Goal: Information Seeking & Learning: Learn about a topic

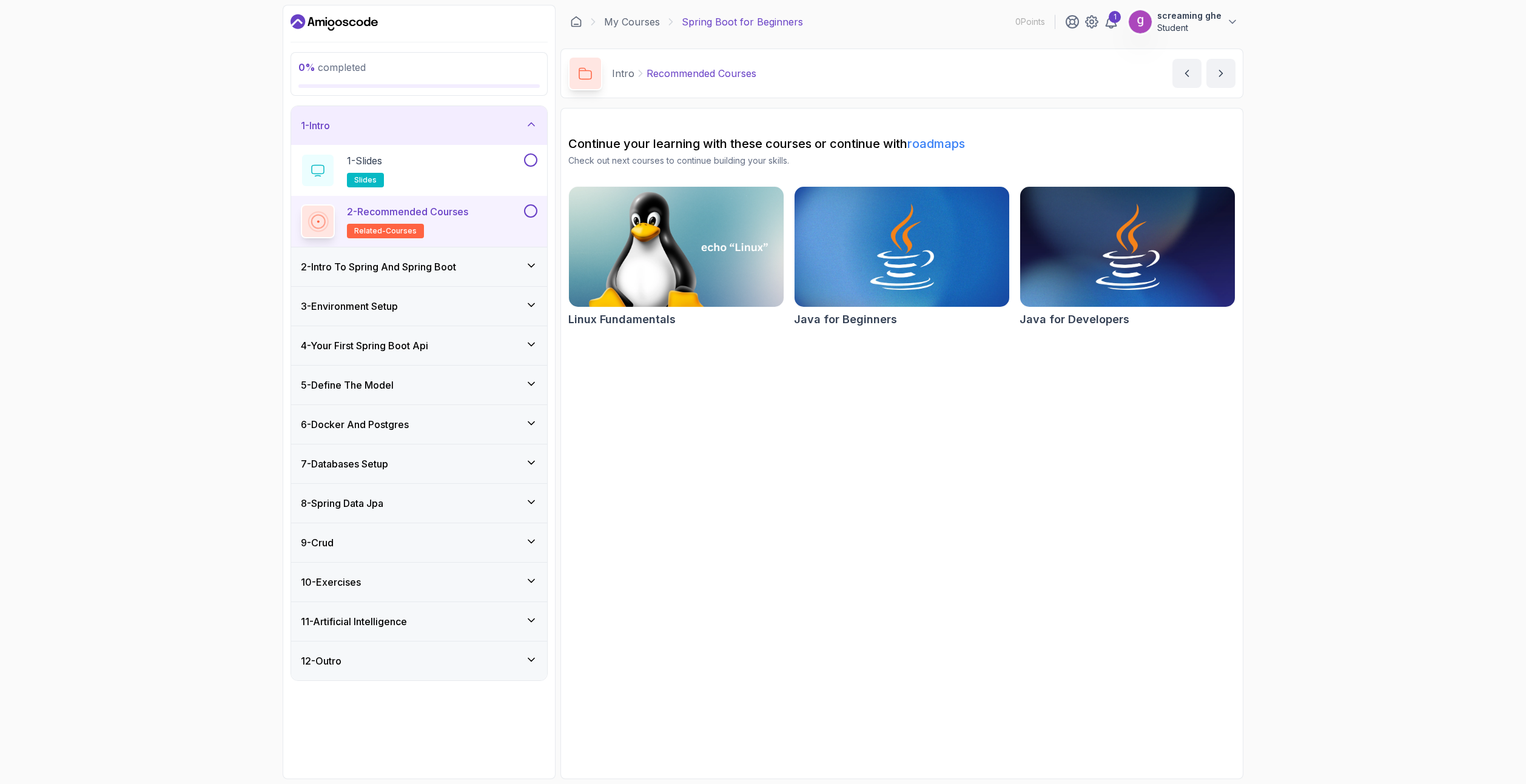
click at [353, 545] on div "9 - Crud" at bounding box center [419, 542] width 236 height 14
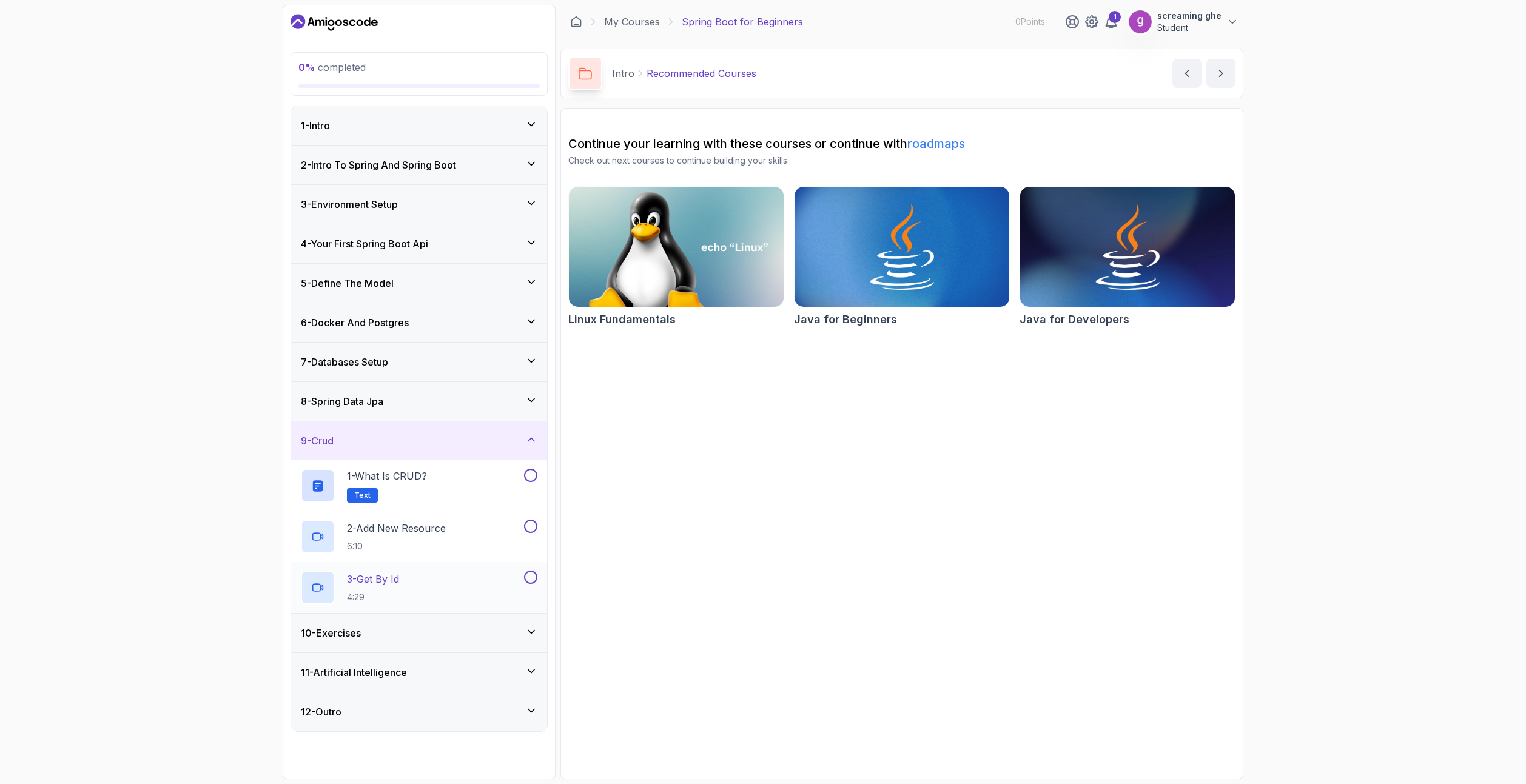
click at [410, 588] on div "3 - Get By Id 4:29" at bounding box center [410, 587] width 221 height 34
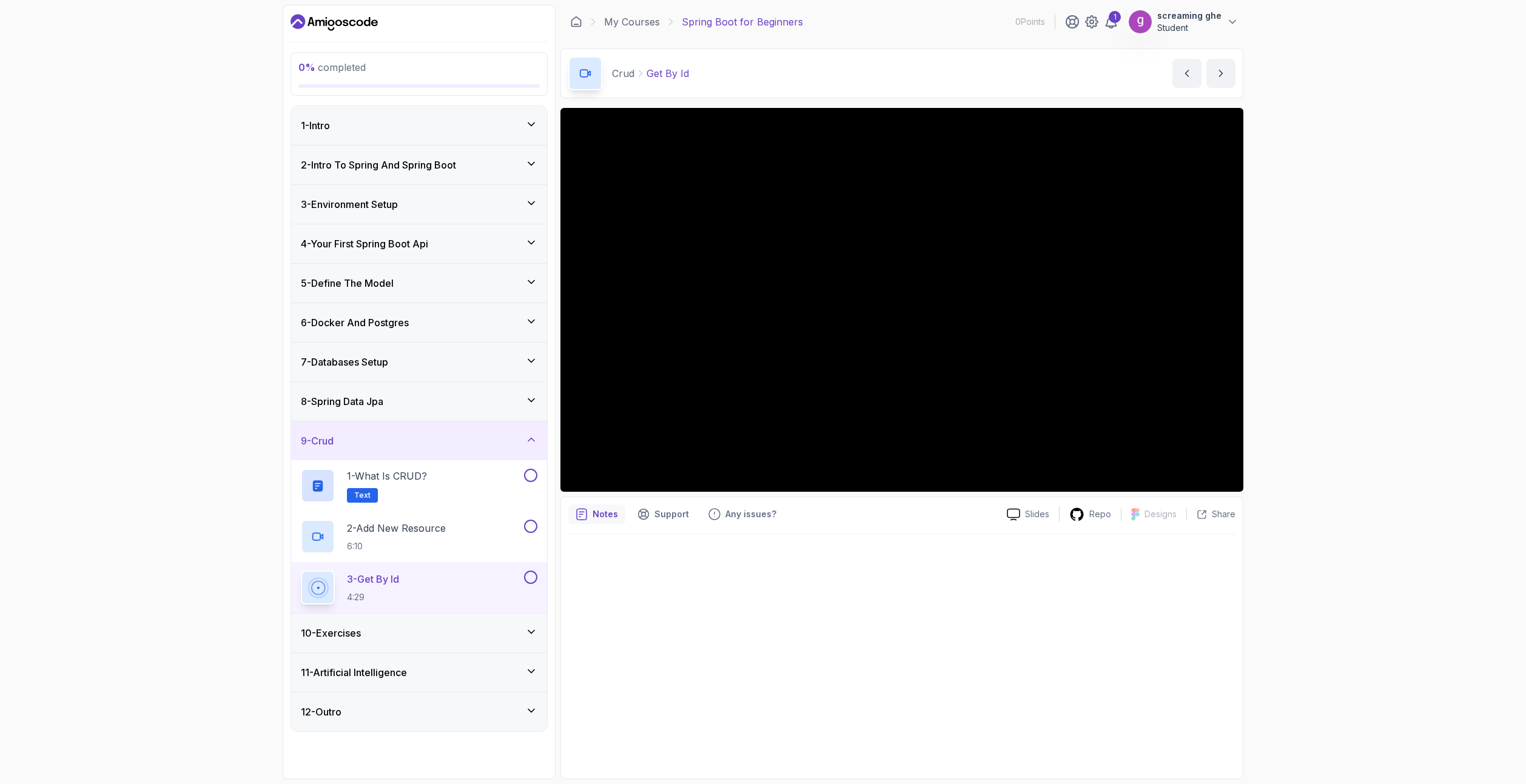
click at [928, 563] on div at bounding box center [902, 653] width 667 height 237
drag, startPoint x: 98, startPoint y: 139, endPoint x: 122, endPoint y: 125, distance: 27.8
click at [98, 139] on div "0 % completed 1 - Intro 2 - Intro To Spring And Spring Boot 3 - Environment Set…" at bounding box center [763, 392] width 1526 height 784
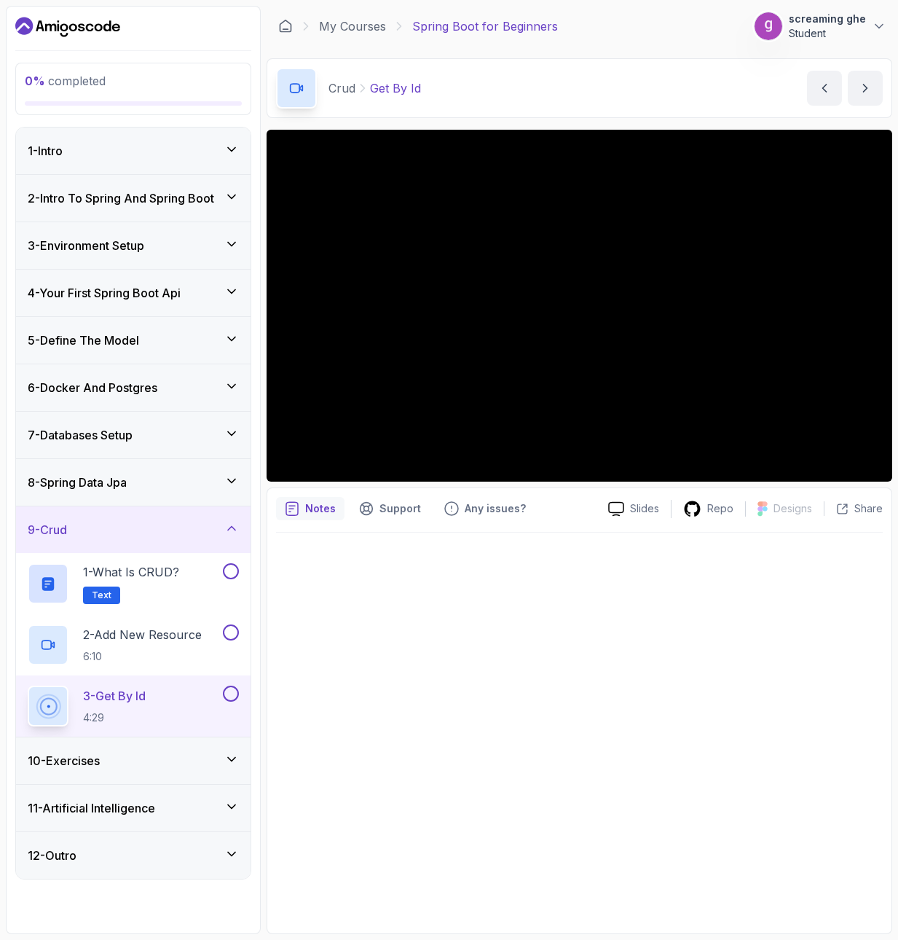
click at [633, 643] on div at bounding box center [579, 729] width 607 height 392
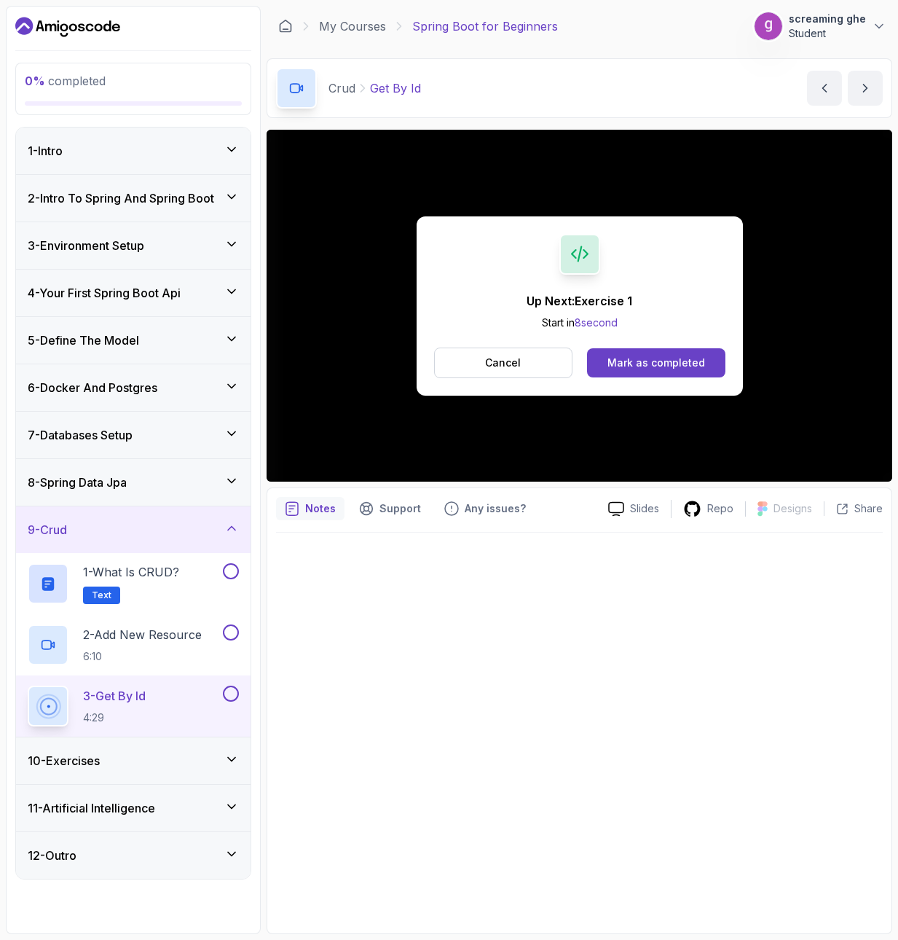
click at [567, 766] on div at bounding box center [579, 729] width 607 height 392
click at [115, 763] on div "10 - Exercises" at bounding box center [133, 760] width 211 height 17
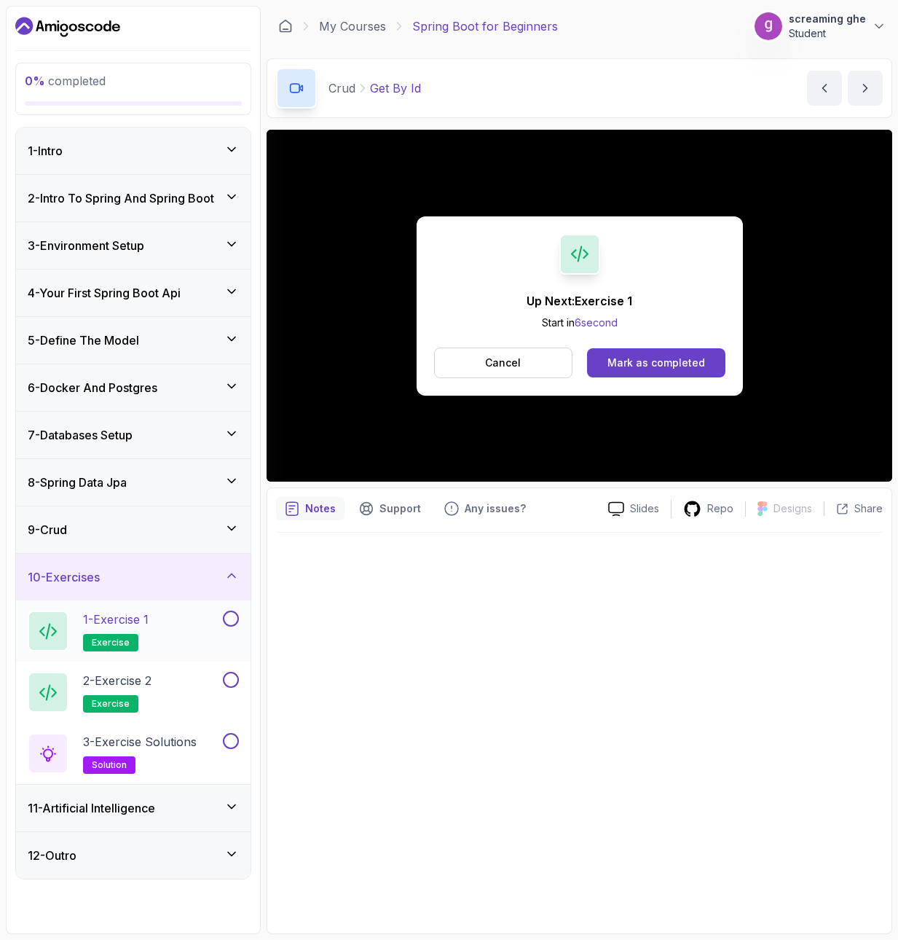
click at [157, 621] on div "1 - Exercise 1 exercise" at bounding box center [124, 630] width 192 height 41
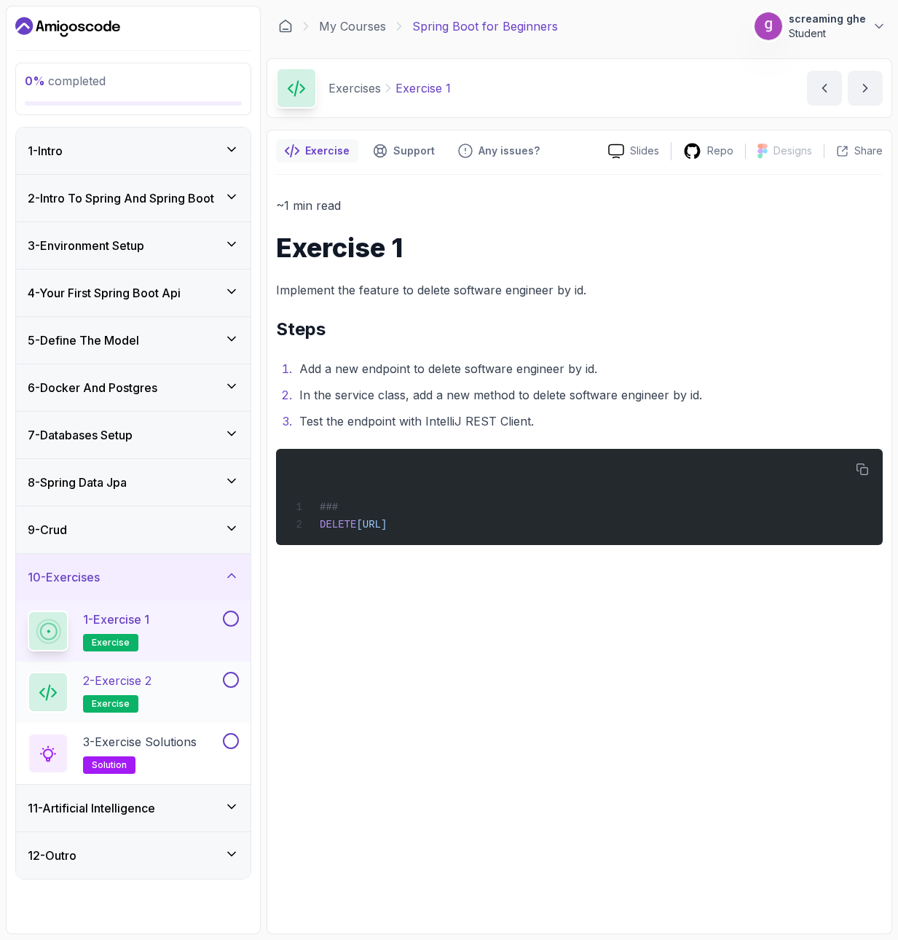
click at [149, 687] on p "2 - Exercise 2" at bounding box center [117, 680] width 68 height 17
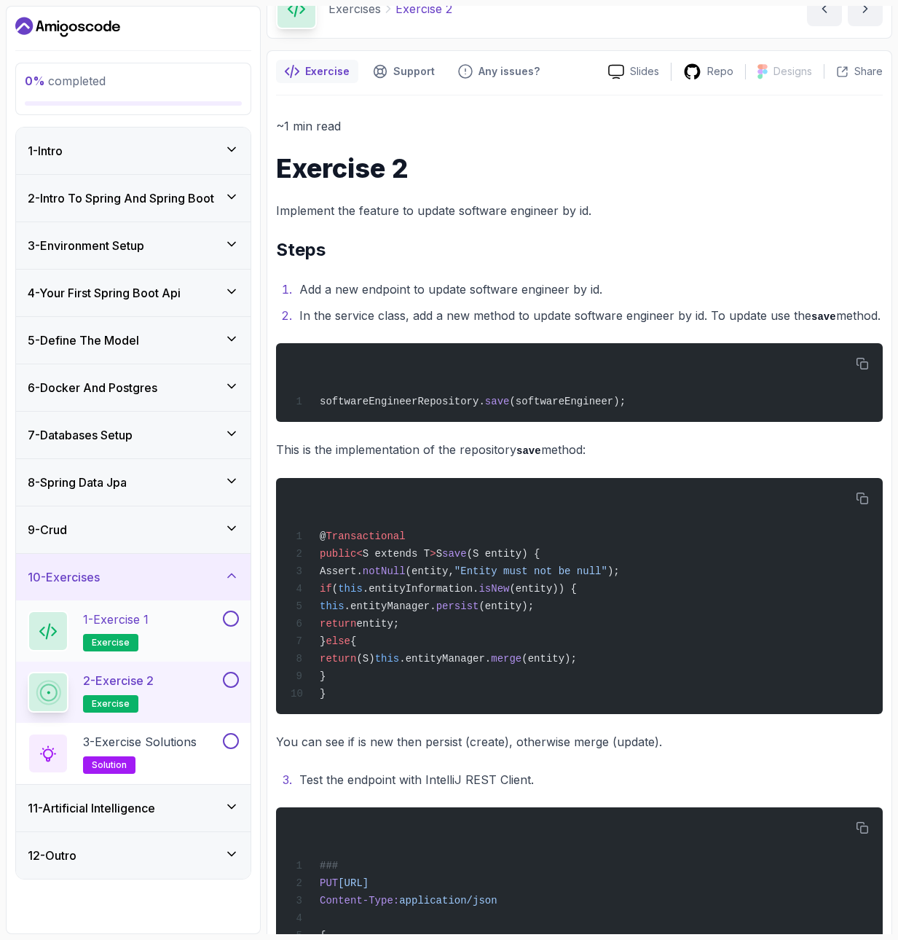
scroll to position [197, 0]
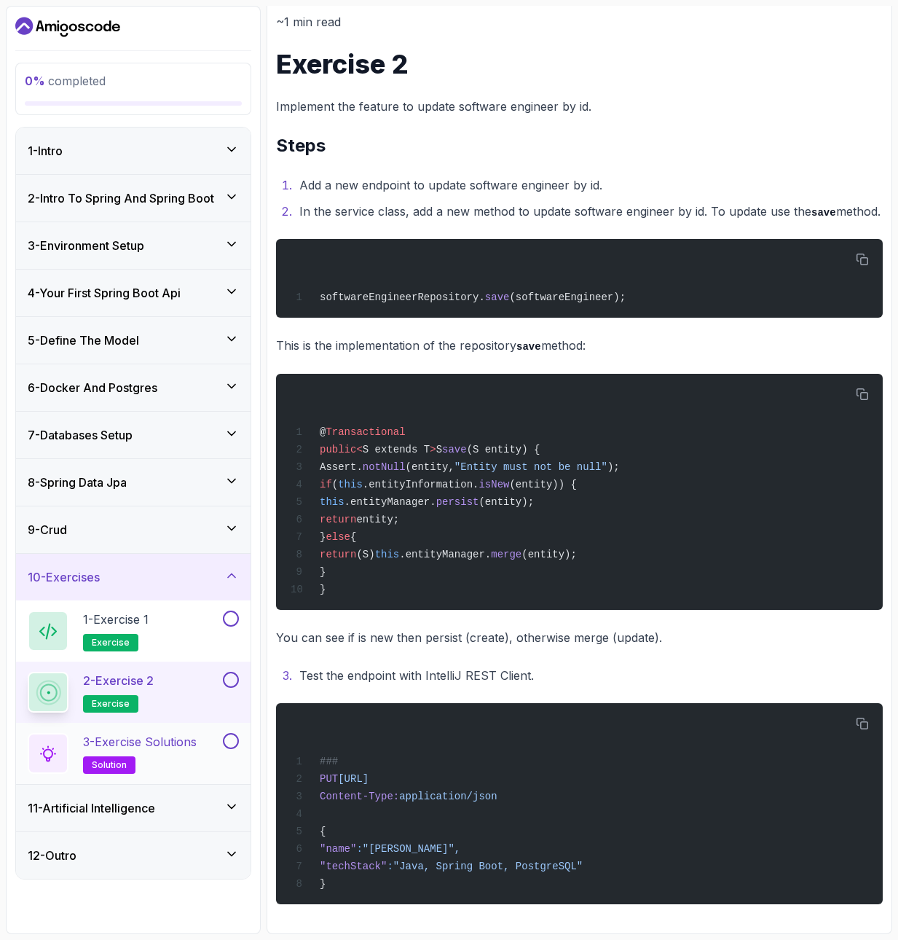
click at [176, 750] on p "3 - Exercise Solutions" at bounding box center [140, 741] width 114 height 17
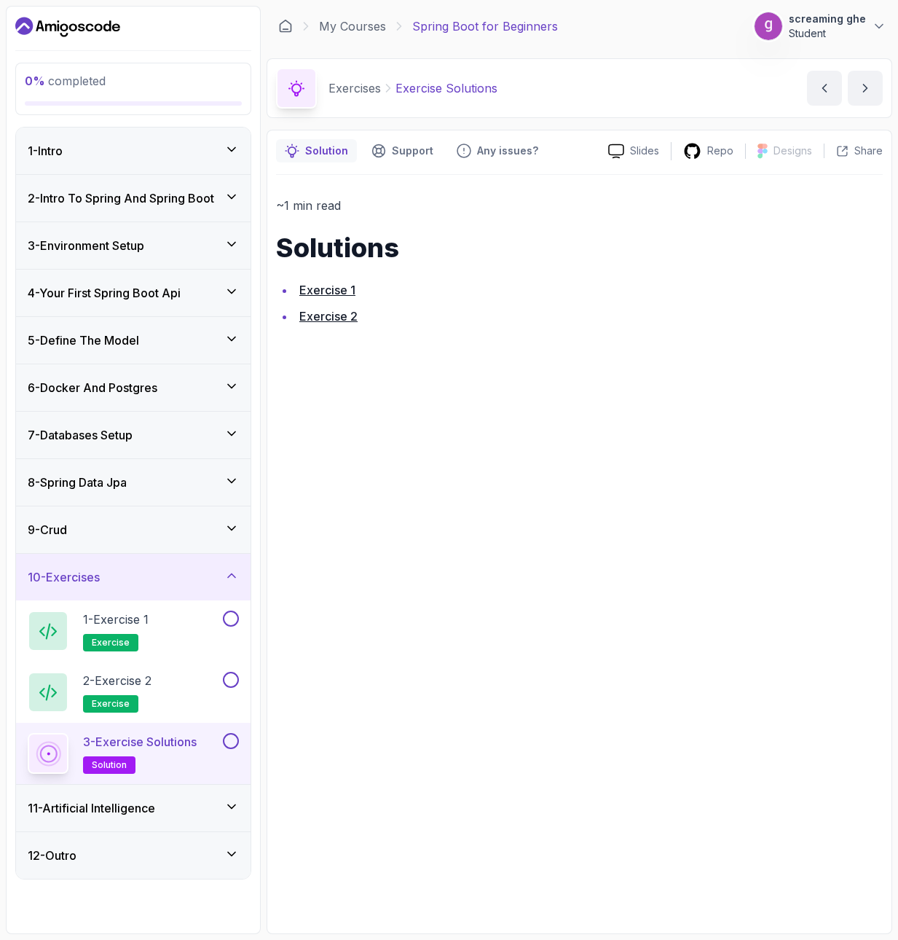
click at [334, 321] on link "Exercise 2" at bounding box center [328, 316] width 58 height 15
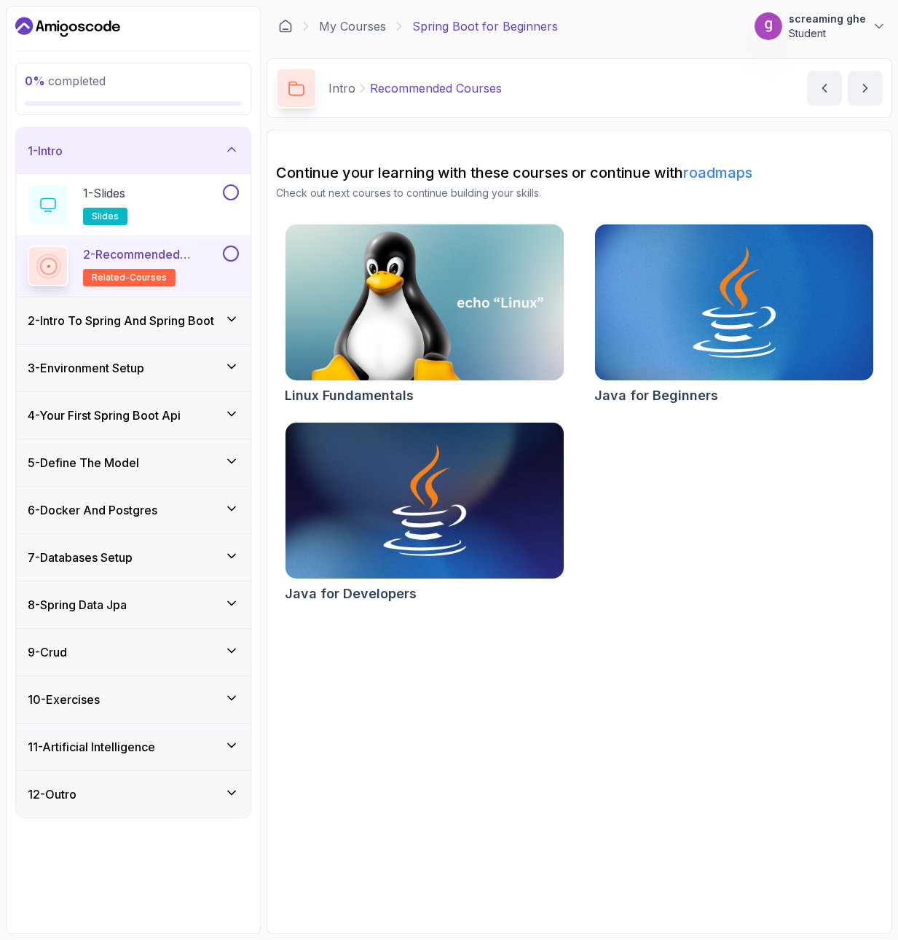
click at [158, 691] on div "10 - Exercises" at bounding box center [133, 699] width 211 height 17
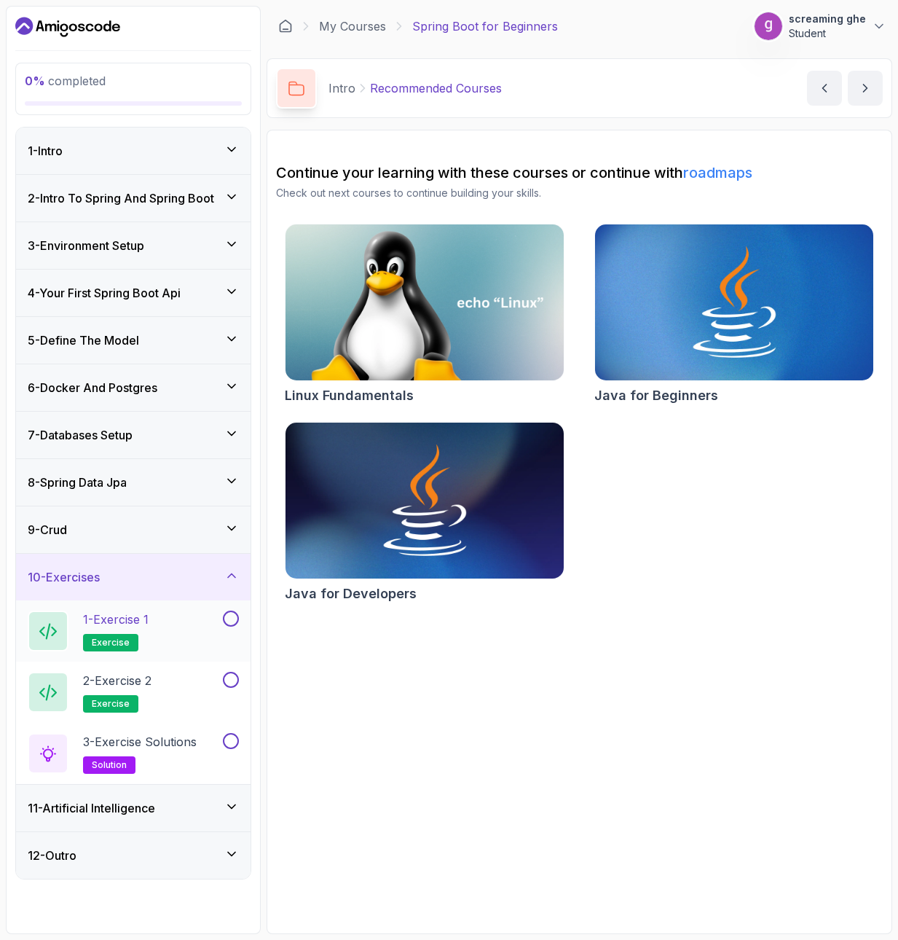
click at [127, 630] on h2 "1 - Exercise 1 exercise" at bounding box center [116, 630] width 66 height 41
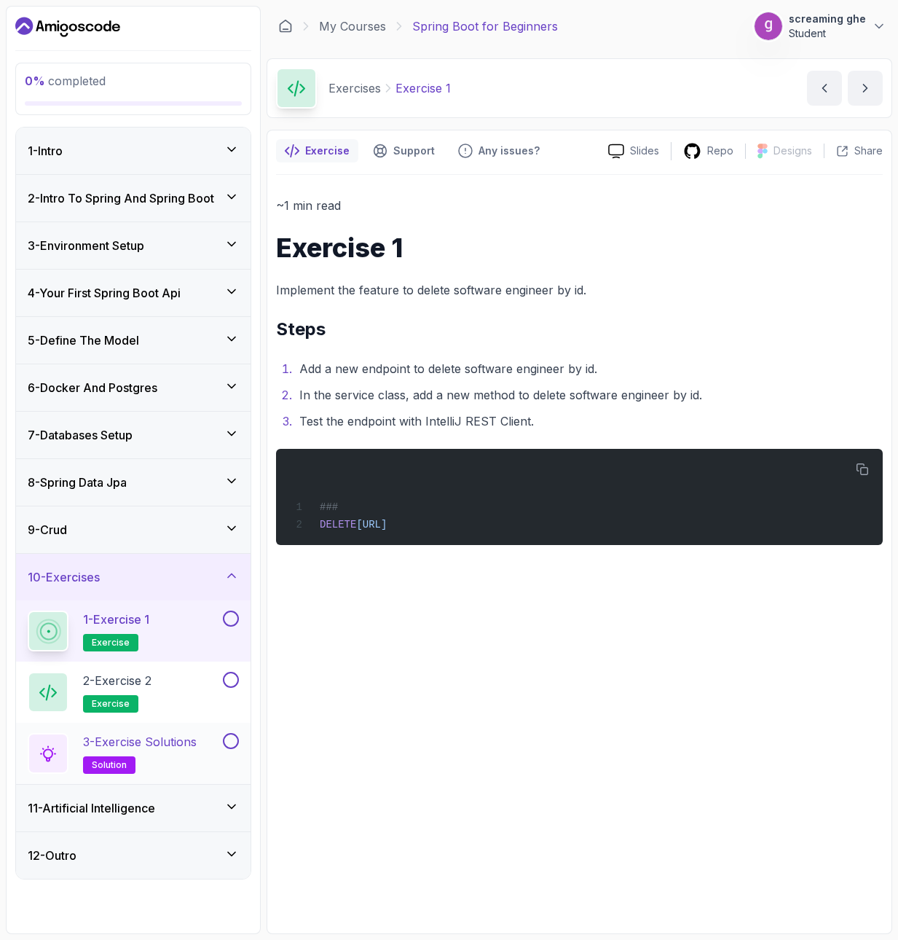
click at [137, 753] on h2 "3 - Exercise Solutions solution" at bounding box center [140, 753] width 114 height 41
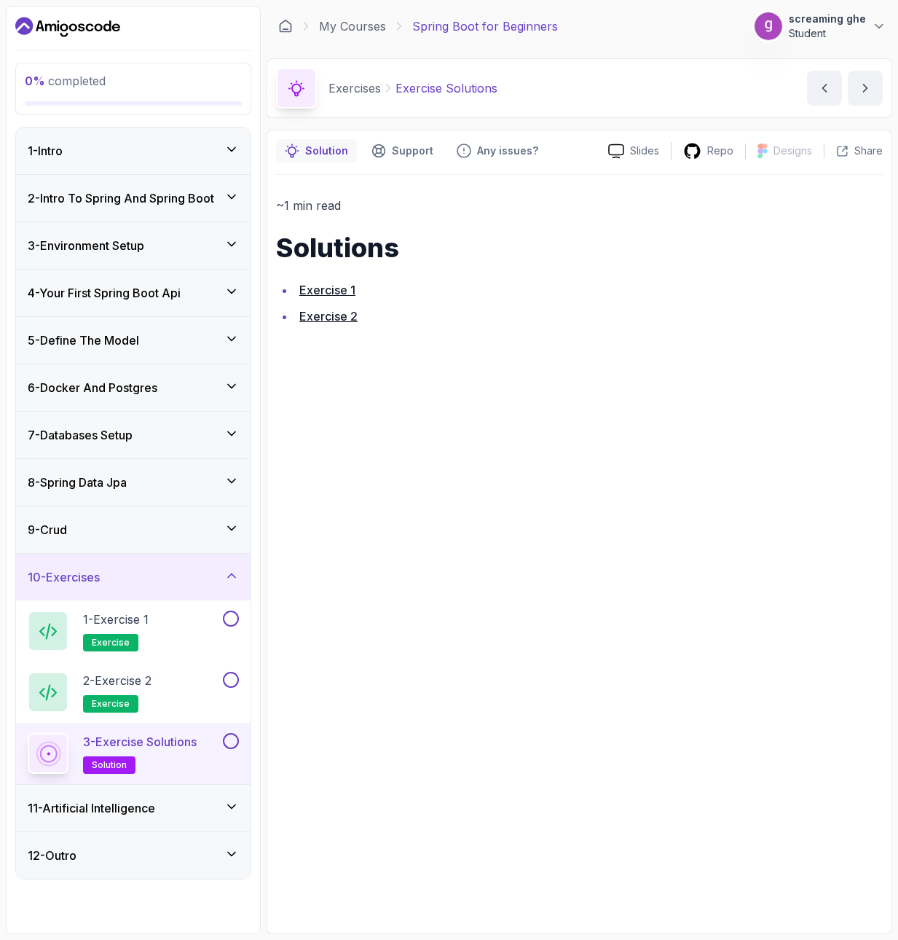
click at [322, 289] on link "Exercise 1" at bounding box center [327, 290] width 56 height 15
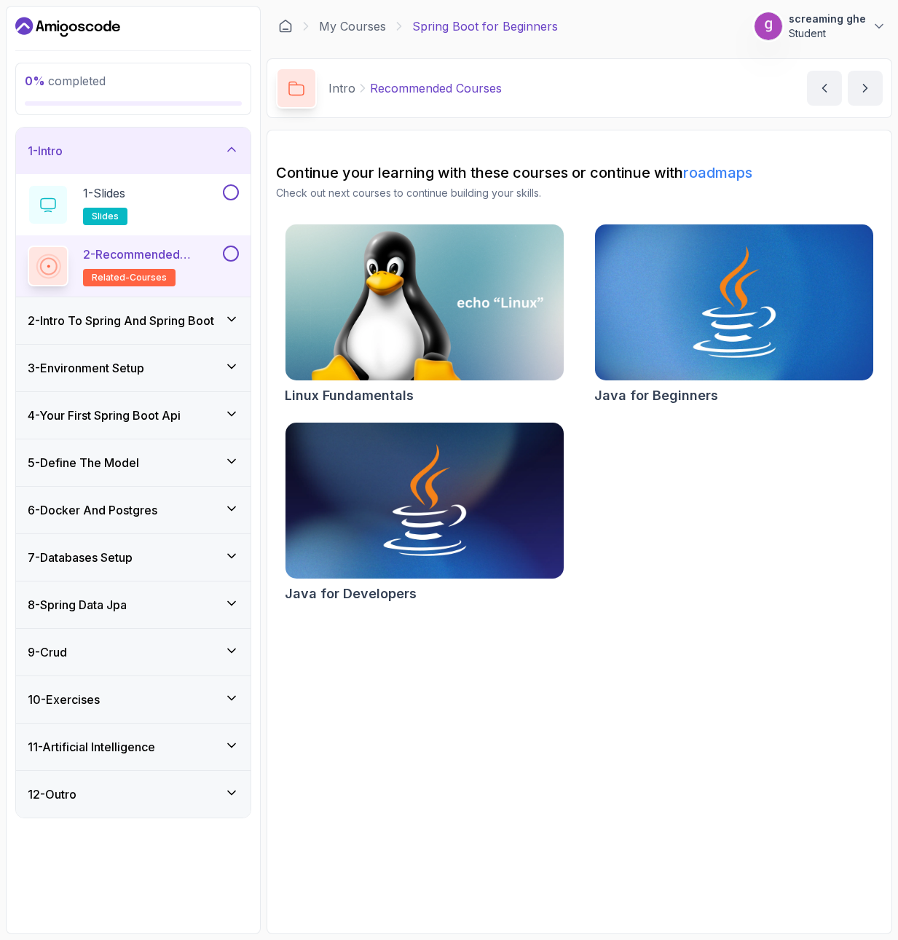
click at [117, 688] on div "10 - Exercises" at bounding box center [133, 699] width 235 height 47
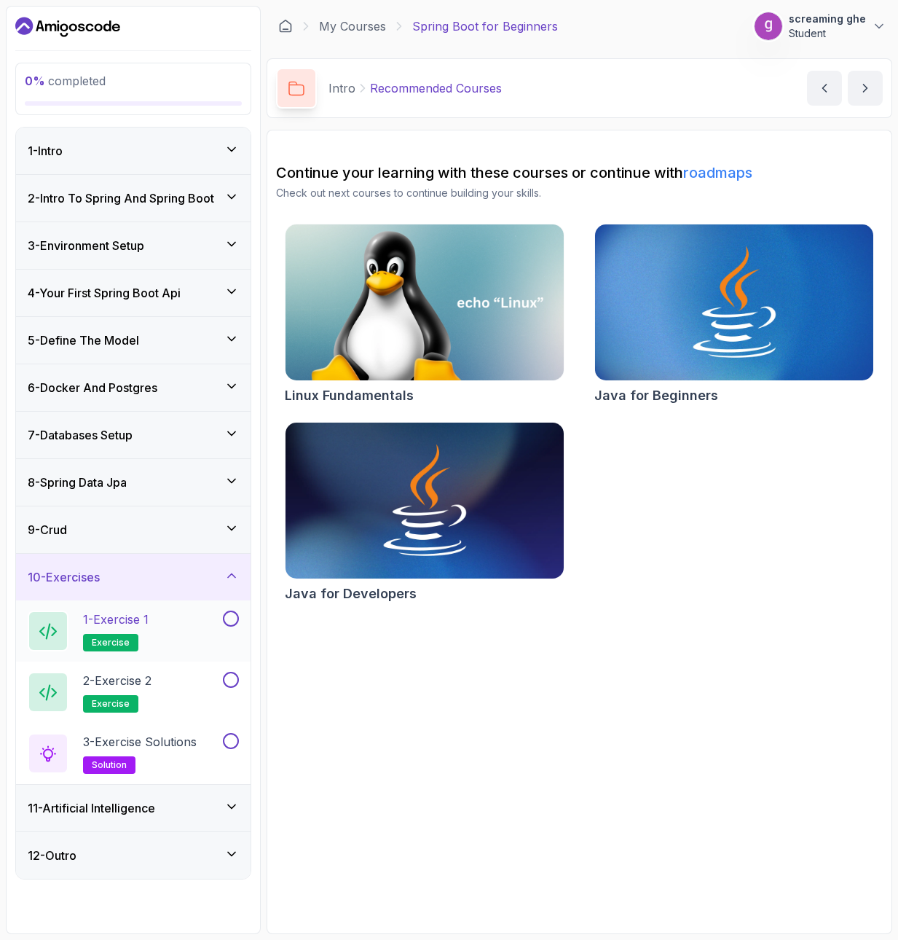
click at [168, 628] on div "1 - Exercise 1 exercise" at bounding box center [124, 630] width 192 height 41
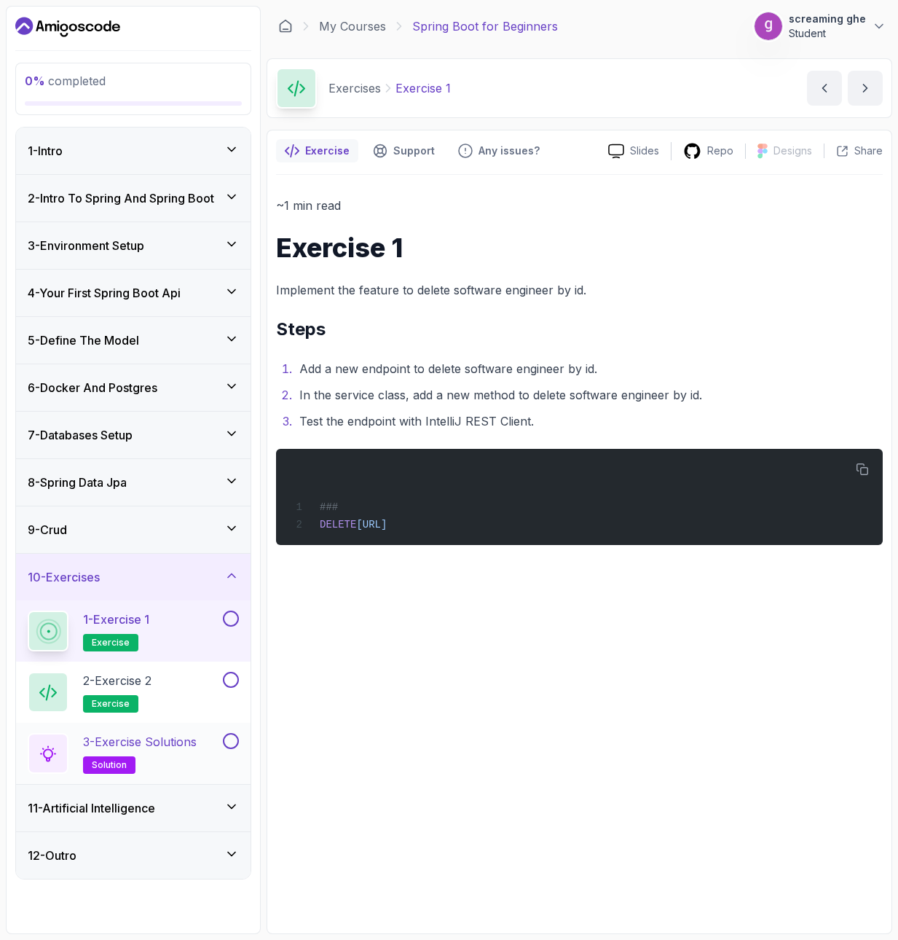
click at [141, 756] on h2 "3 - Exercise Solutions solution" at bounding box center [140, 753] width 114 height 41
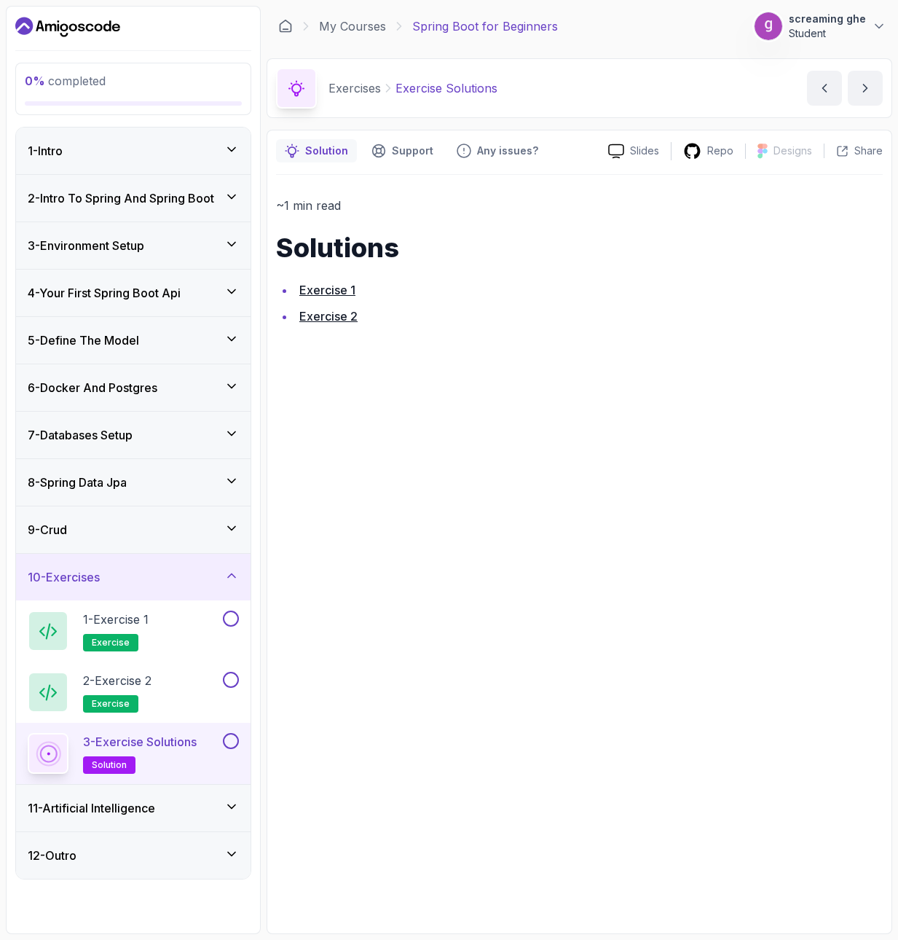
click at [326, 283] on link "Exercise 1" at bounding box center [327, 290] width 56 height 15
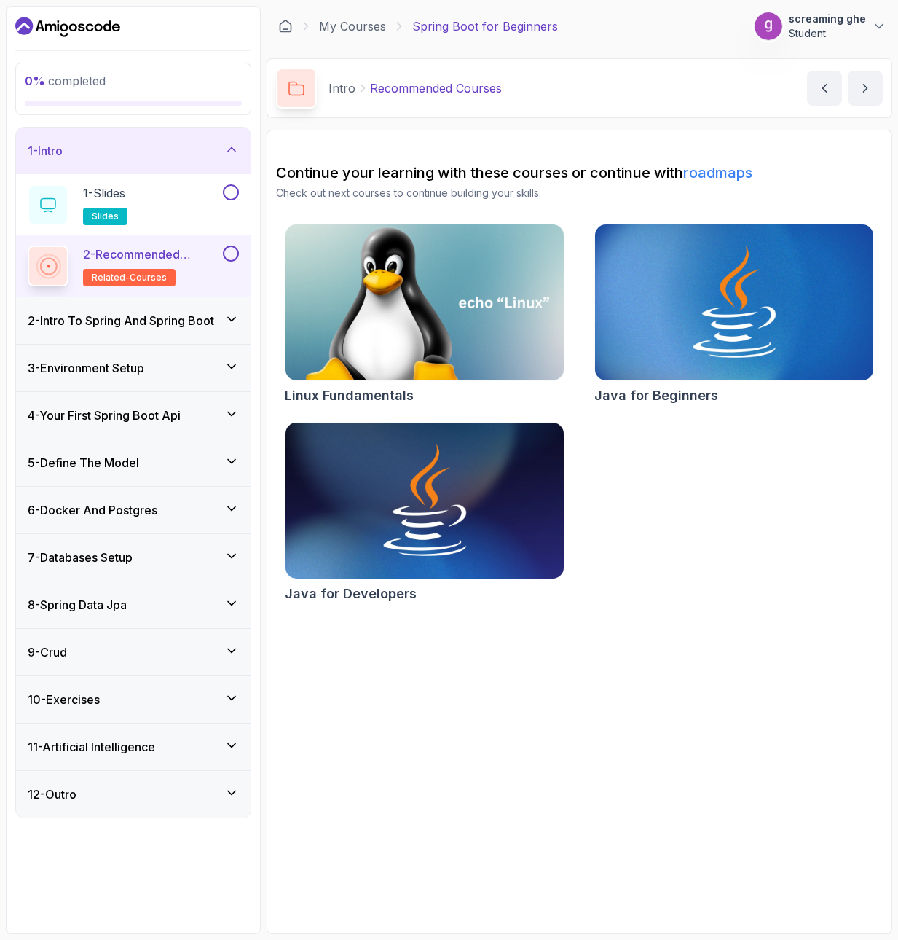
click at [477, 283] on img at bounding box center [425, 303] width 292 height 164
drag, startPoint x: 618, startPoint y: 771, endPoint x: 613, endPoint y: 762, distance: 9.8
click at [618, 771] on section "Continue your learning with these courses or continue with roadmaps Check out n…" at bounding box center [580, 532] width 626 height 804
click at [150, 700] on div "10 - Exercises" at bounding box center [133, 699] width 211 height 17
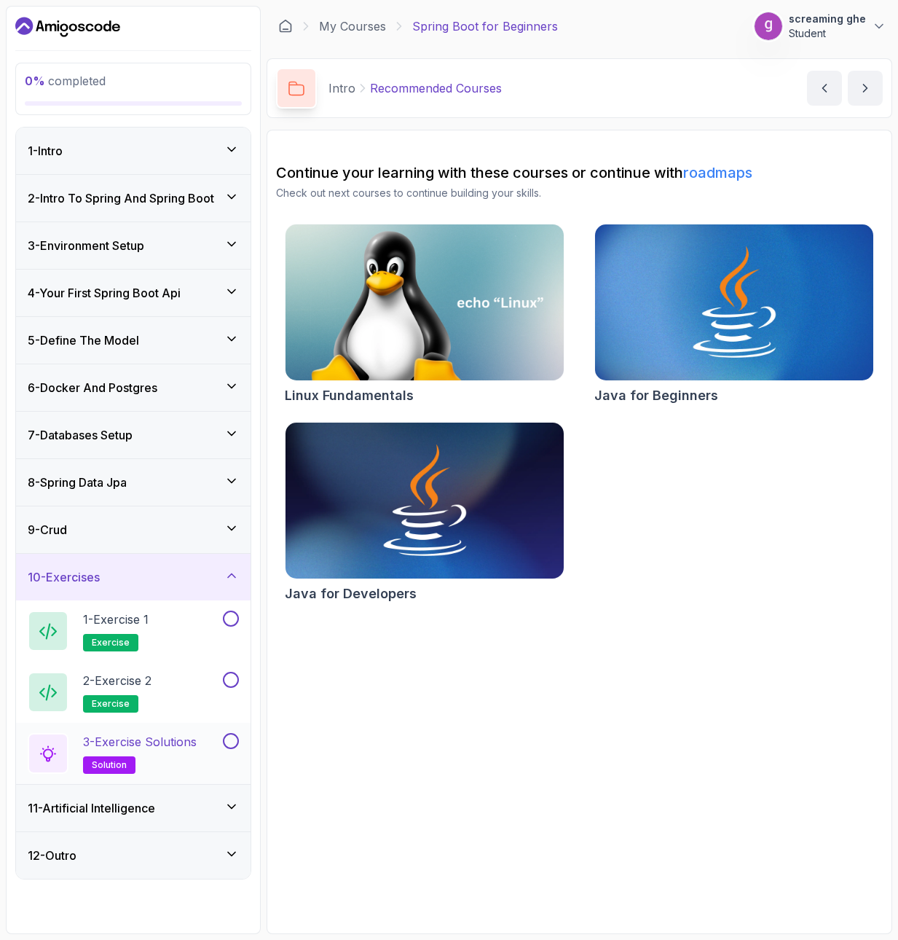
click at [224, 744] on button at bounding box center [231, 741] width 16 height 16
click at [179, 764] on h2 "3 - Exercise Solutions solution" at bounding box center [140, 753] width 114 height 41
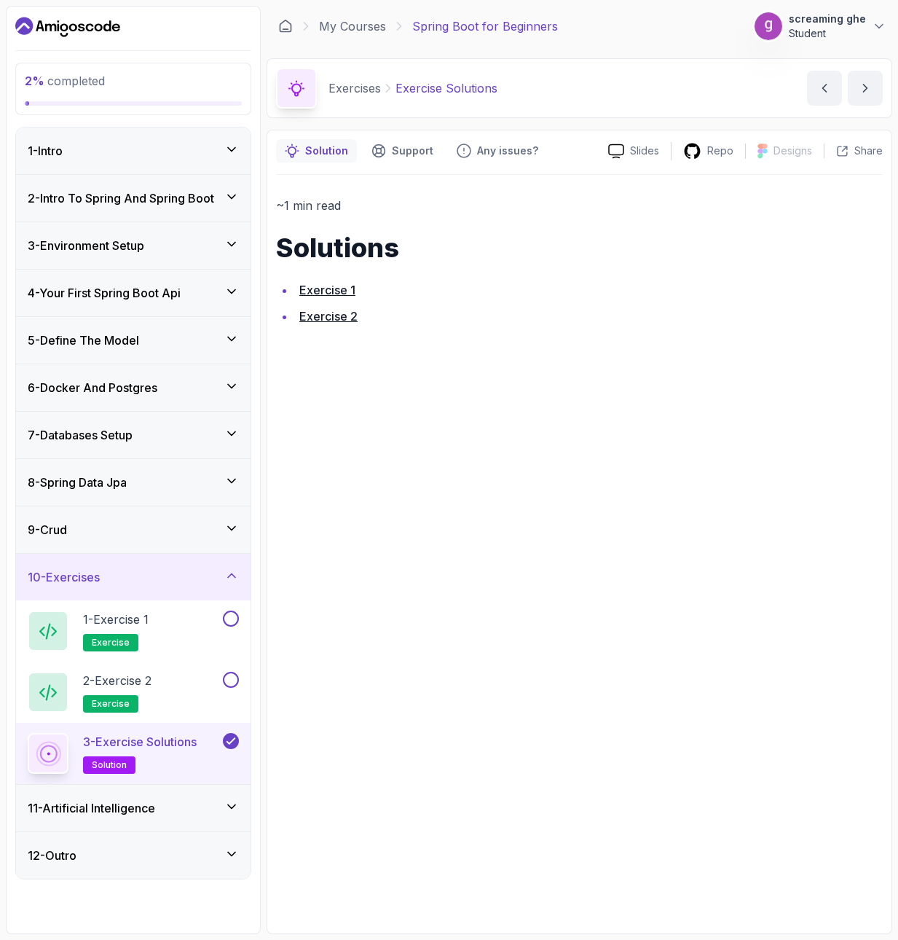
click at [347, 307] on li "Exercise 2" at bounding box center [589, 316] width 588 height 20
click at [347, 313] on link "Exercise 2" at bounding box center [328, 316] width 58 height 15
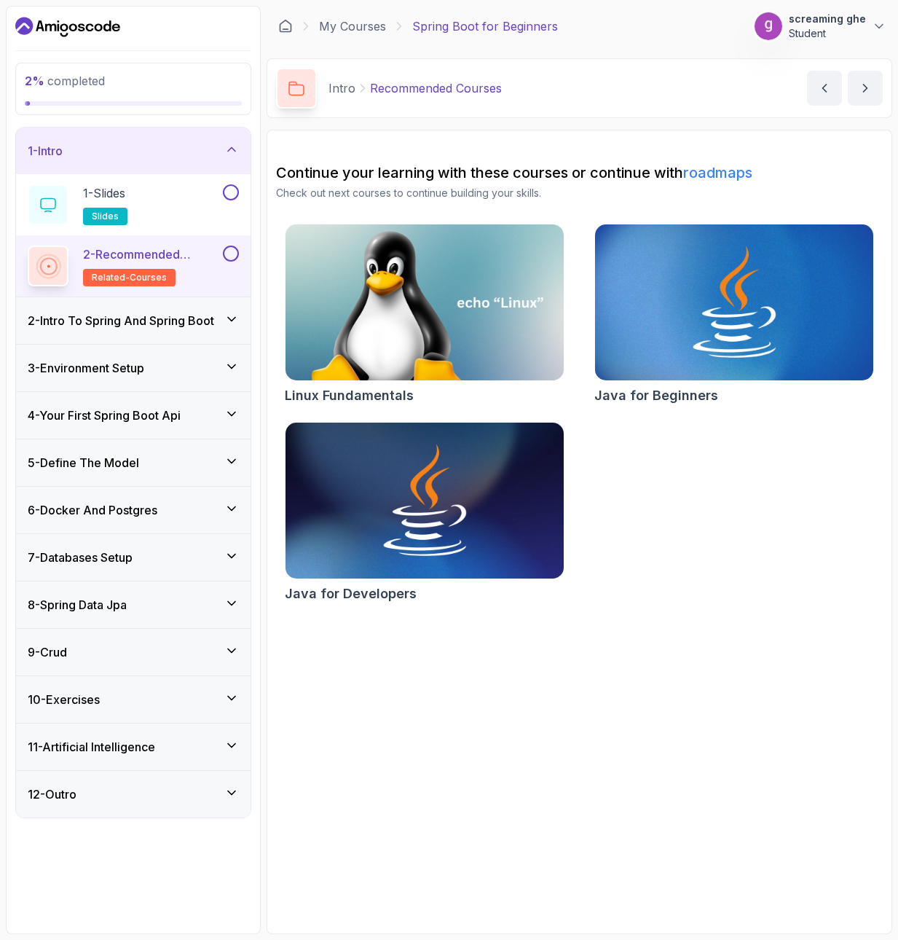
click at [149, 737] on div "11 - Artificial Intelligence" at bounding box center [133, 746] width 235 height 47
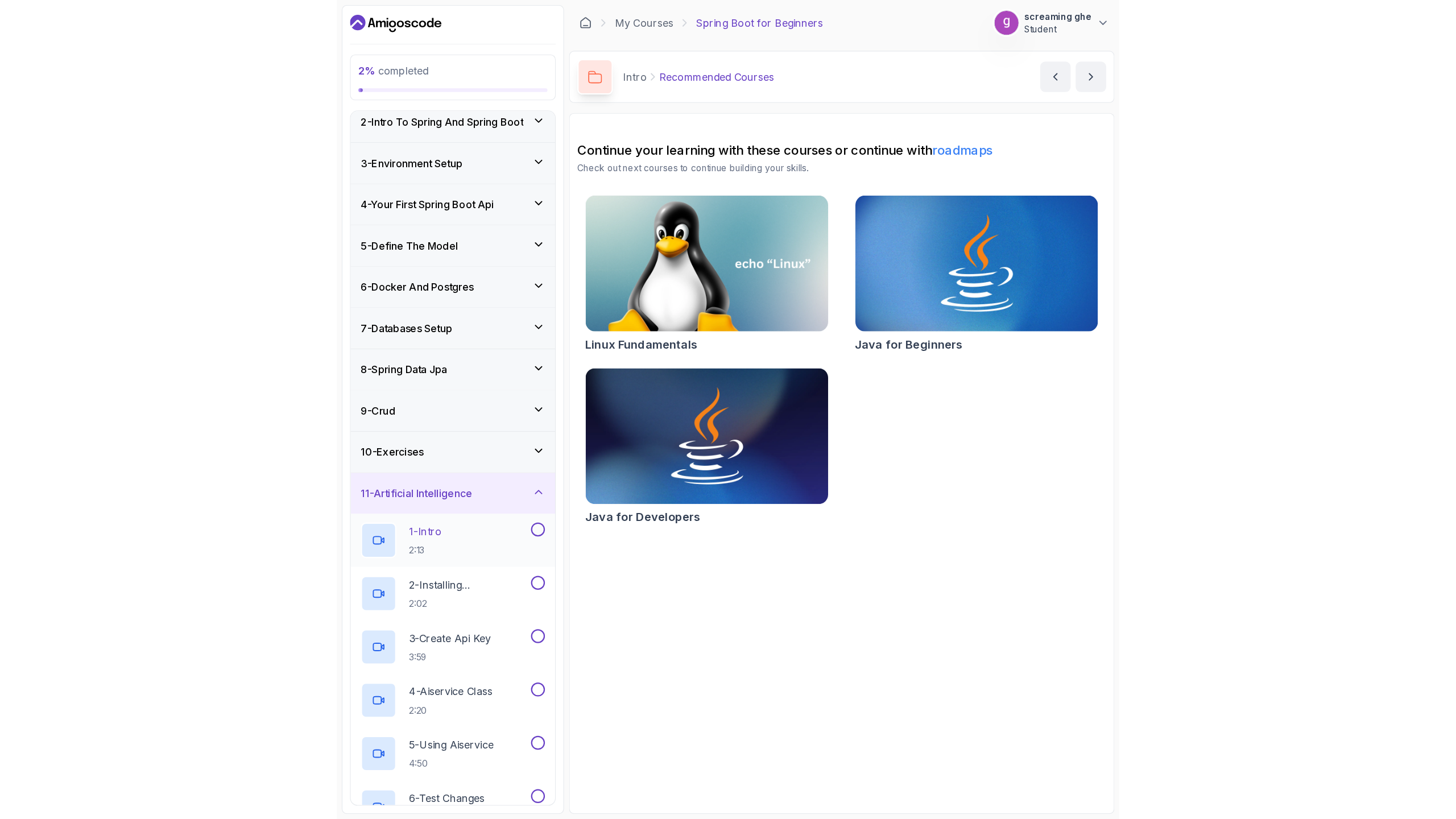
scroll to position [156, 0]
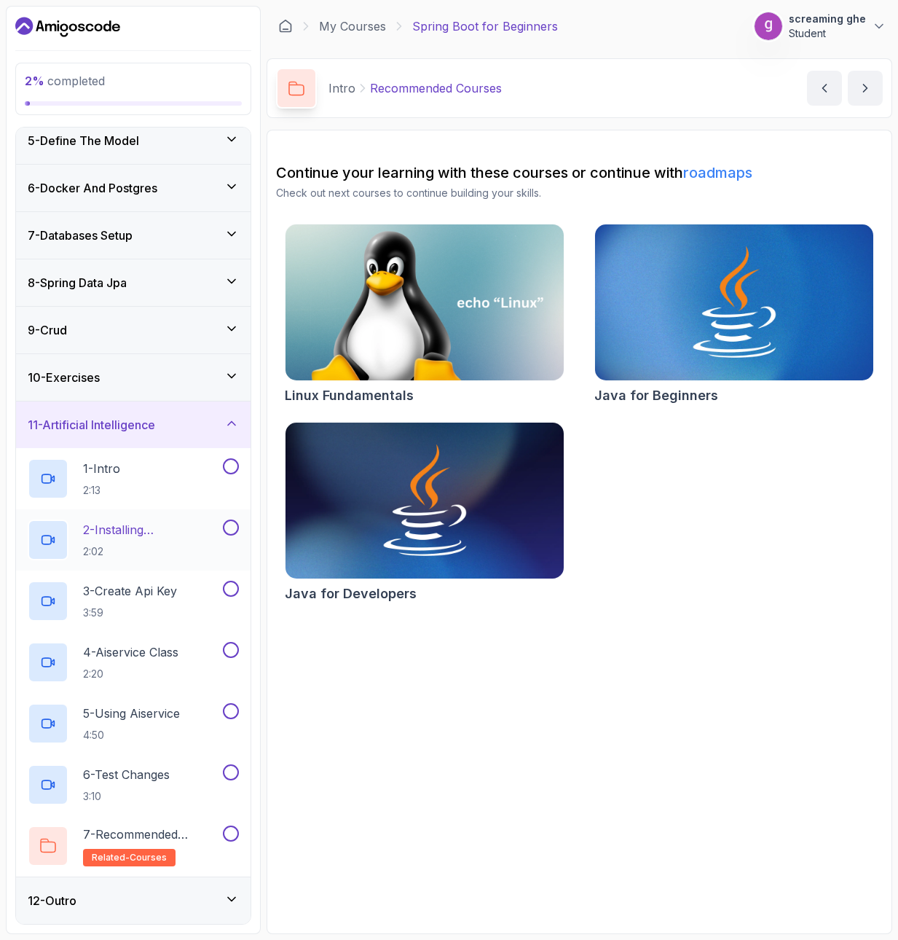
click at [149, 513] on div "2 - Installing Dependencies 2:02" at bounding box center [133, 539] width 235 height 61
click at [154, 472] on div "1 - Intro 2:13" at bounding box center [124, 478] width 192 height 41
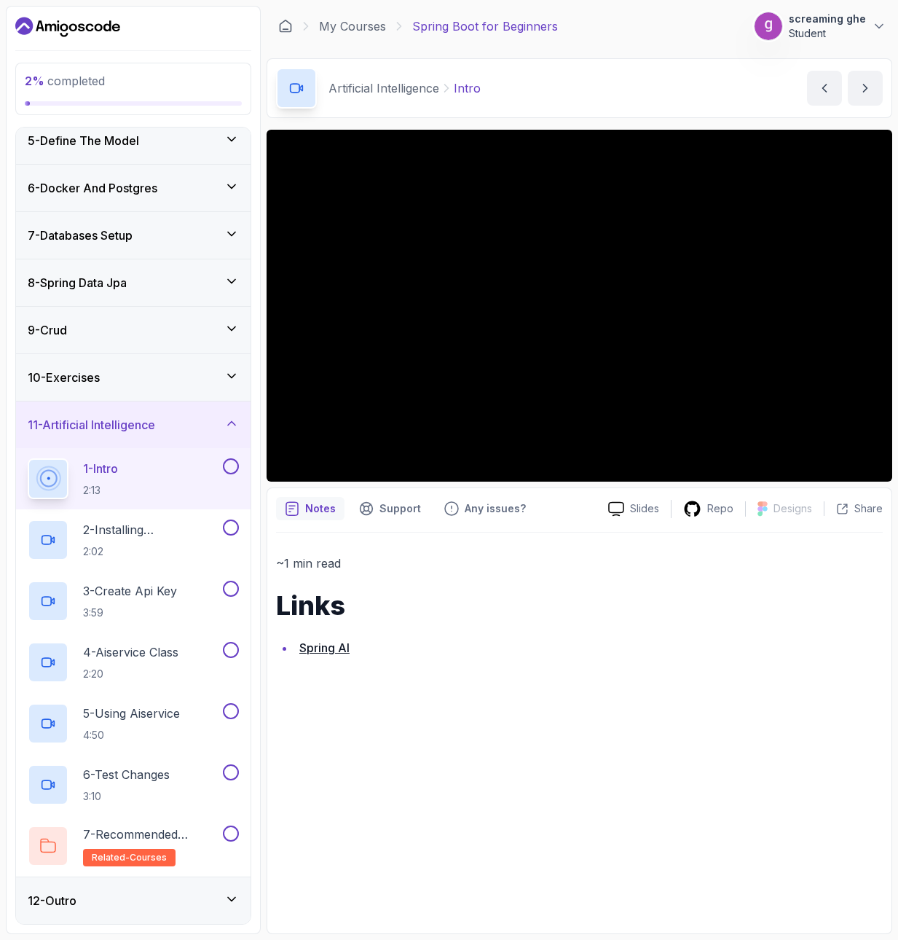
click at [730, 560] on p "~1 min read" at bounding box center [579, 563] width 607 height 20
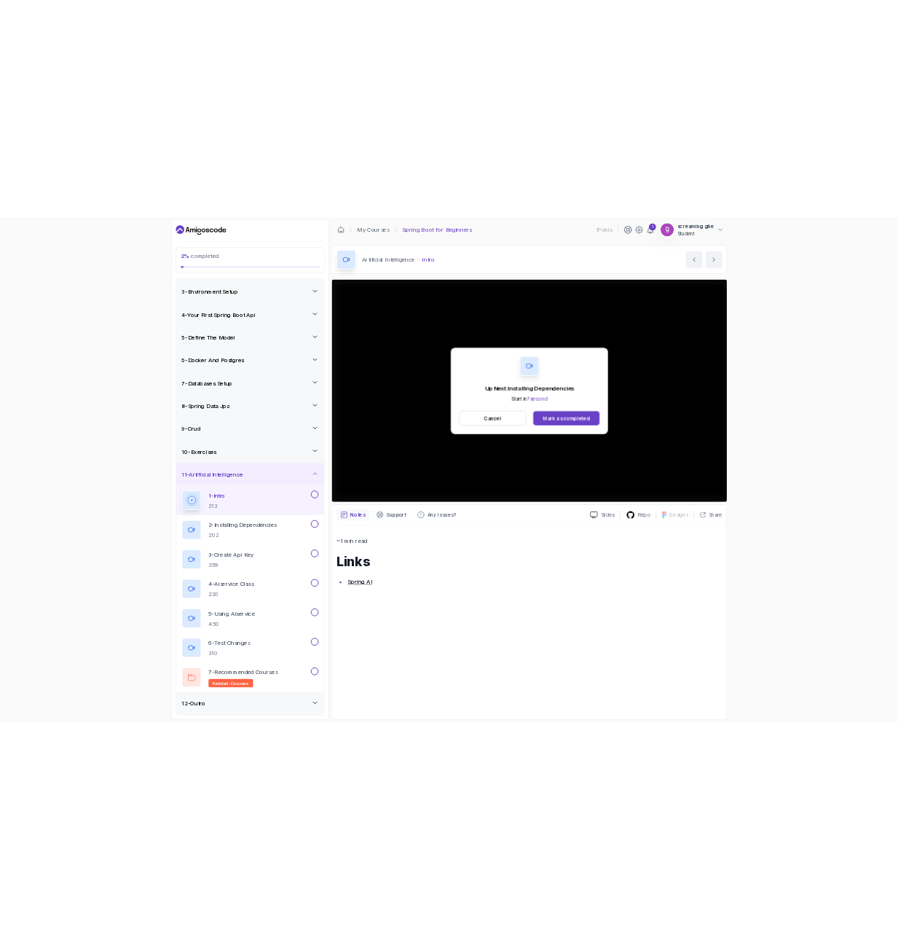
scroll to position [200, 0]
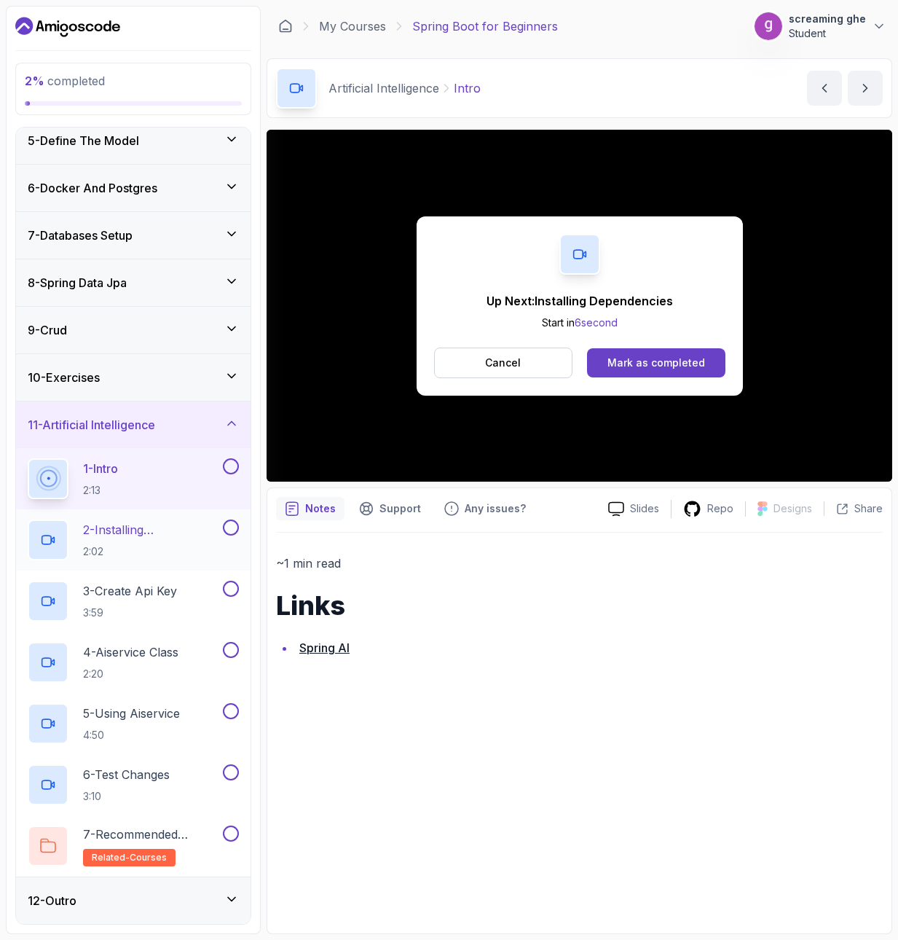
click at [127, 541] on h2 "2 - Installing Dependencies 2:02" at bounding box center [151, 540] width 137 height 38
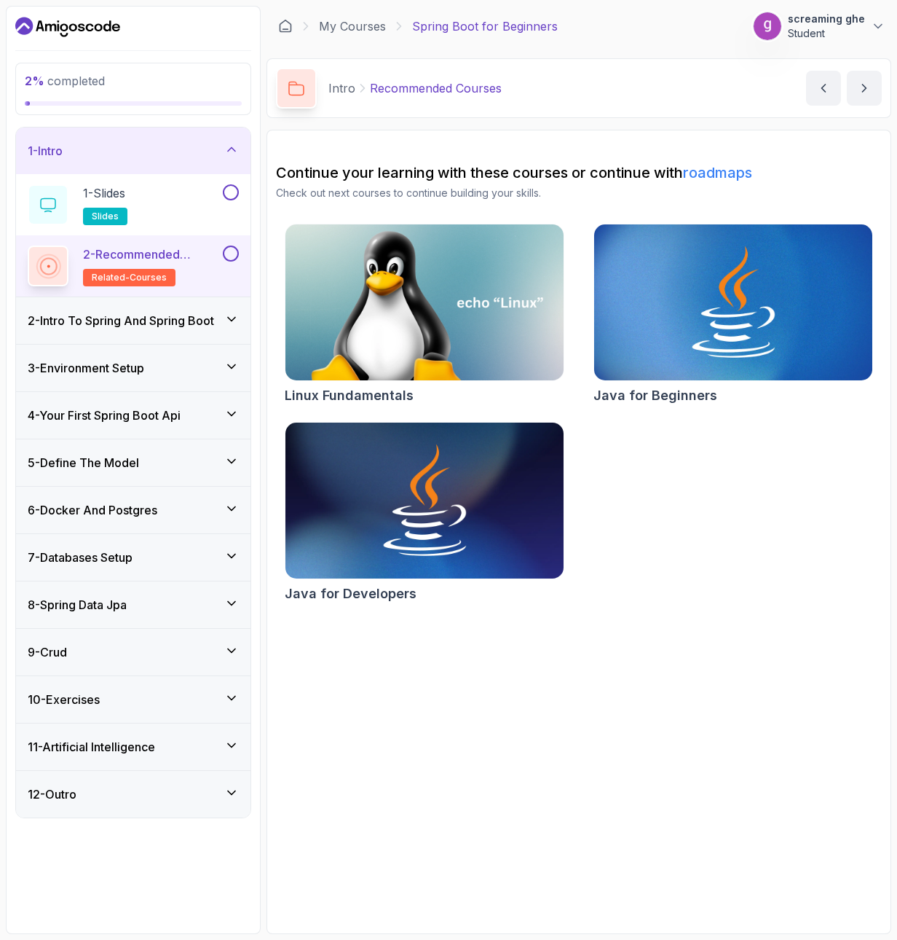
click at [79, 741] on h3 "11 - Artificial Intelligence" at bounding box center [91, 746] width 127 height 17
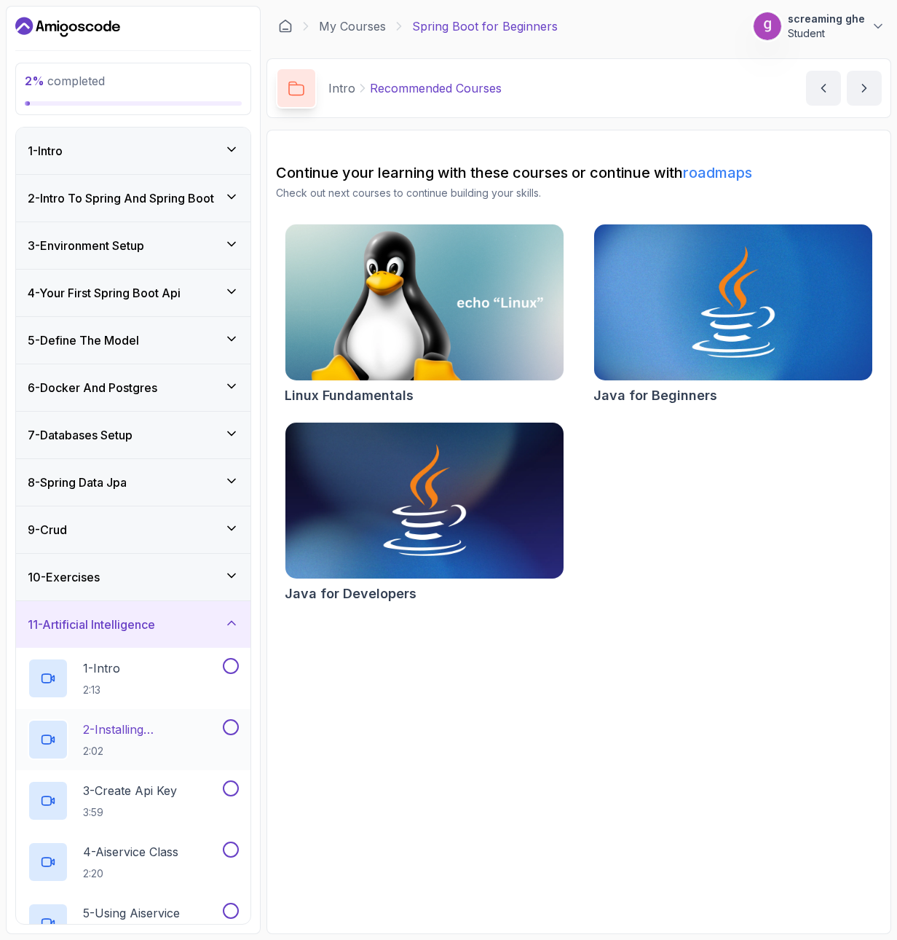
click at [133, 730] on p "2 - Installing Dependencies" at bounding box center [151, 728] width 137 height 17
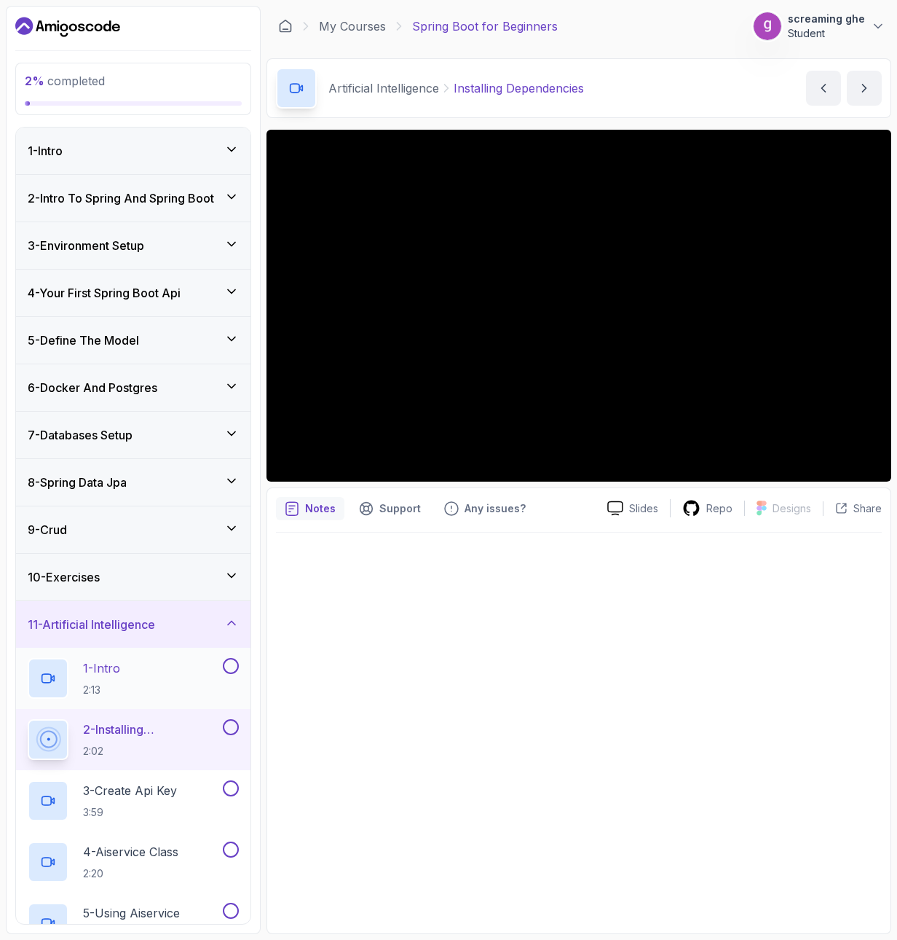
click at [162, 678] on div "1 - Intro 2:13" at bounding box center [124, 678] width 192 height 41
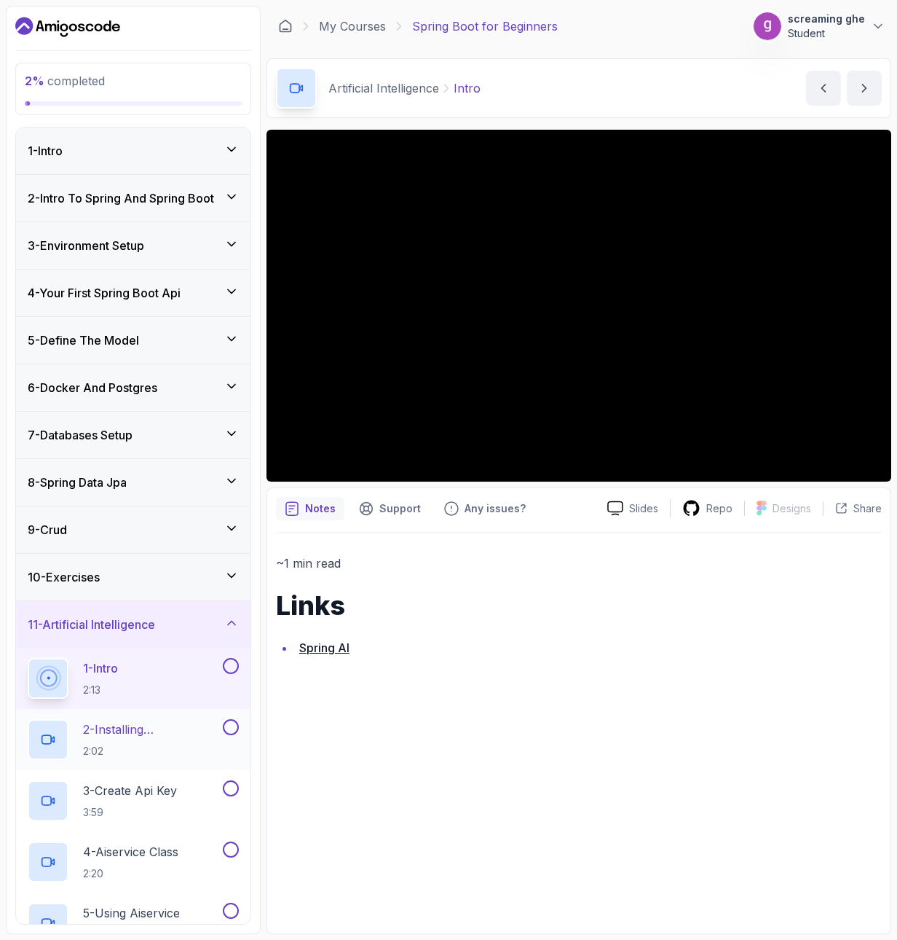
click at [180, 744] on p "2:02" at bounding box center [151, 751] width 137 height 15
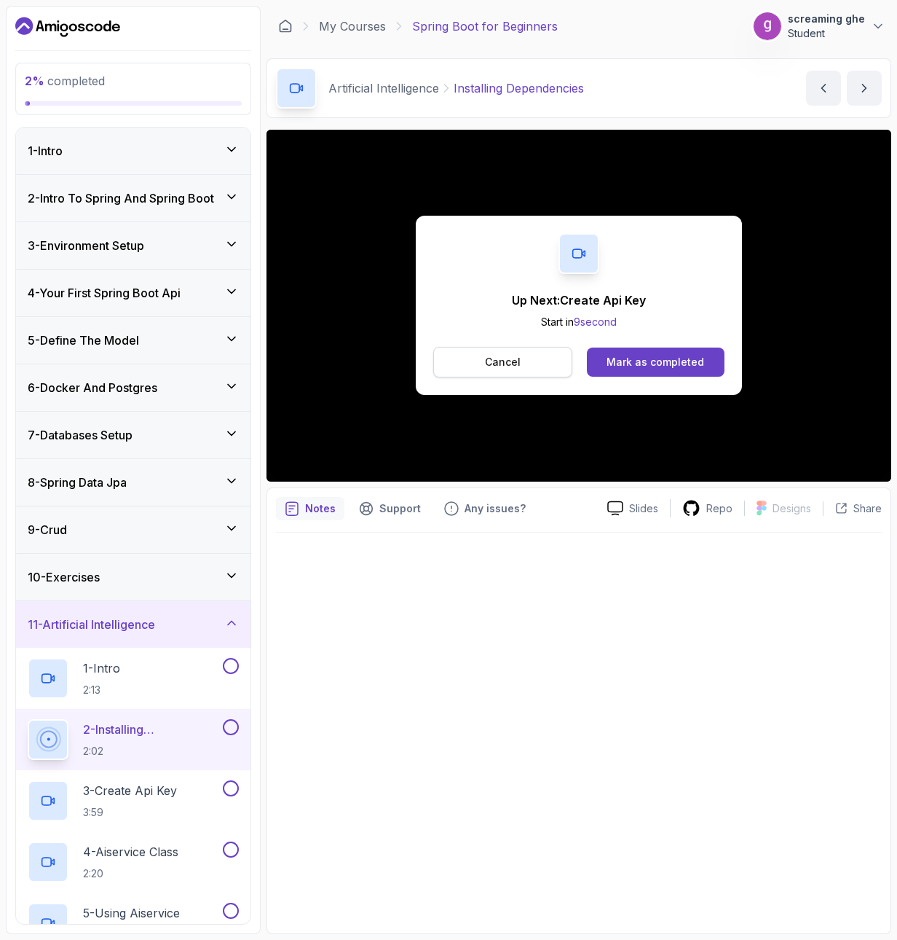
click at [516, 358] on p "Cancel" at bounding box center [503, 362] width 36 height 15
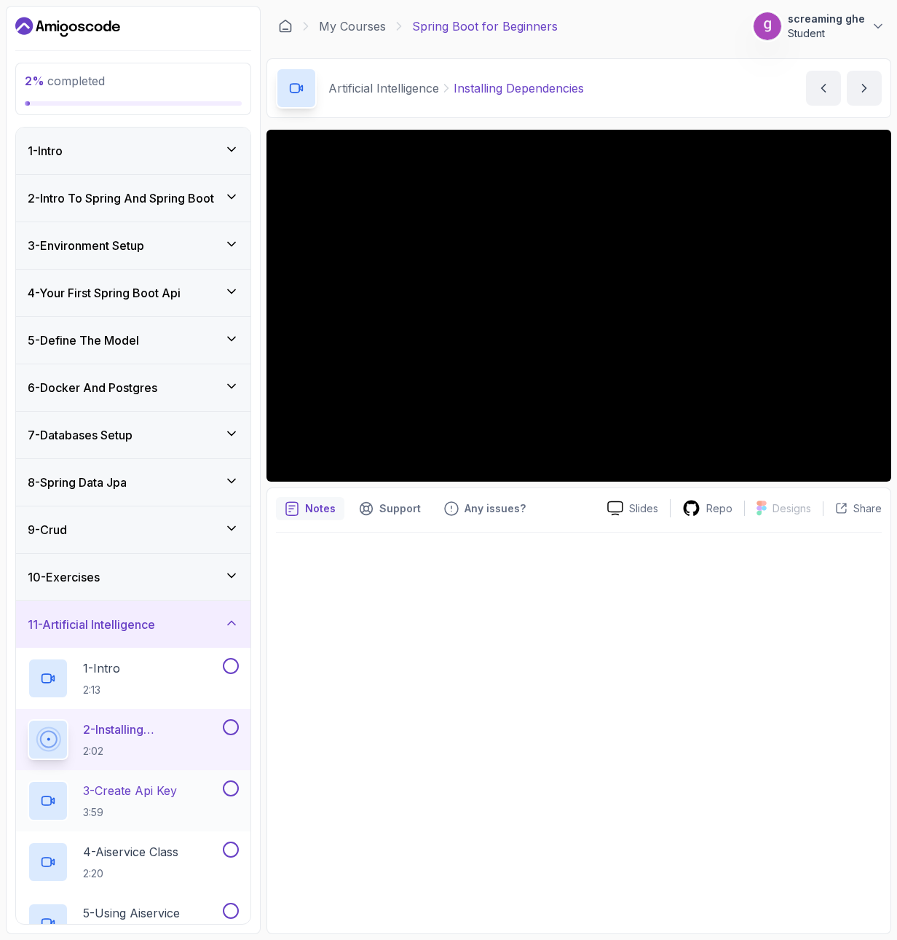
click at [139, 799] on h2 "3 - Create Api Key 3:59" at bounding box center [130, 801] width 94 height 38
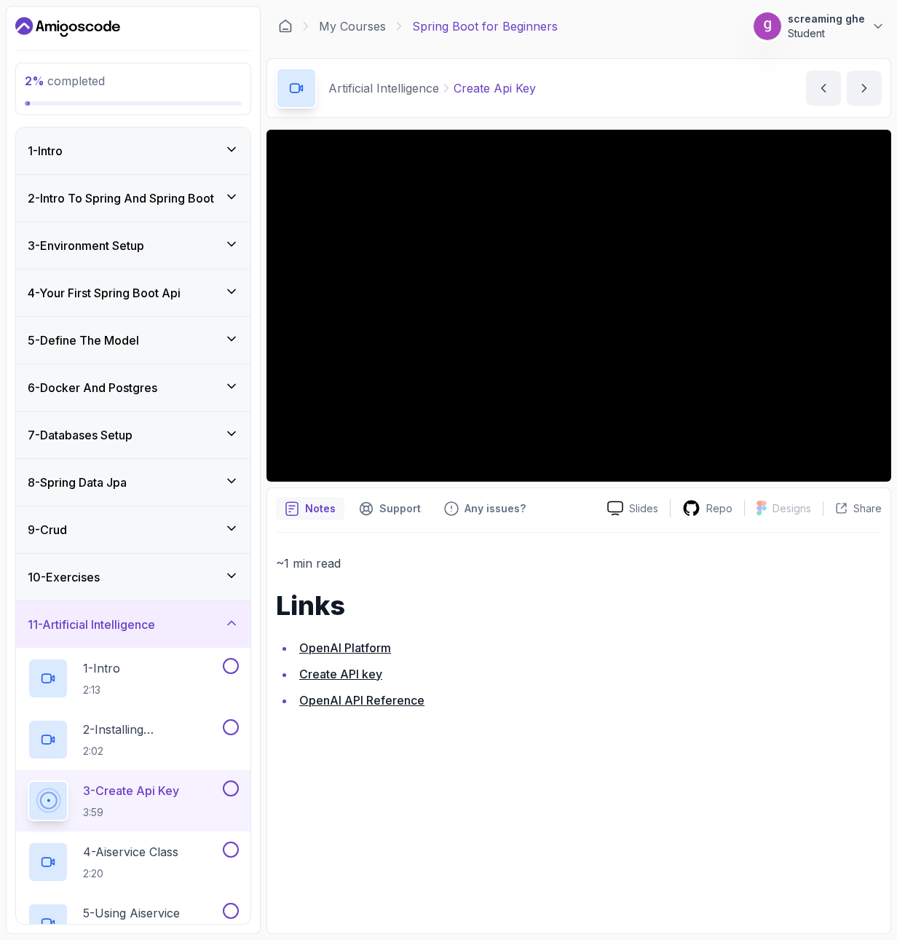
drag, startPoint x: 608, startPoint y: 567, endPoint x: 605, endPoint y: 546, distance: 21.3
click at [607, 568] on p "~1 min read" at bounding box center [579, 563] width 606 height 20
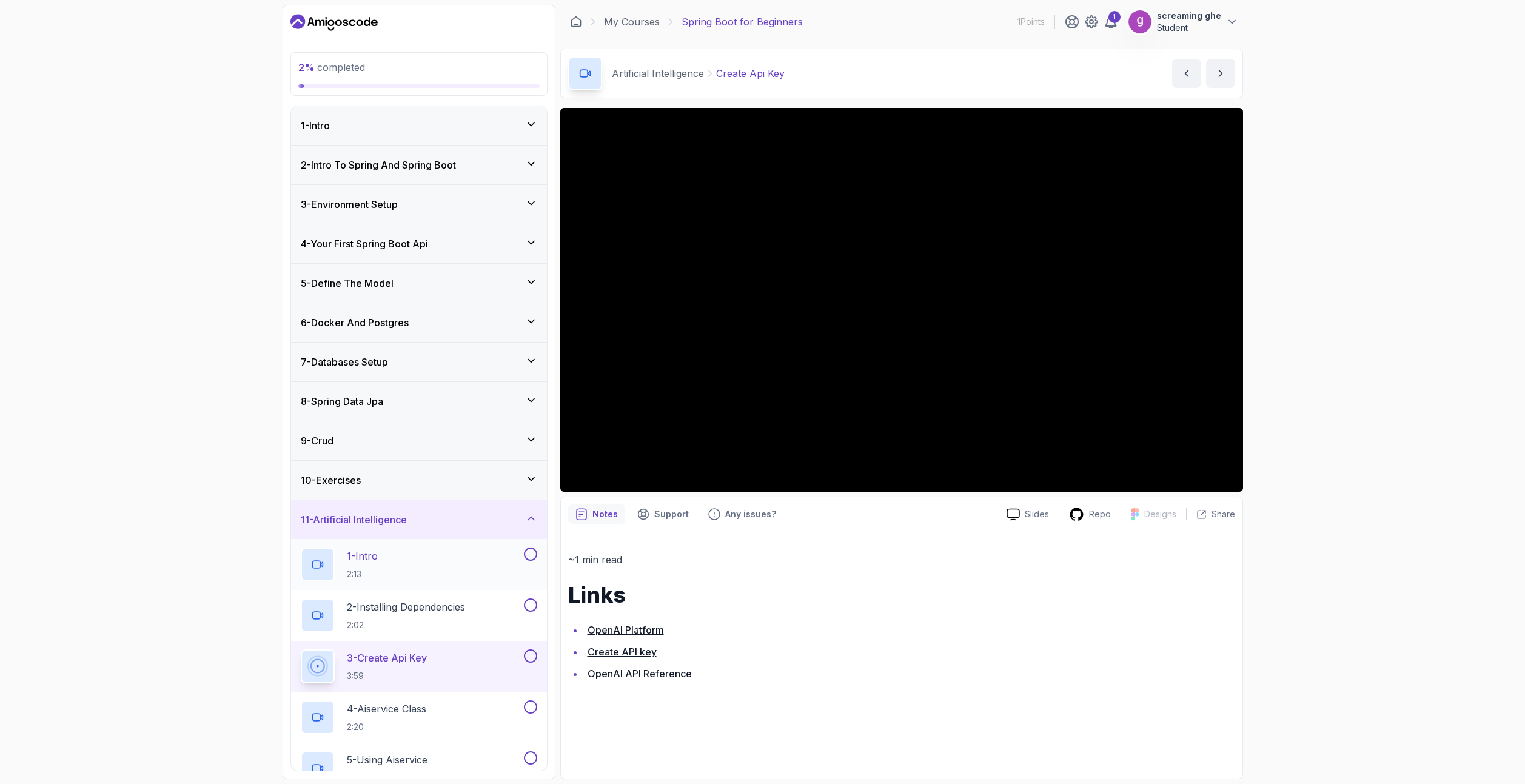
scroll to position [164, 0]
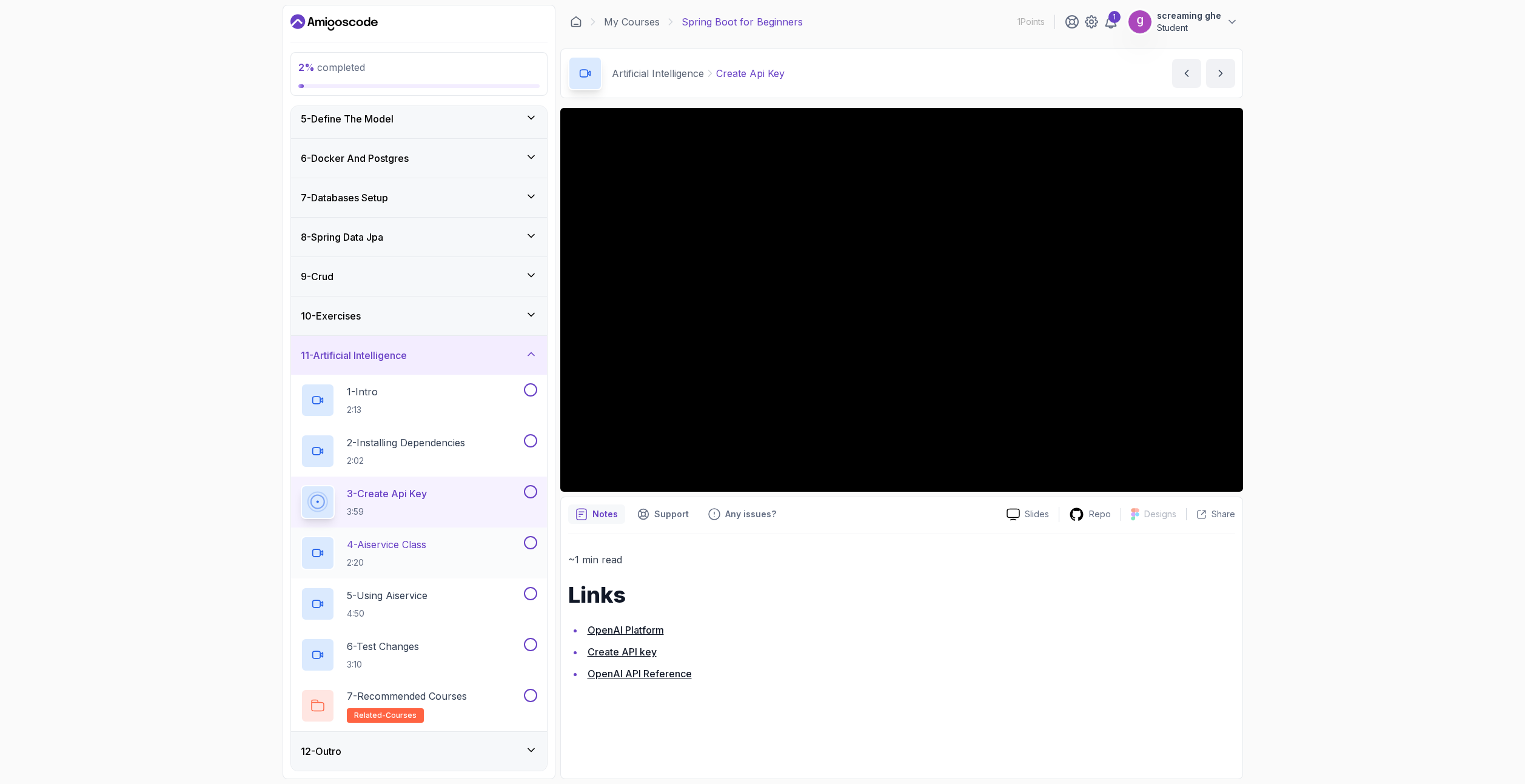
click at [465, 562] on div "4 - Aiservice Class 2:20" at bounding box center [410, 553] width 221 height 34
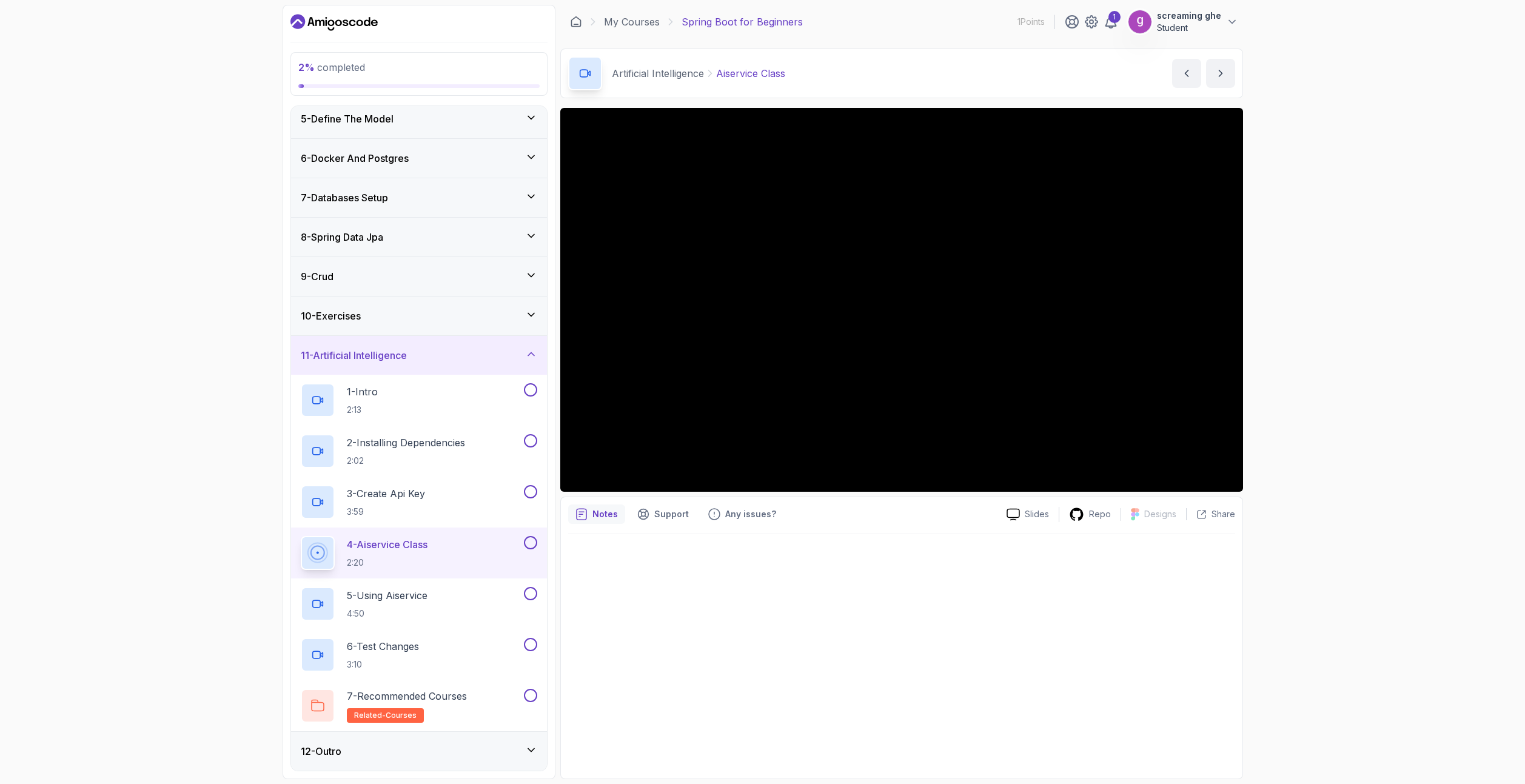
drag, startPoint x: 631, startPoint y: 606, endPoint x: 631, endPoint y: 589, distance: 17.0
click at [631, 606] on div at bounding box center [902, 653] width 667 height 237
click at [747, 608] on div at bounding box center [902, 653] width 667 height 237
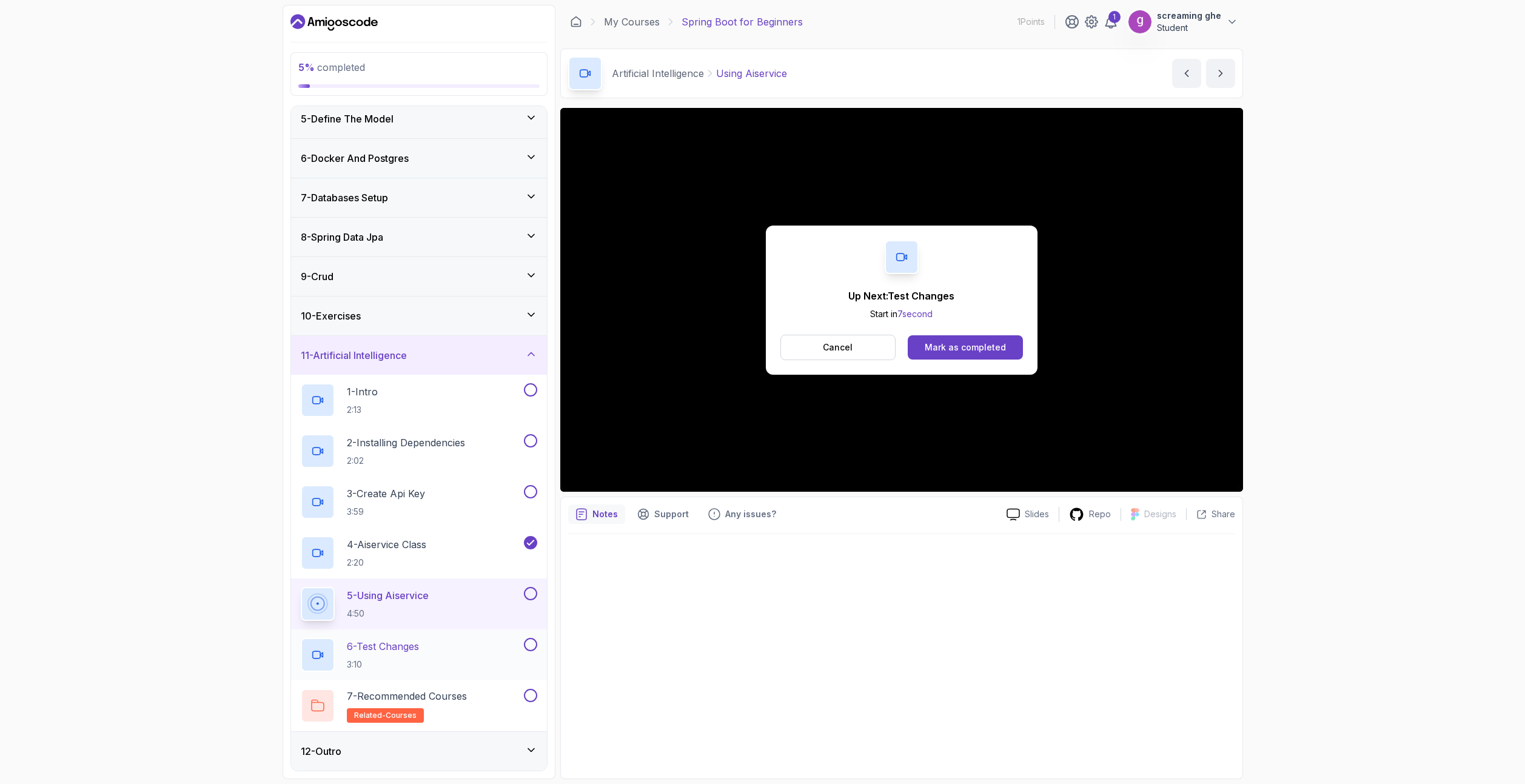
click at [417, 661] on p "3:10" at bounding box center [383, 664] width 72 height 12
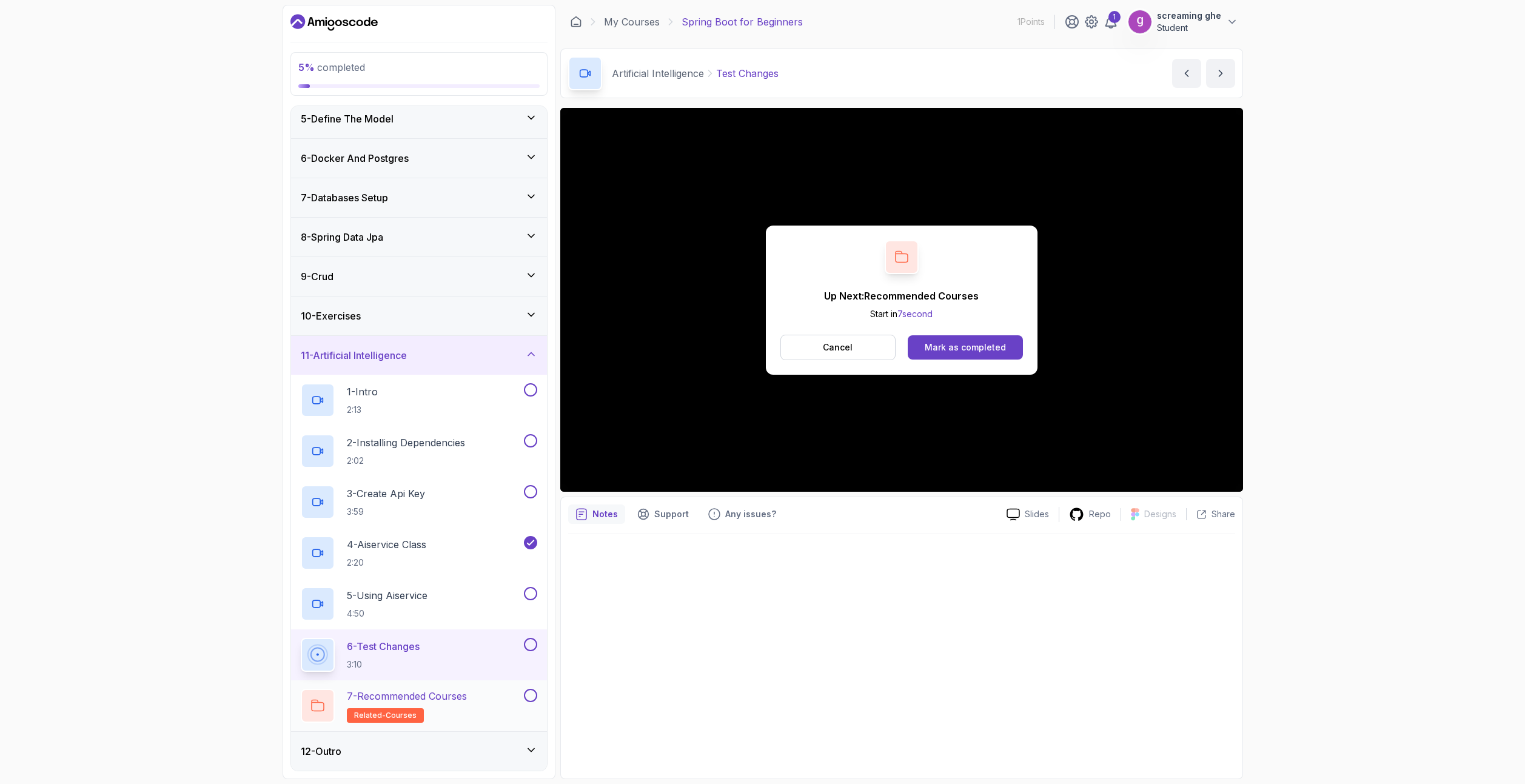
click at [395, 699] on p "7 - Recommended Courses" at bounding box center [407, 696] width 120 height 14
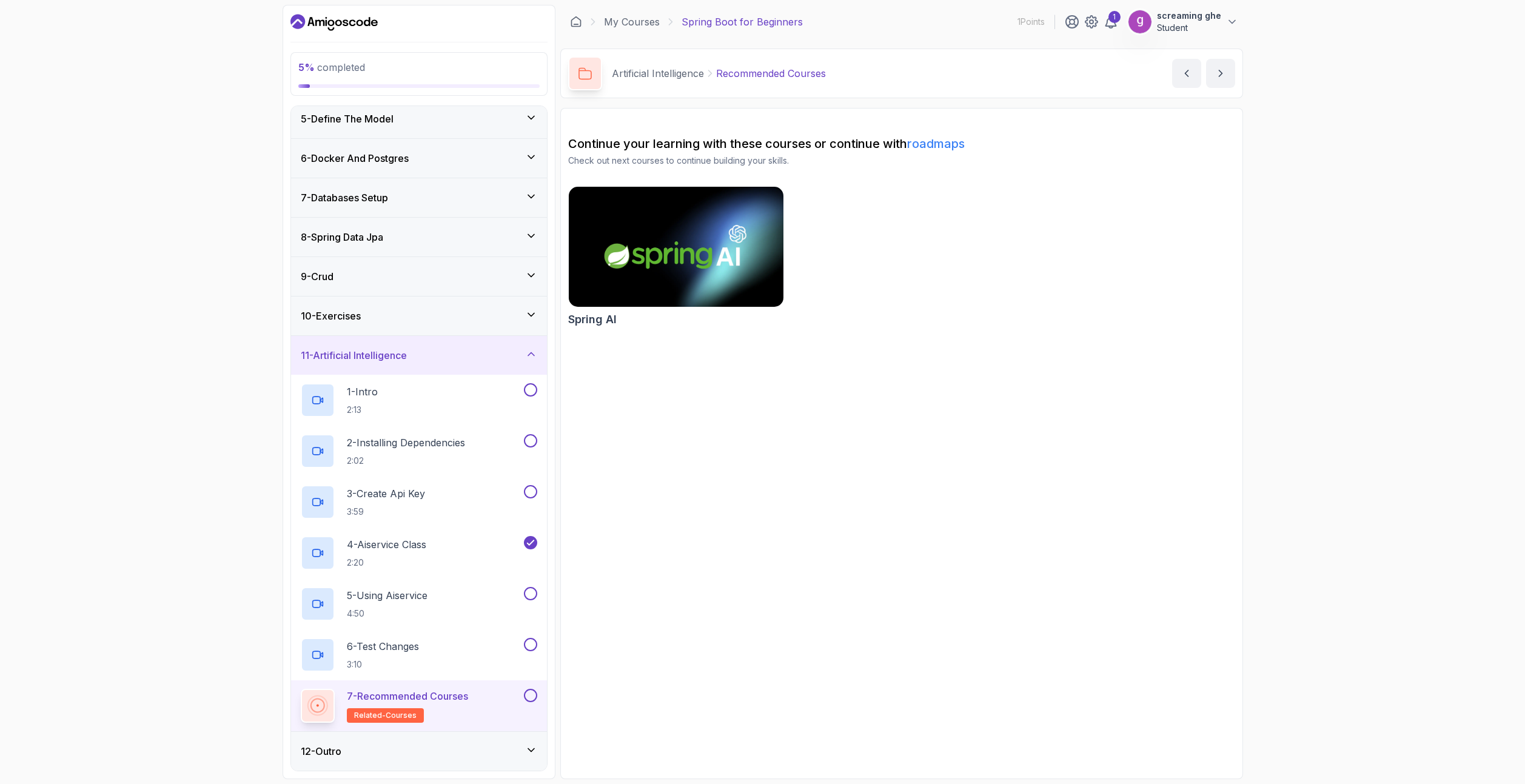
click at [684, 251] on img at bounding box center [676, 247] width 226 height 127
click at [656, 25] on link "My Courses" at bounding box center [632, 21] width 56 height 14
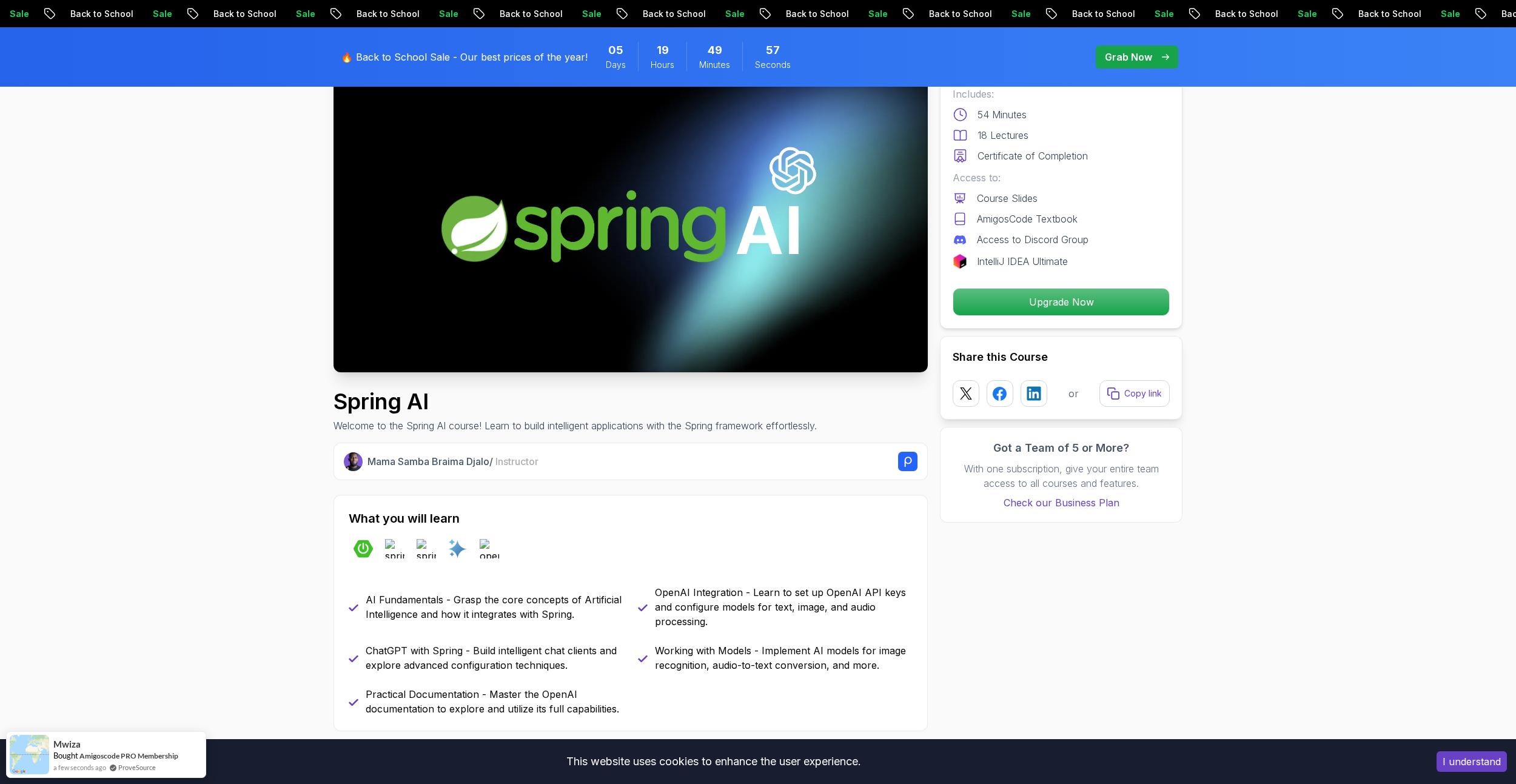
scroll to position [424, 0]
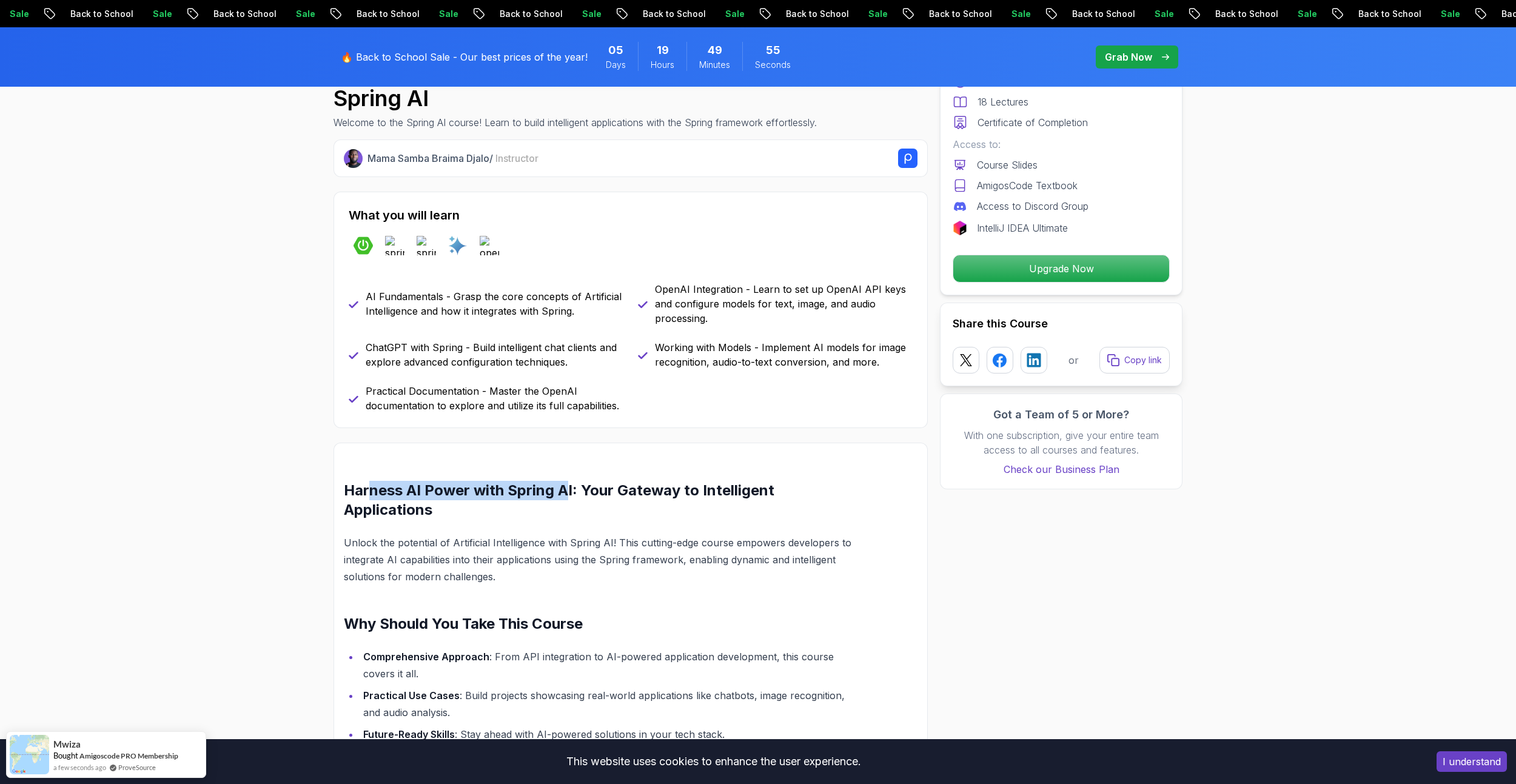
drag, startPoint x: 372, startPoint y: 488, endPoint x: 568, endPoint y: 496, distance: 196.2
click at [568, 496] on h2 "Harness AI Power with Spring AI: Your Gateway to Intelligent Applications" at bounding box center [602, 500] width 516 height 39
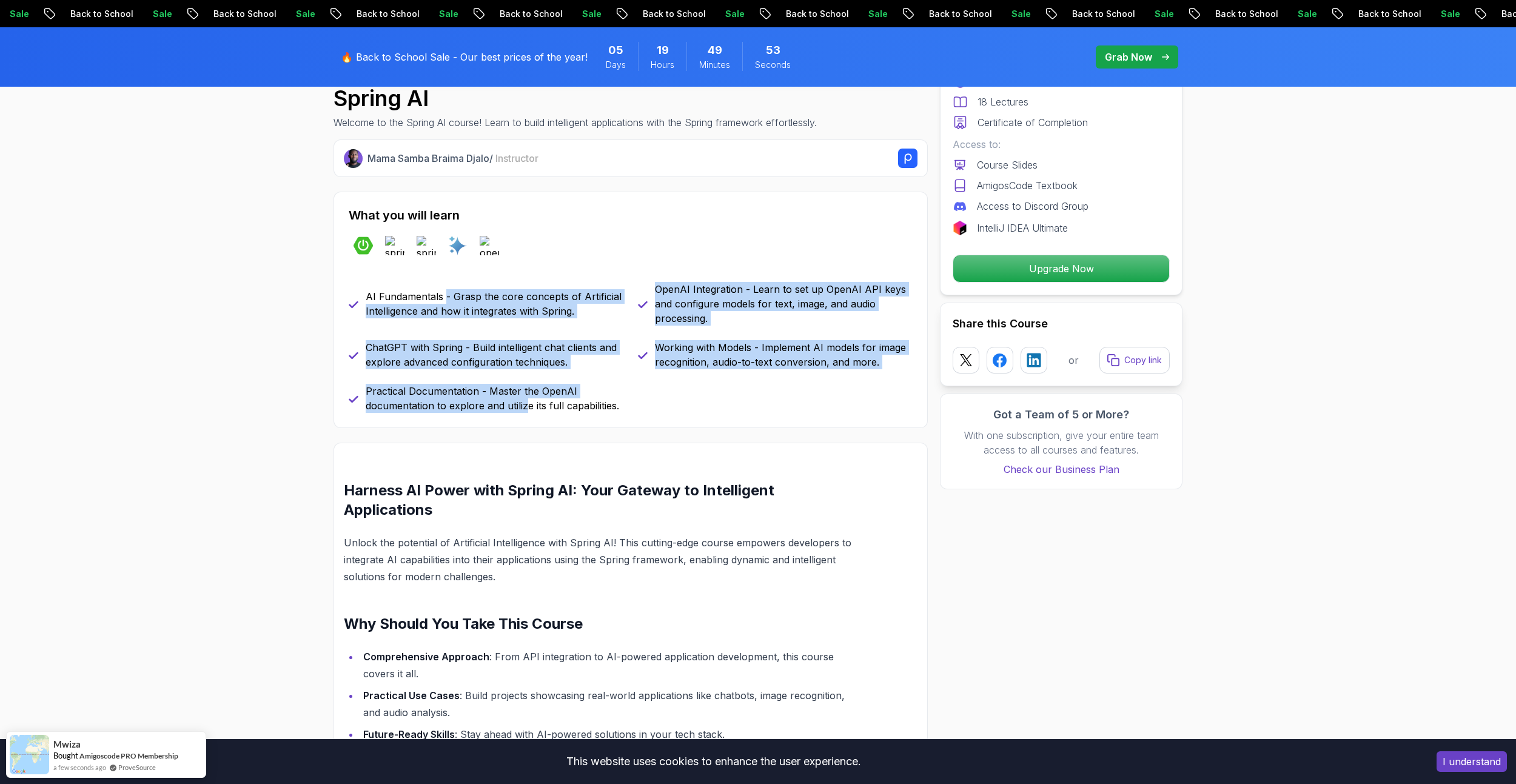
drag, startPoint x: 445, startPoint y: 302, endPoint x: 526, endPoint y: 402, distance: 128.7
click at [526, 402] on div "AI Fundamentals - Grasp the core concepts of Artificial Intelligence and how it…" at bounding box center [630, 347] width 564 height 131
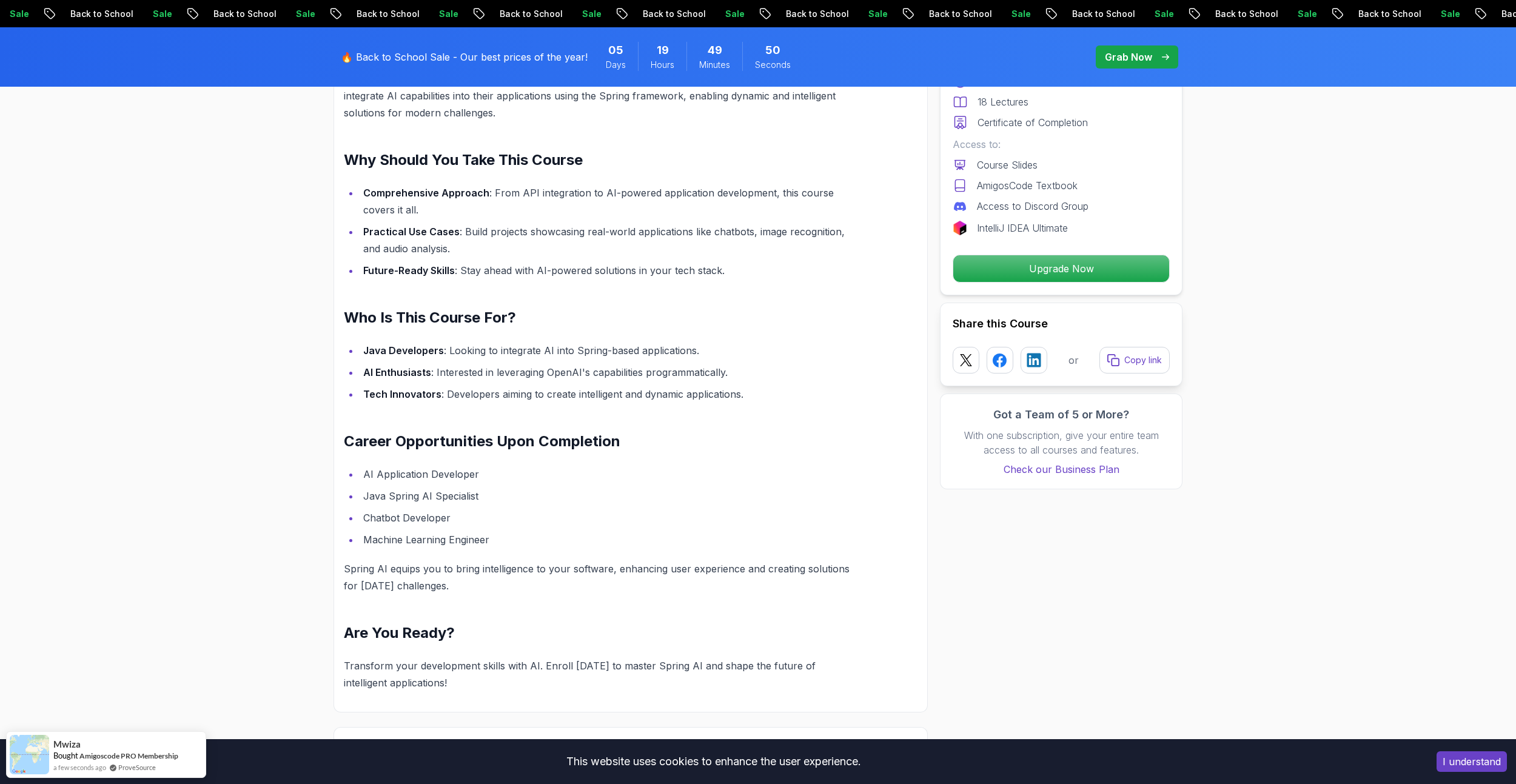
scroll to position [910, 0]
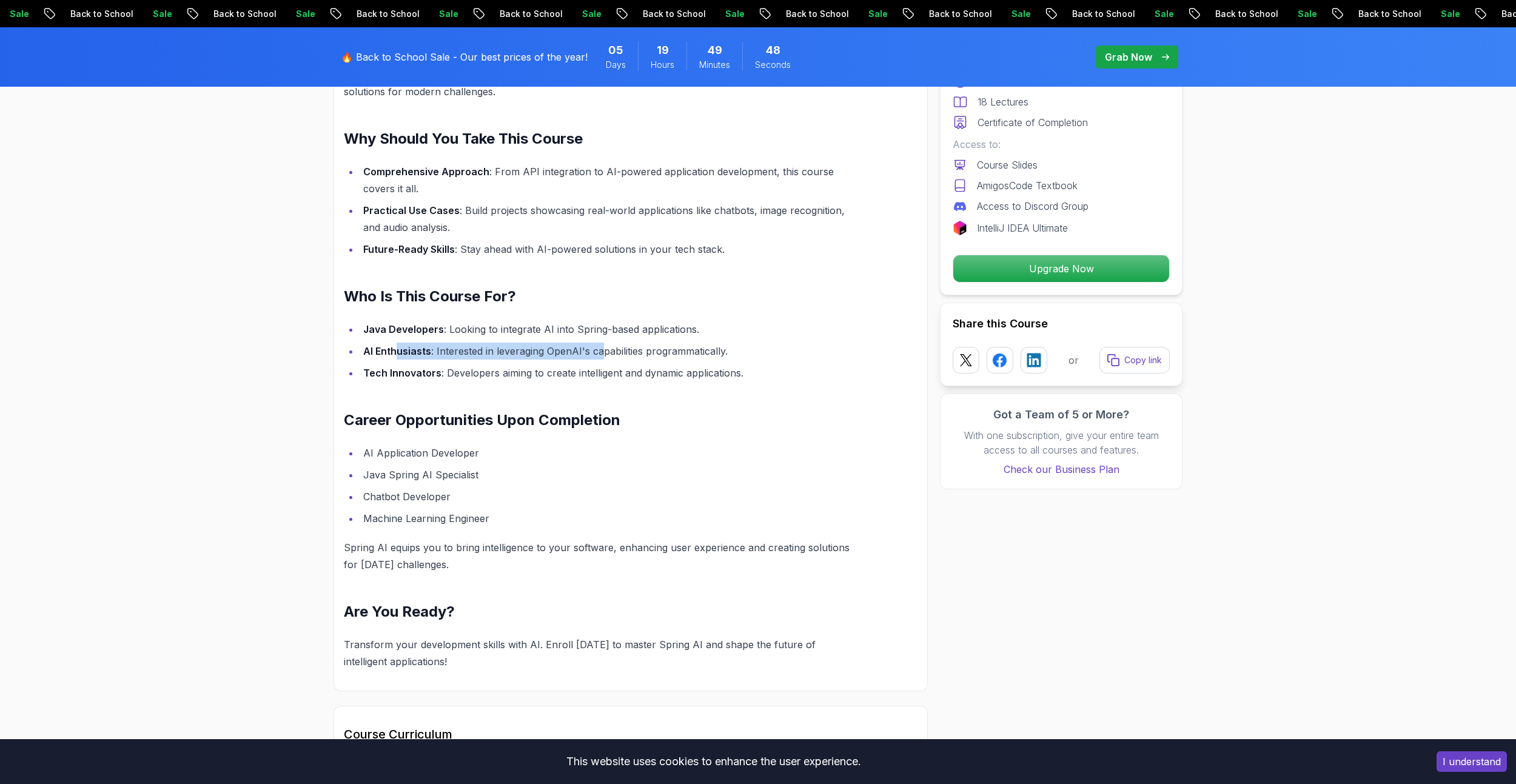
drag, startPoint x: 396, startPoint y: 346, endPoint x: 599, endPoint y: 349, distance: 203.0
click at [599, 349] on li "AI Enthusiasts : Interested in leveraging OpenAI's capabilities programmaticall…" at bounding box center [609, 351] width 500 height 17
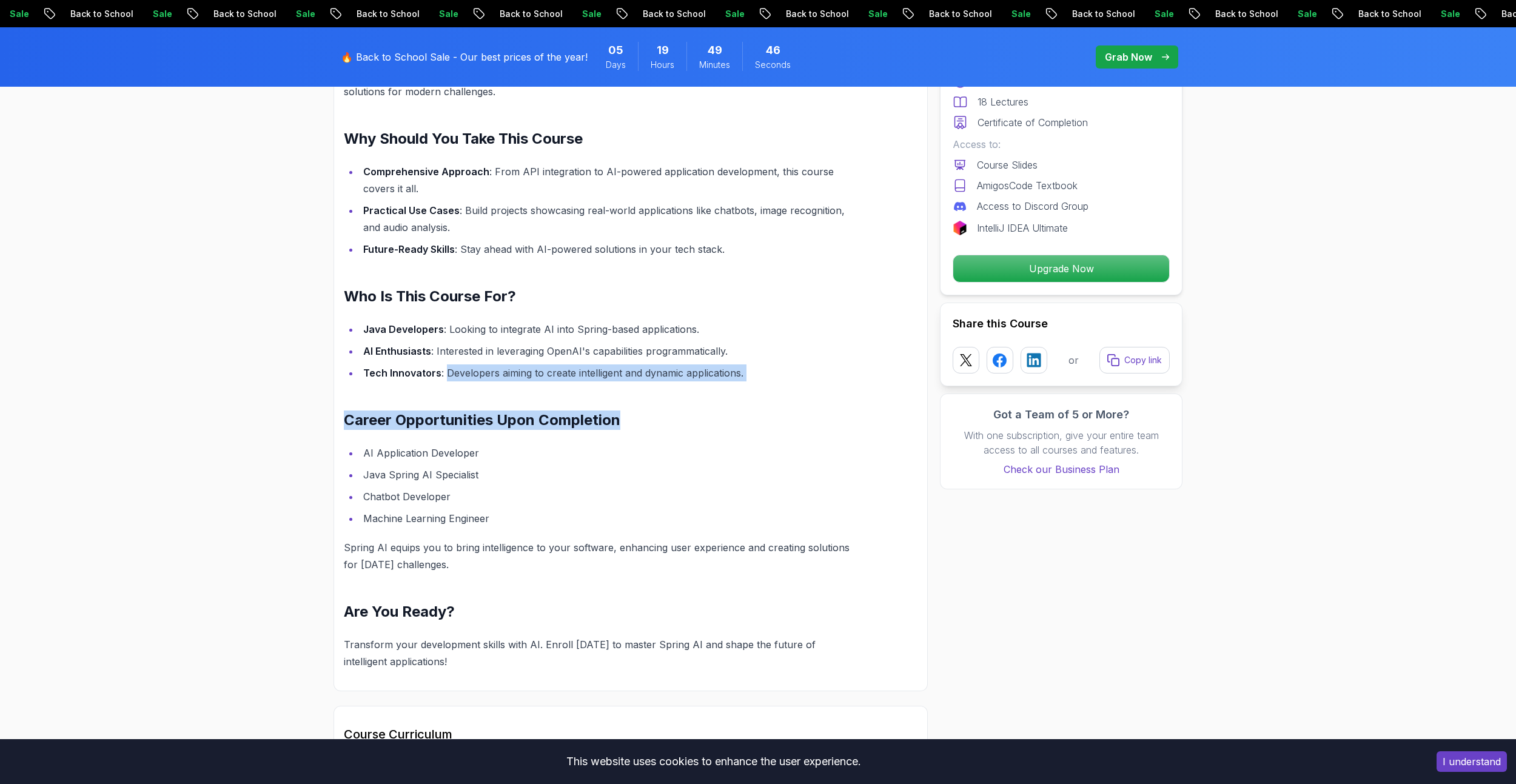
drag, startPoint x: 448, startPoint y: 369, endPoint x: 661, endPoint y: 384, distance: 213.5
click at [661, 384] on div "Harness AI Power with Spring AI: Your Gateway to Intelligent Applications Unloc…" at bounding box center [602, 333] width 516 height 674
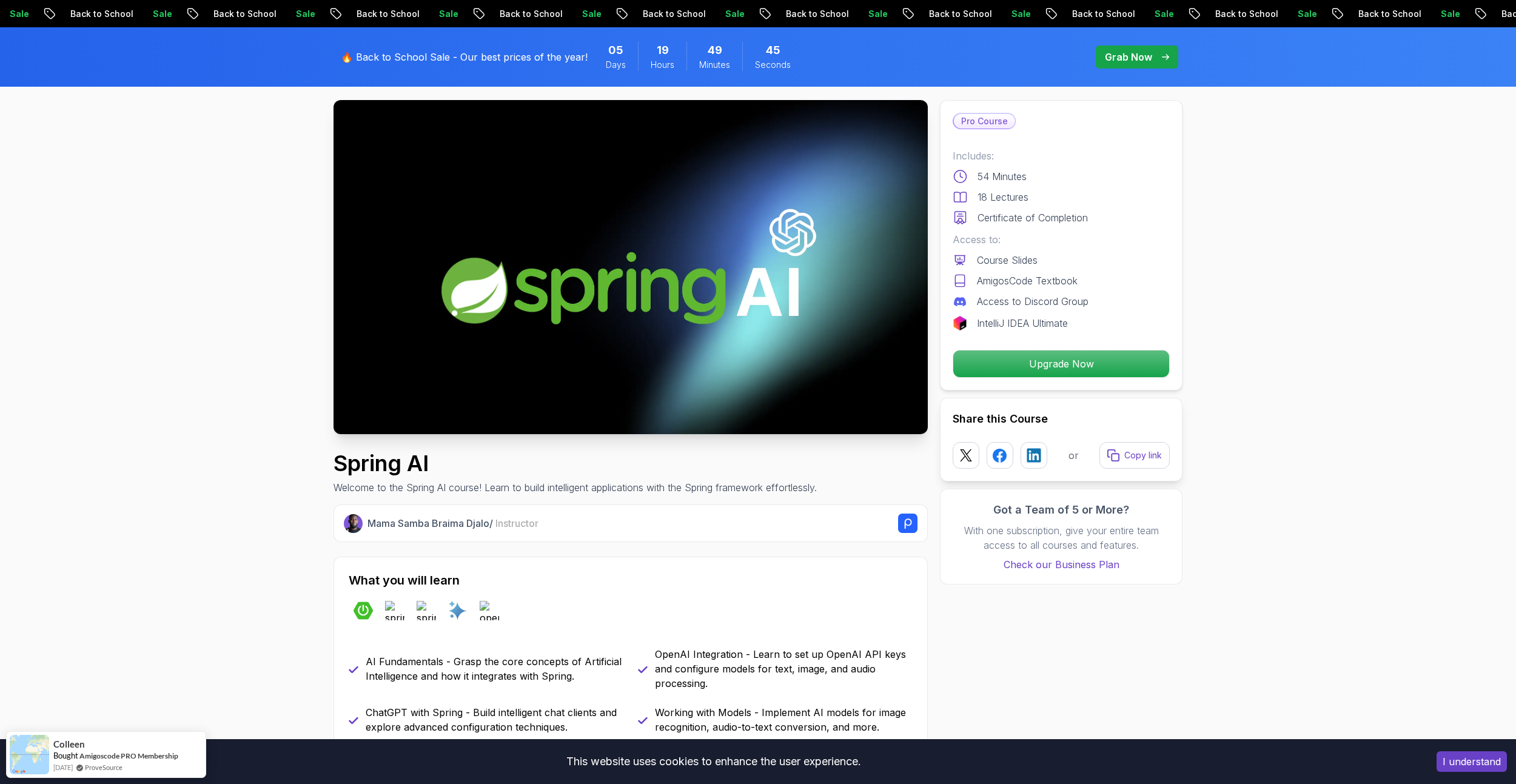
scroll to position [0, 0]
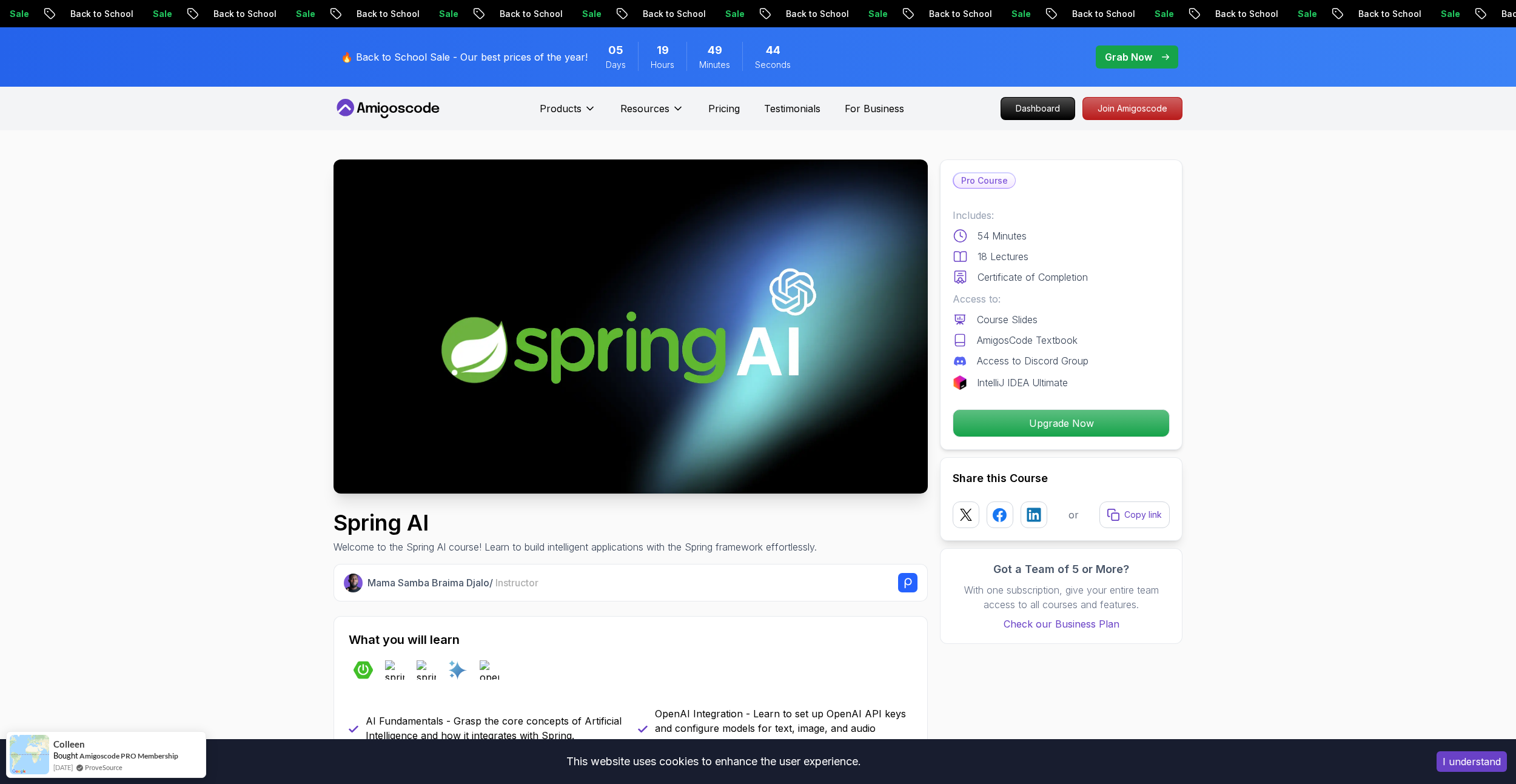
click at [595, 370] on img at bounding box center [631, 326] width 594 height 334
click at [728, 112] on p "Pricing" at bounding box center [724, 108] width 32 height 14
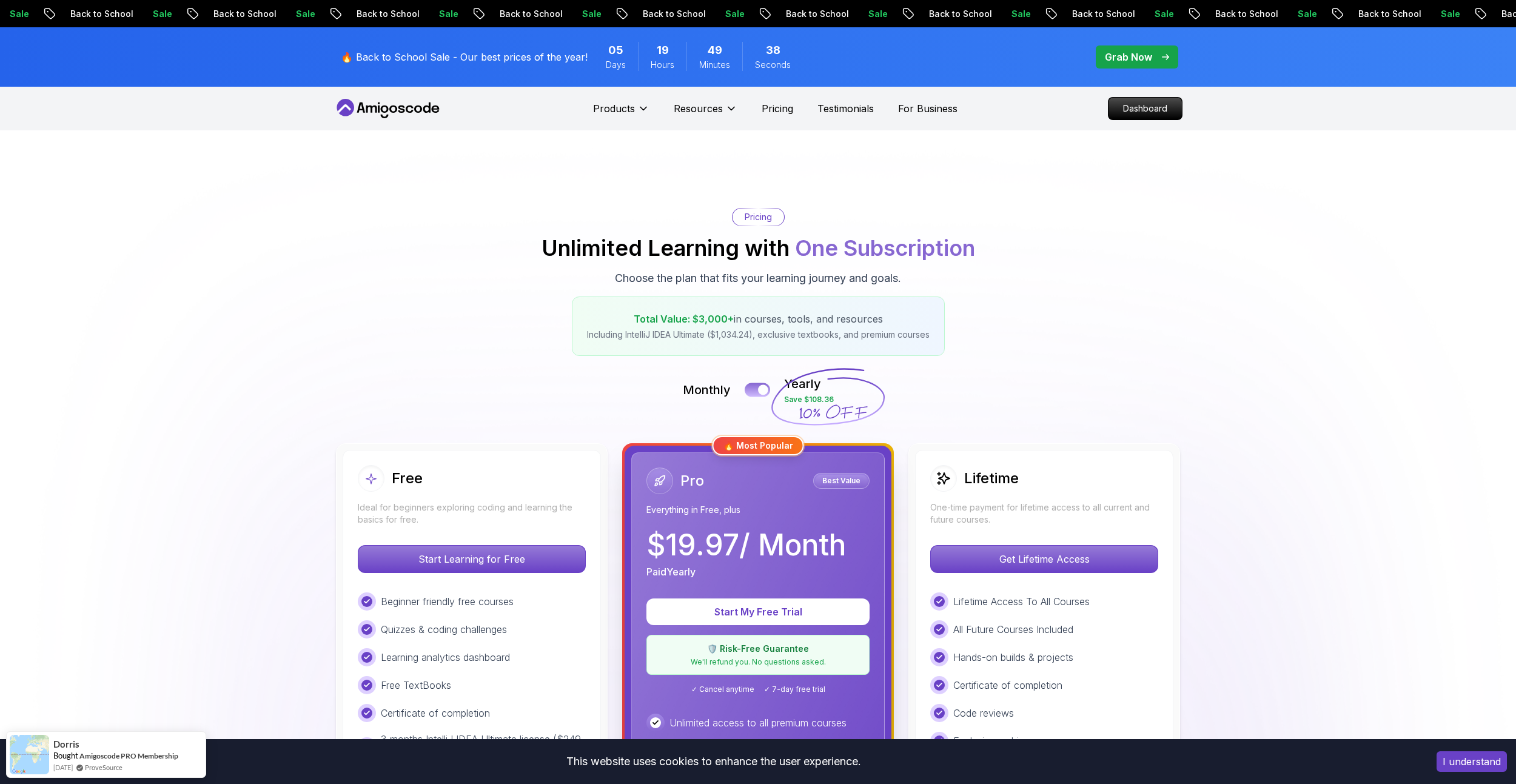
click at [747, 390] on button at bounding box center [758, 390] width 26 height 14
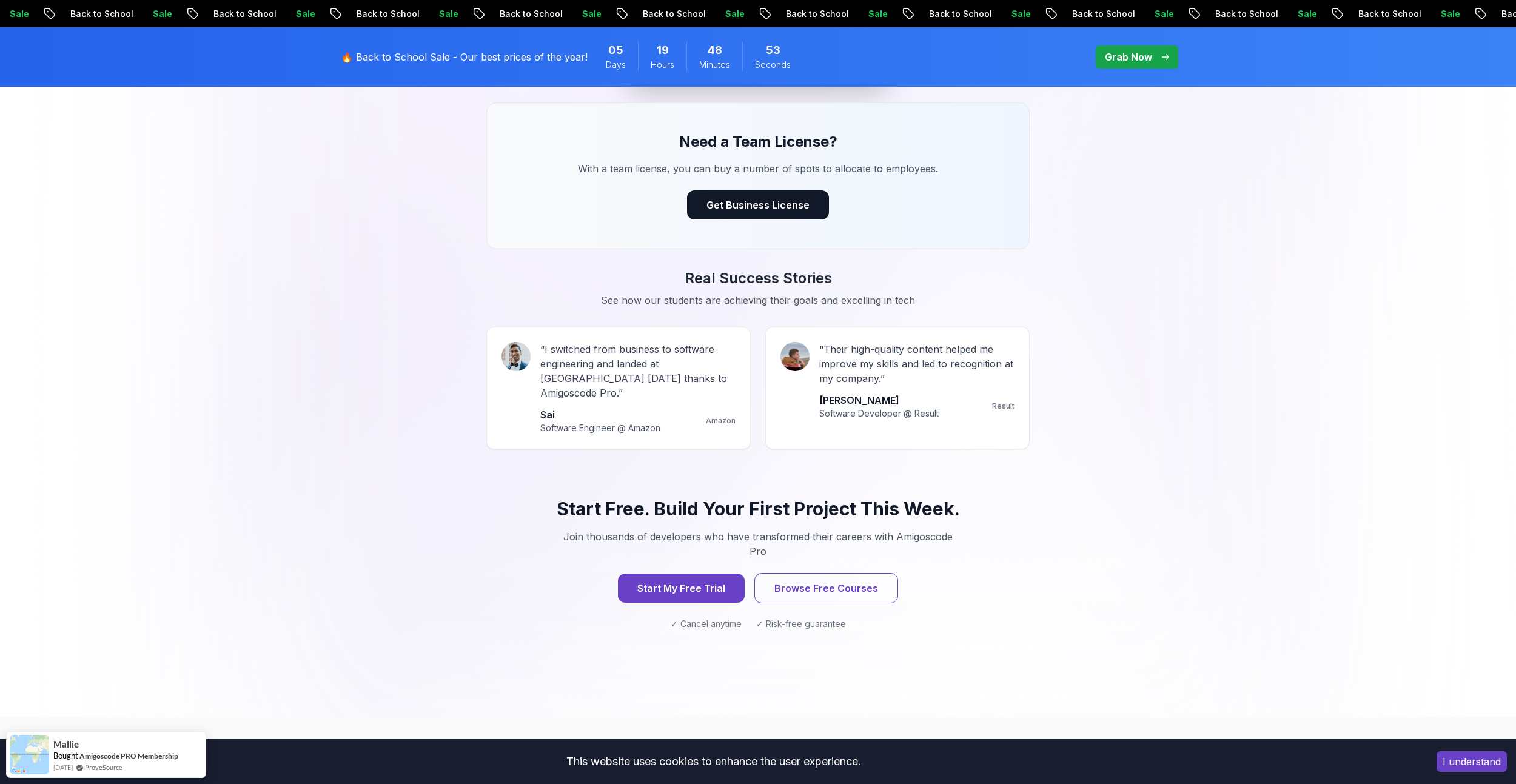
scroll to position [1152, 0]
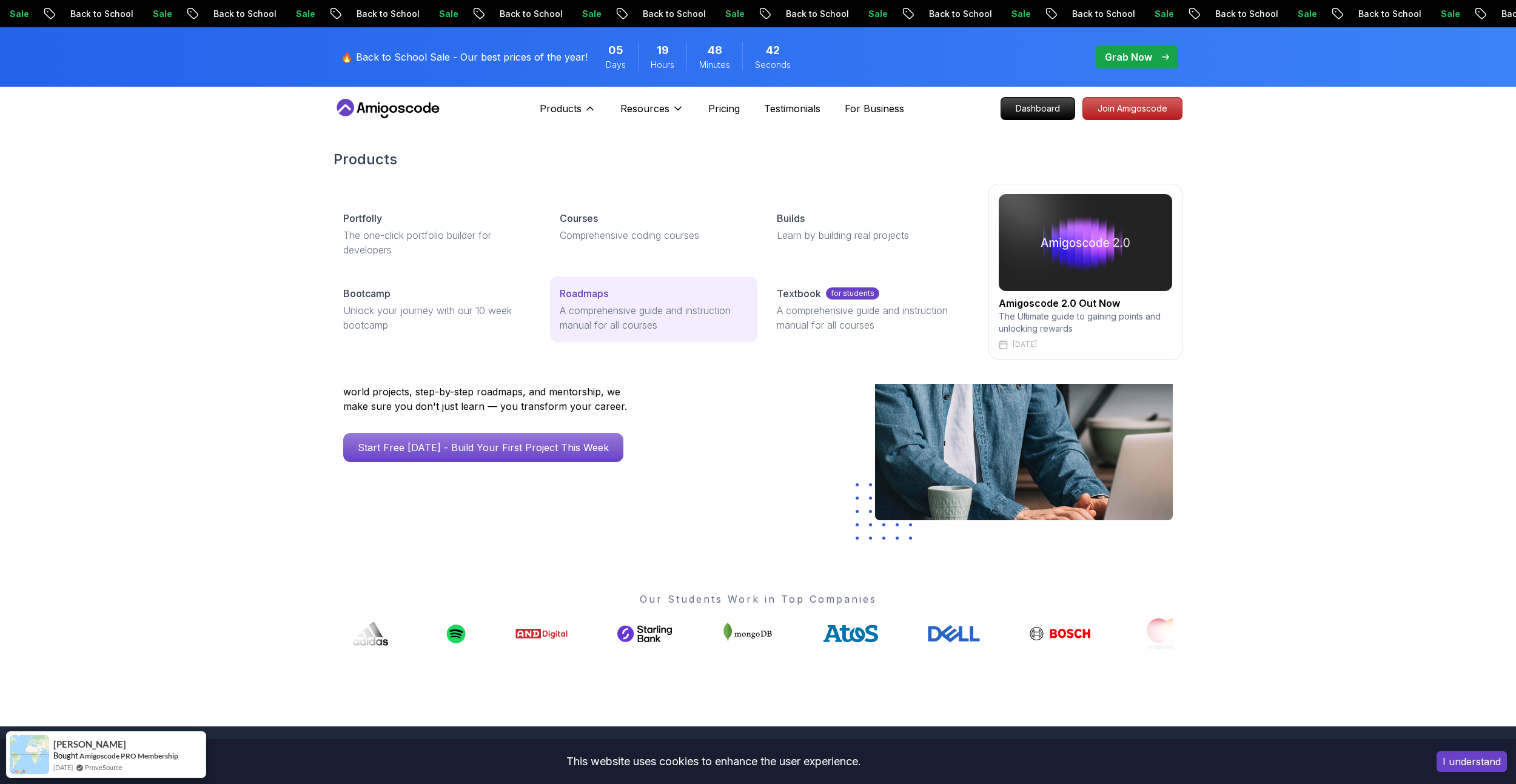
click at [584, 296] on p "Roadmaps" at bounding box center [584, 293] width 48 height 14
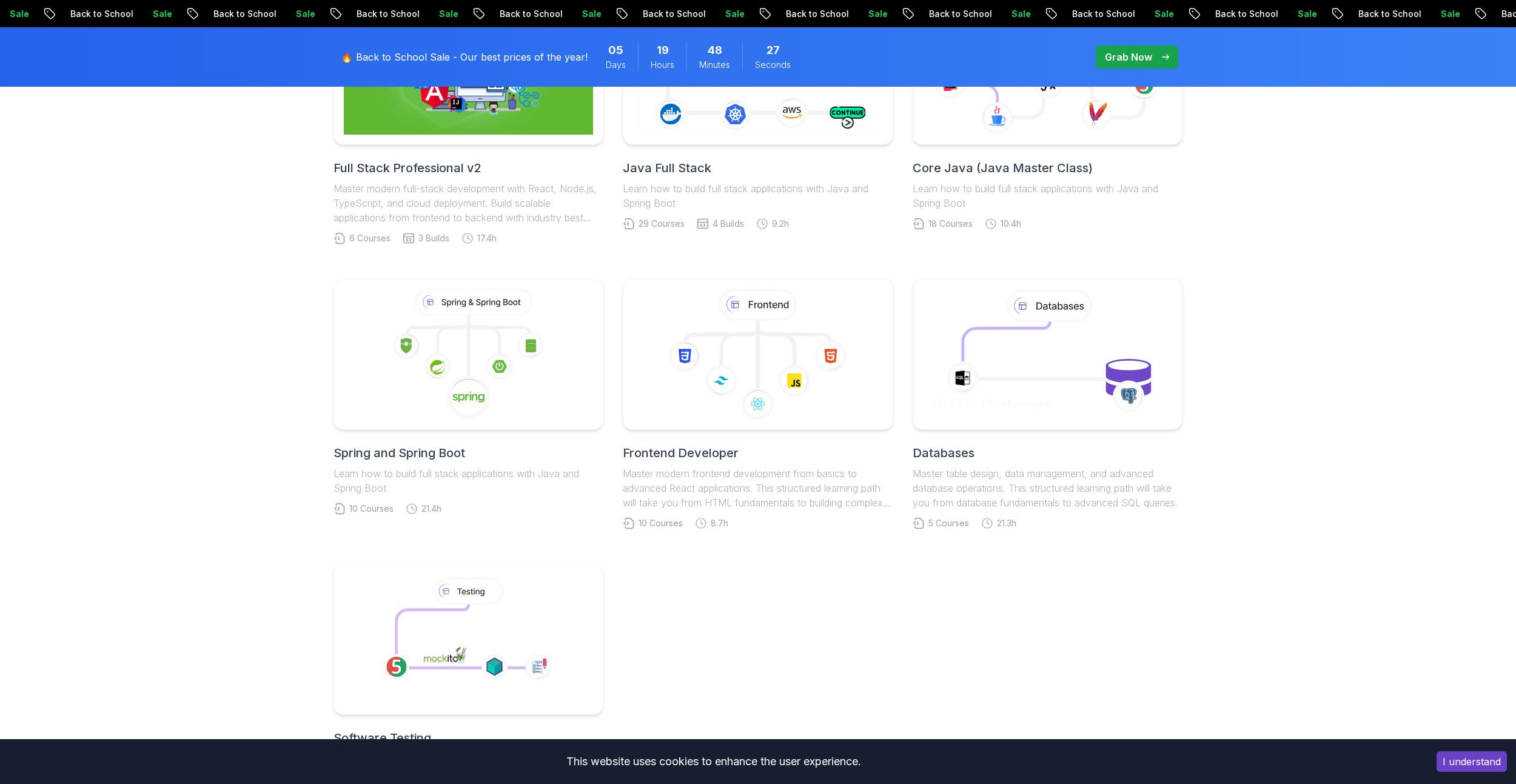
scroll to position [242, 0]
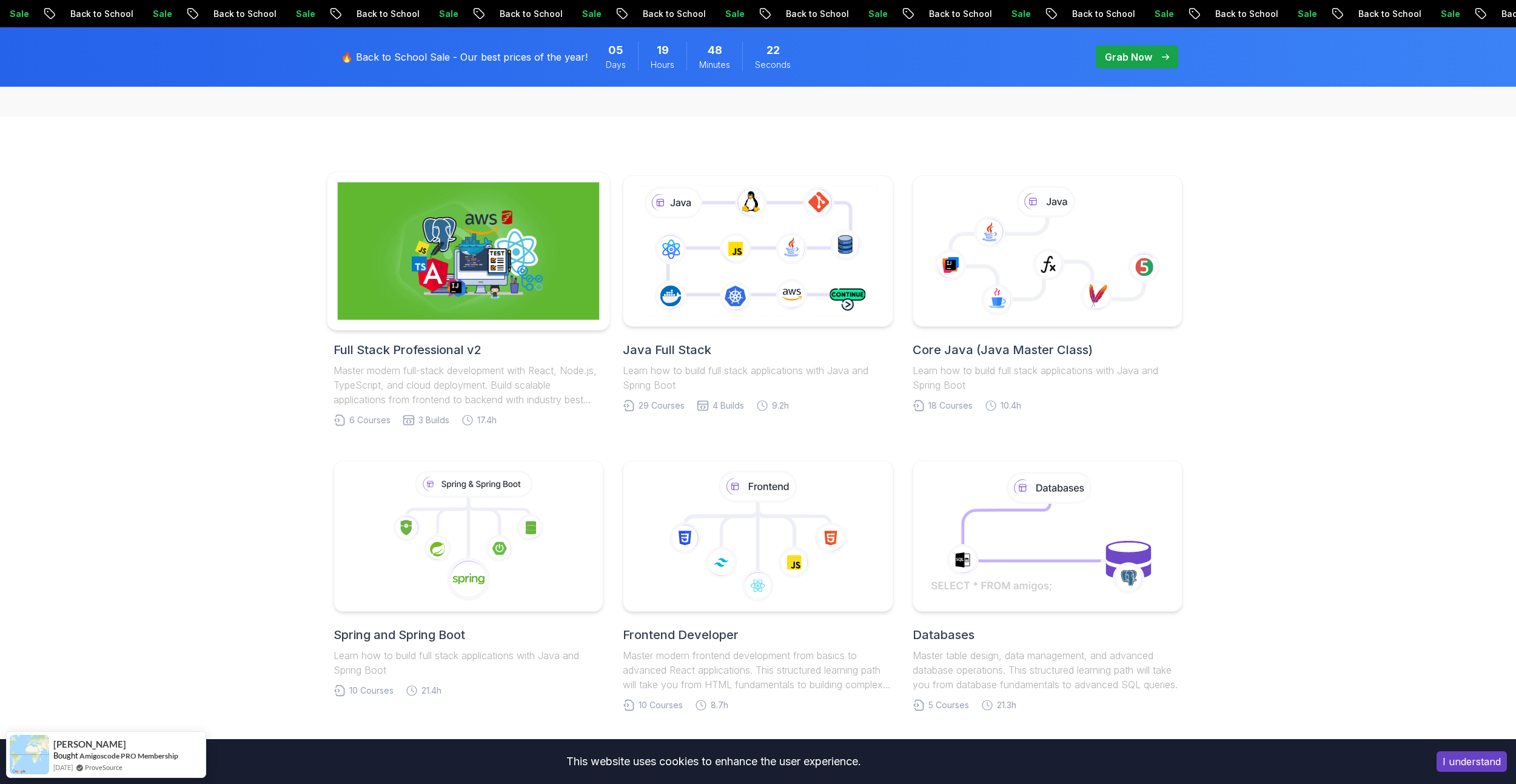
click at [395, 240] on img at bounding box center [469, 251] width 262 height 137
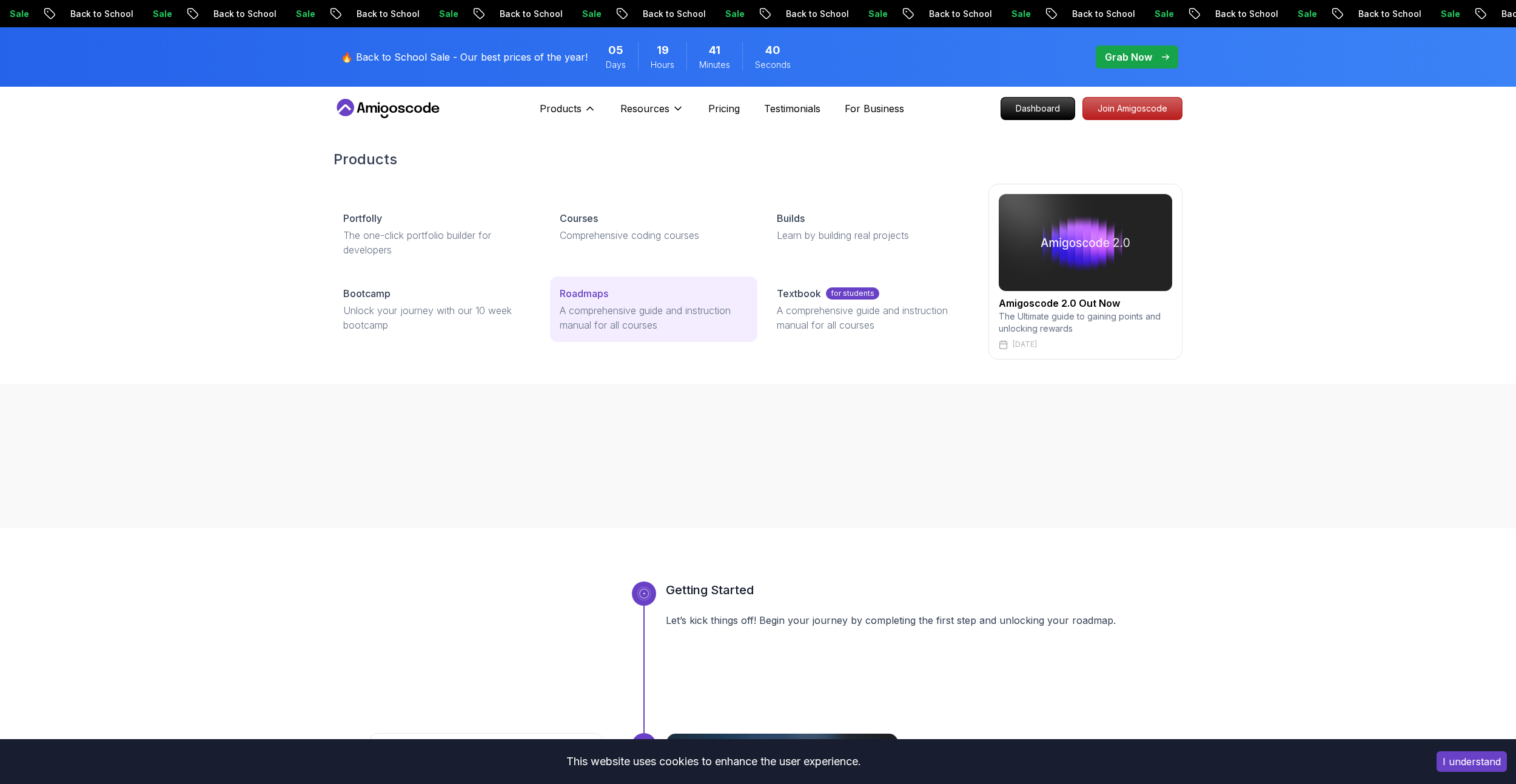
click at [593, 300] on p "Roadmaps" at bounding box center [584, 293] width 48 height 14
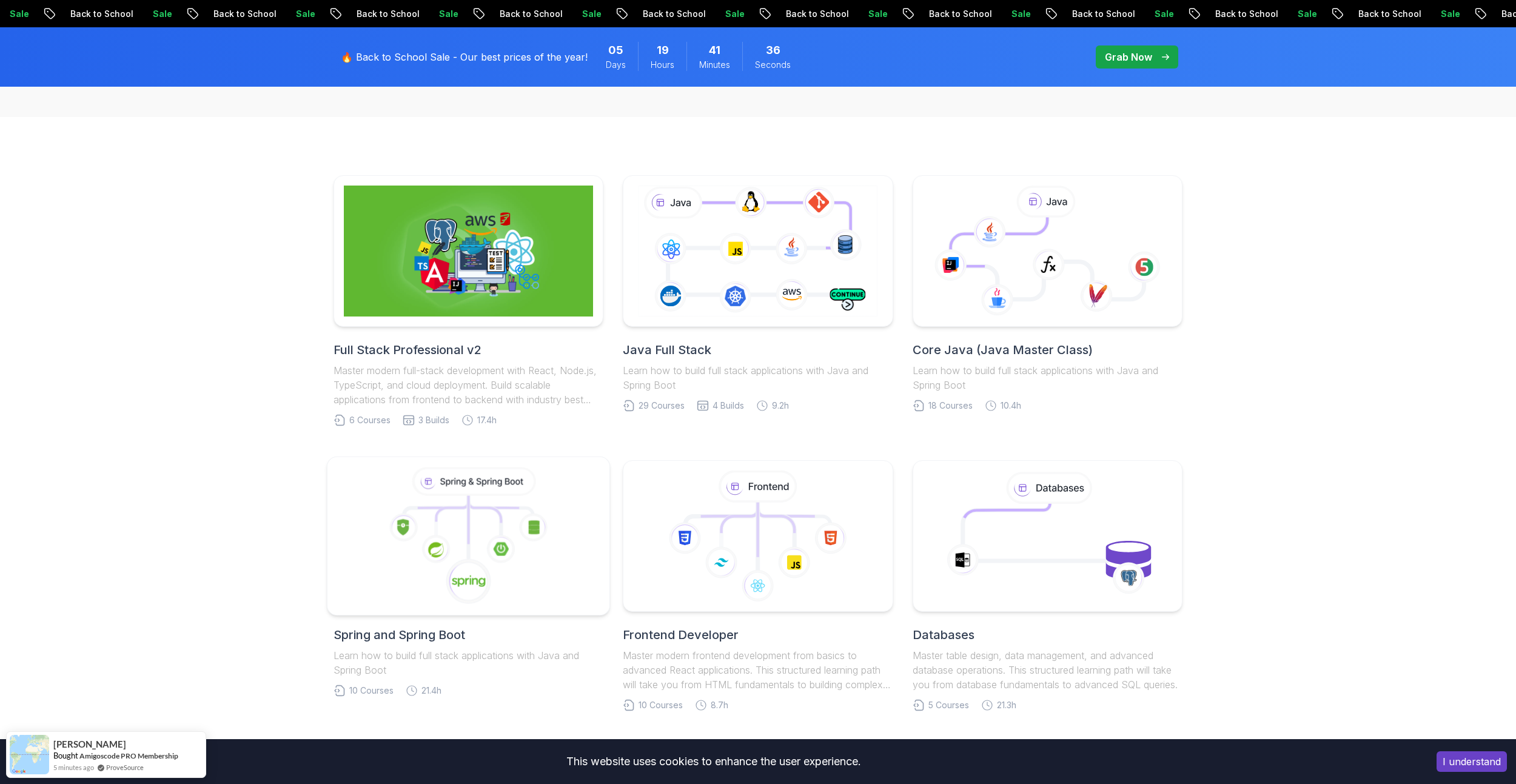
scroll to position [303, 0]
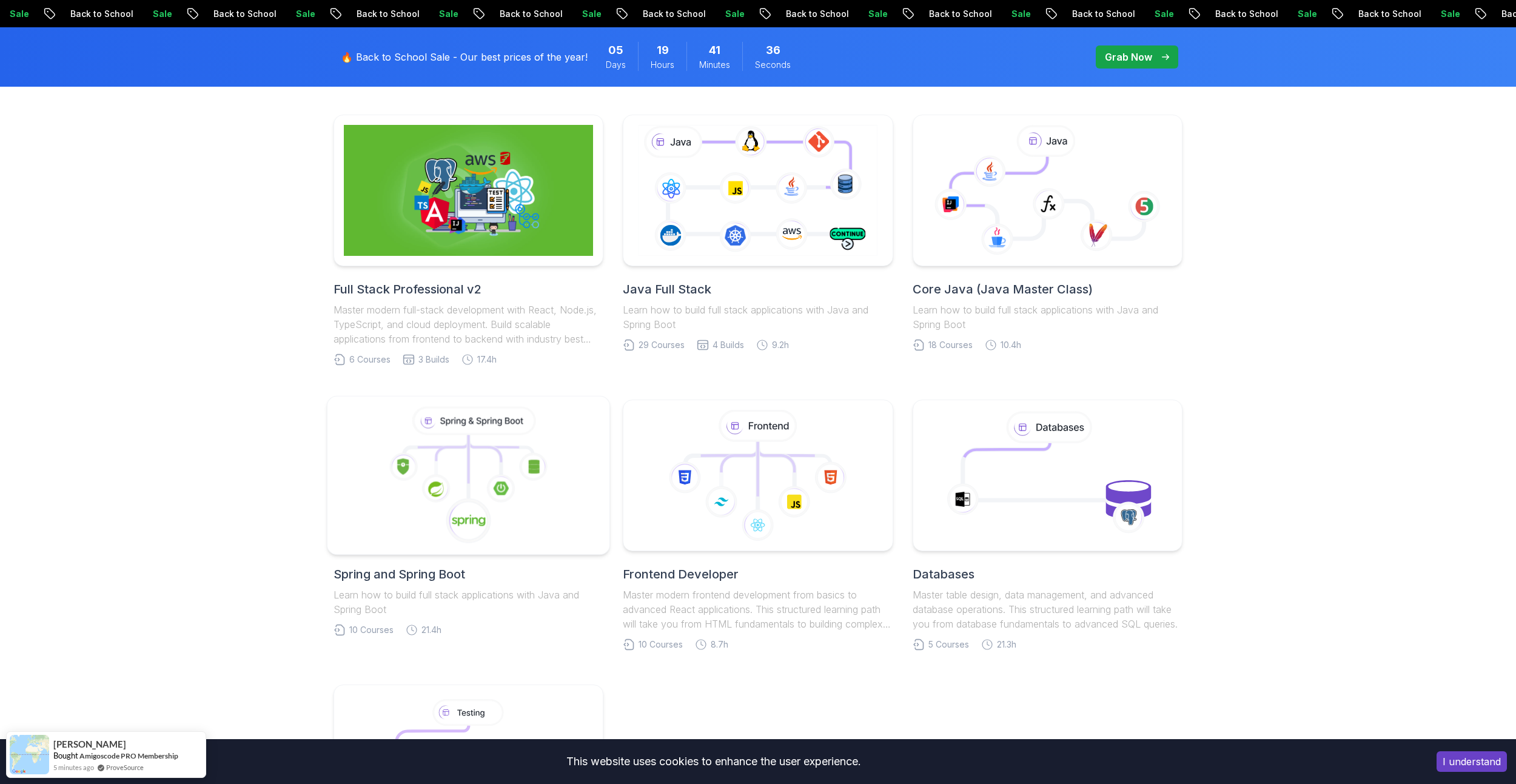
click at [491, 443] on icon at bounding box center [494, 440] width 51 height 12
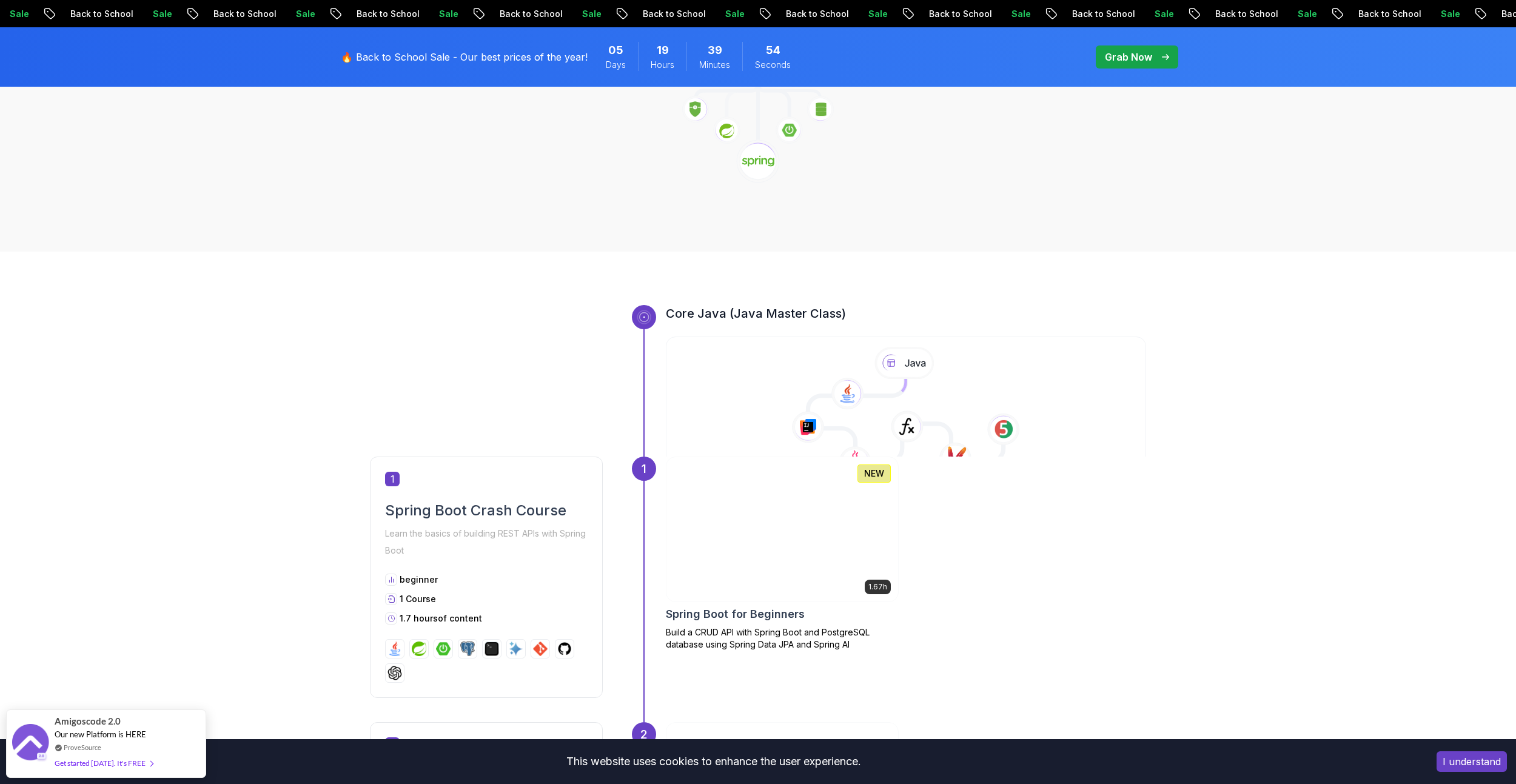
scroll to position [546, 0]
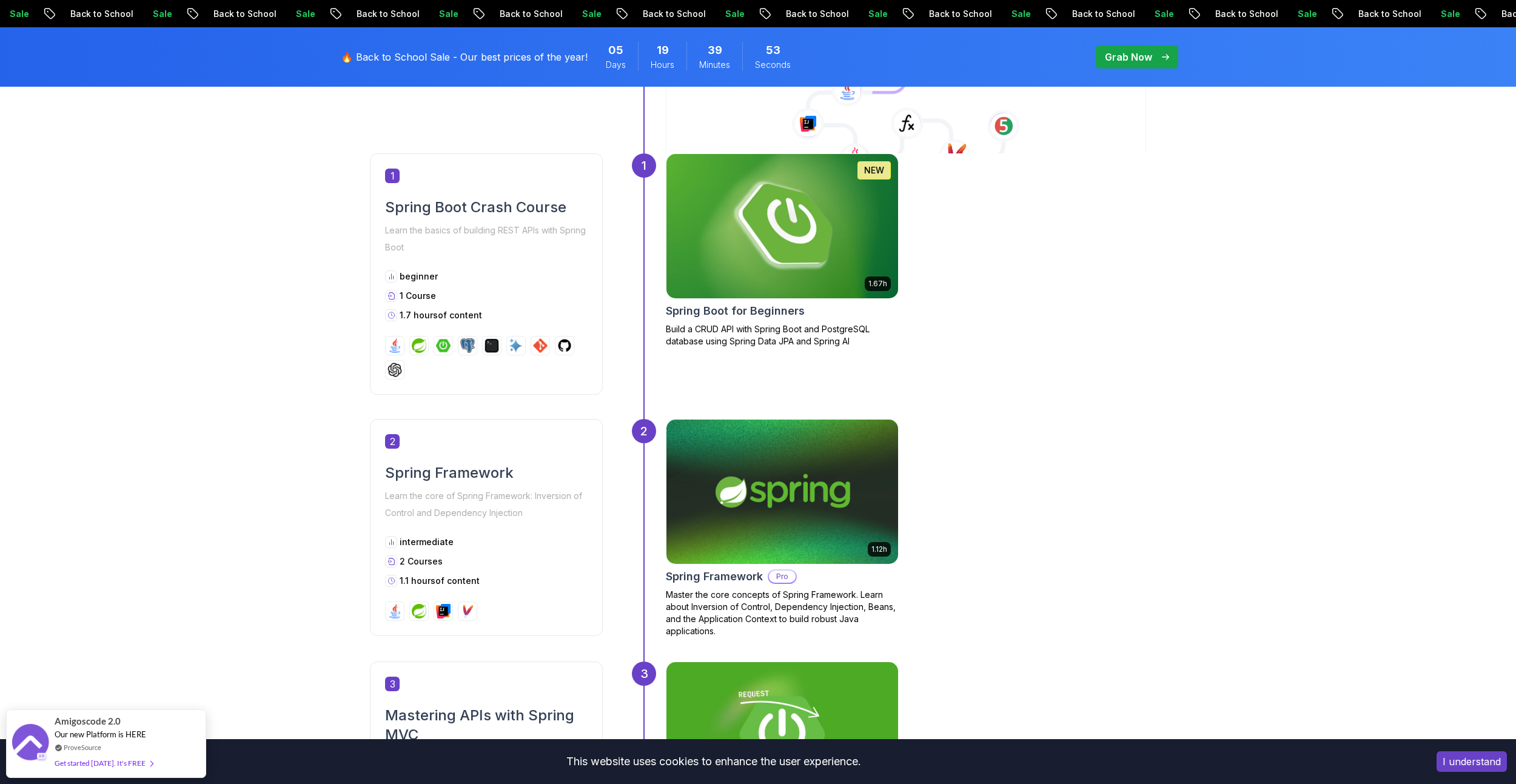
click at [761, 220] on img at bounding box center [782, 226] width 243 height 151
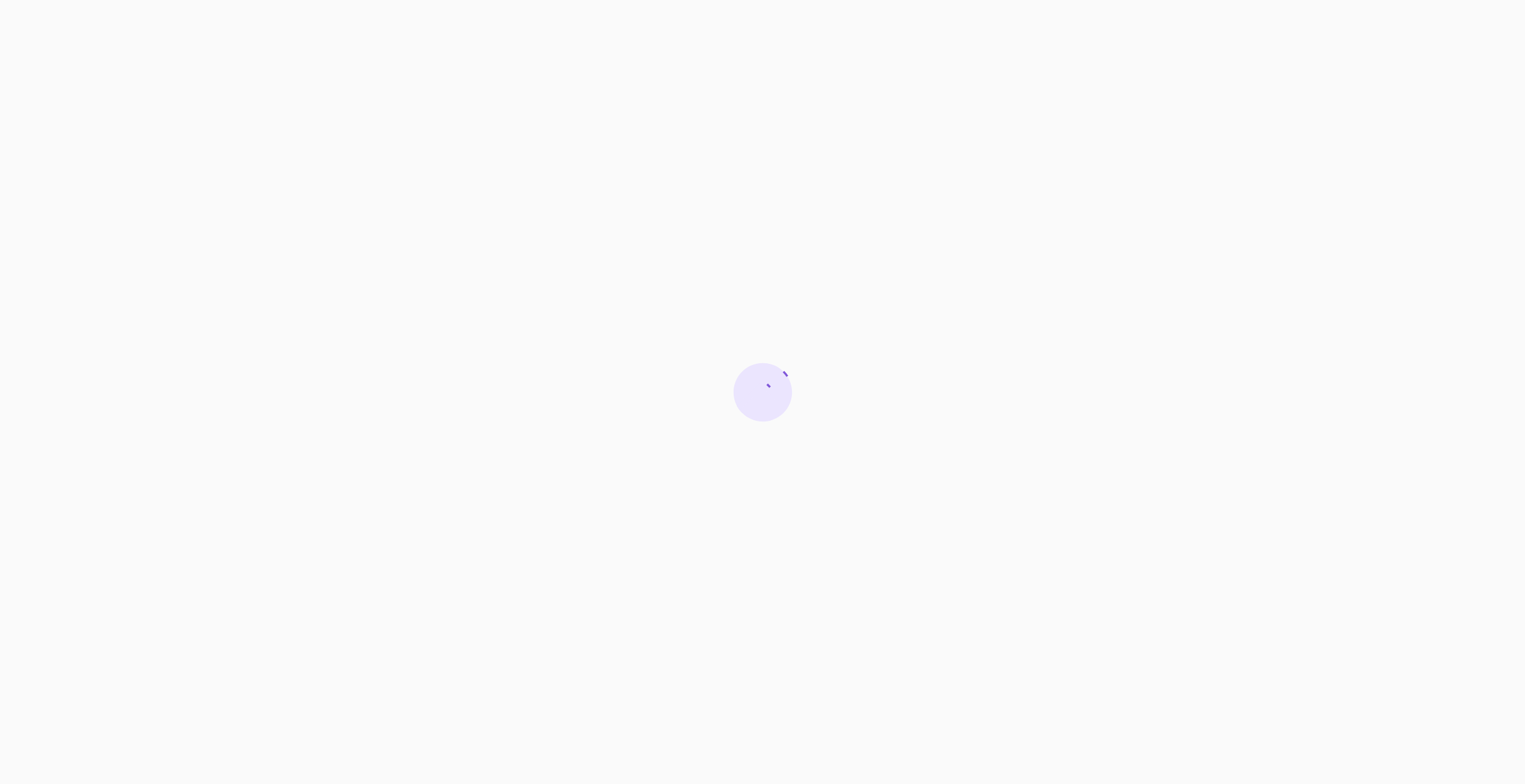
click at [810, 240] on div at bounding box center [762, 392] width 1525 height 784
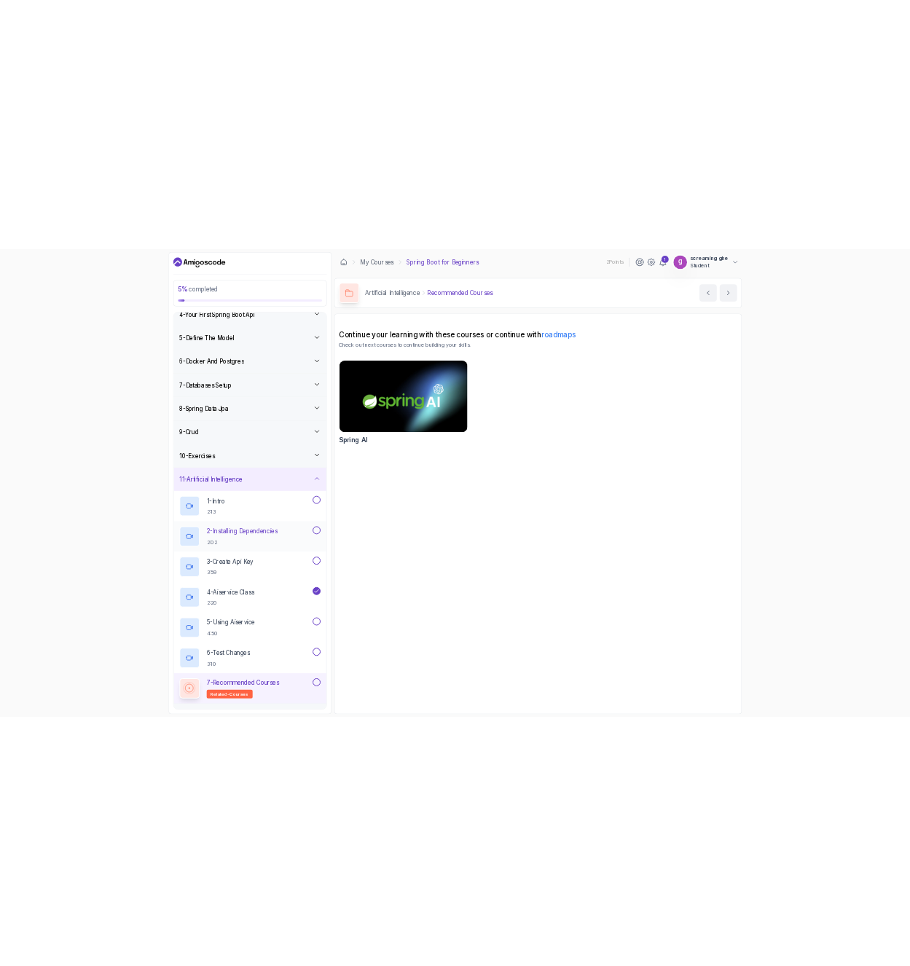
scroll to position [197, 0]
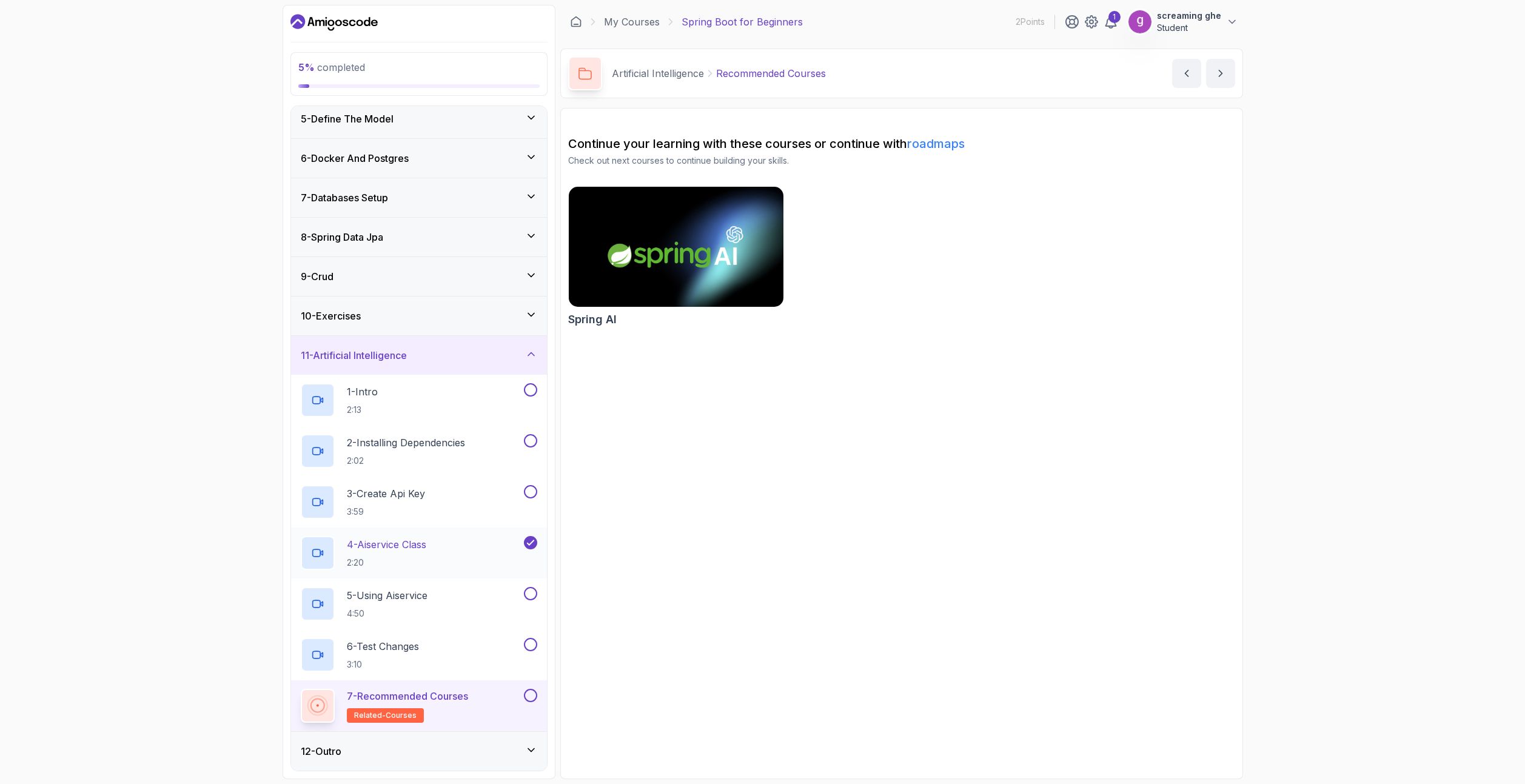
click at [465, 549] on div "4 - Aiservice Class 2:20" at bounding box center [410, 553] width 221 height 34
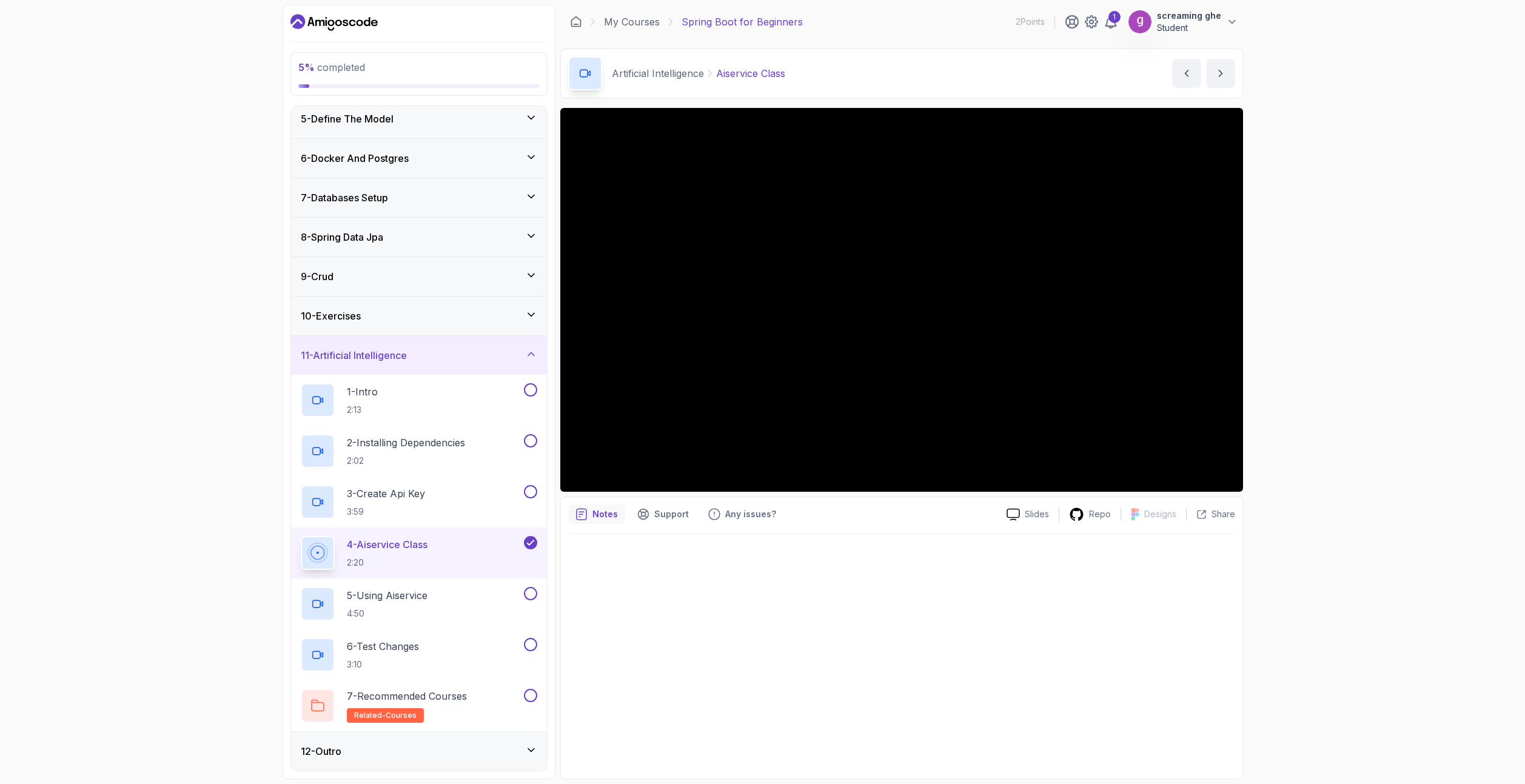
drag, startPoint x: 906, startPoint y: 275, endPoint x: 787, endPoint y: 553, distance: 302.4
click at [787, 553] on div at bounding box center [902, 653] width 667 height 237
click at [86, 525] on div "5 % completed 1 - Intro 2 - Intro To Spring And Spring Boot 3 - Environment Set…" at bounding box center [762, 392] width 1525 height 784
drag, startPoint x: 1276, startPoint y: 342, endPoint x: 1269, endPoint y: 343, distance: 7.1
click at [1276, 344] on div "5 % completed 1 - Intro 2 - Intro To Spring And Spring Boot 3 - Environment Set…" at bounding box center [762, 392] width 1525 height 784
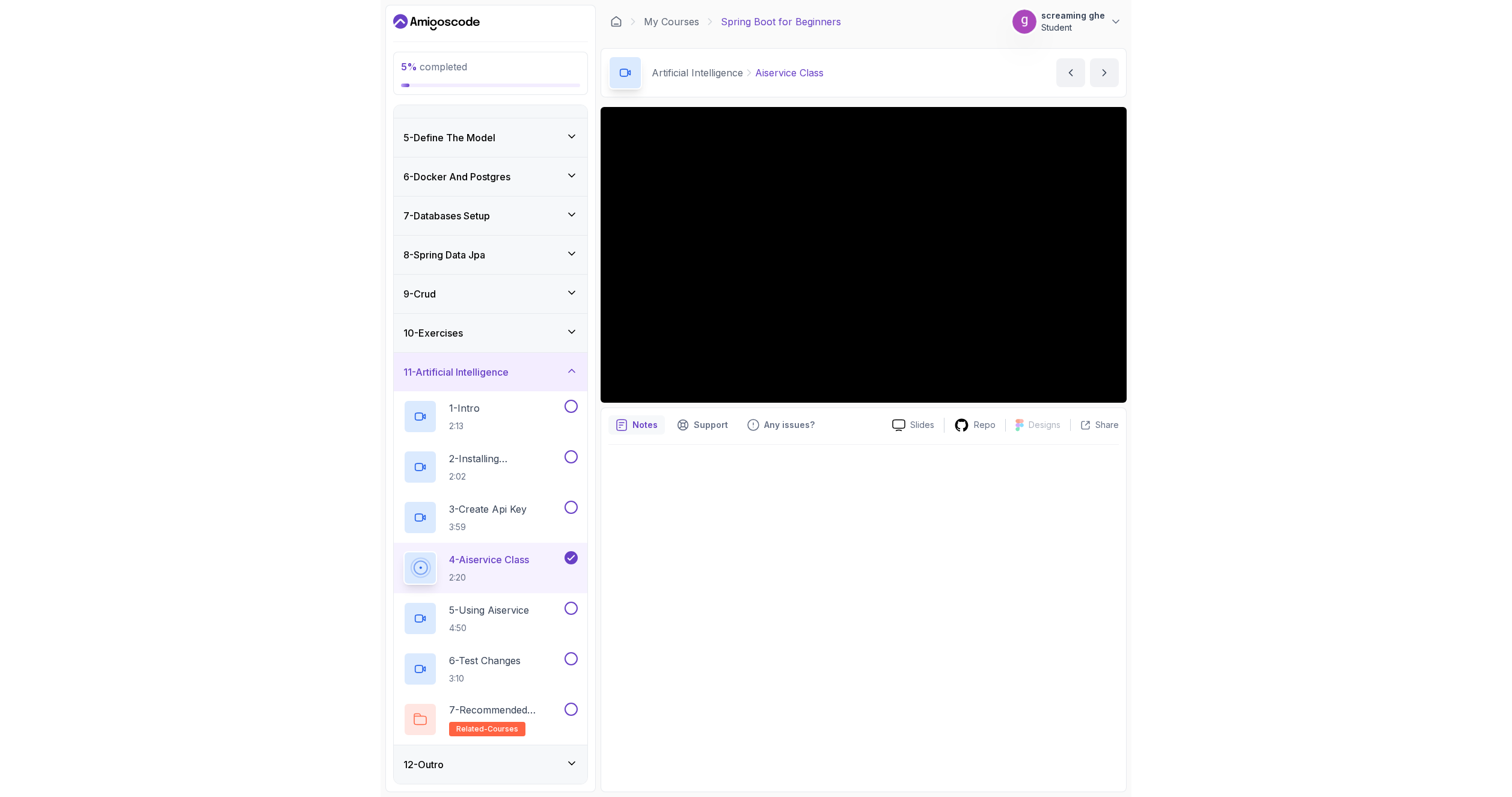
scroll to position [143, 0]
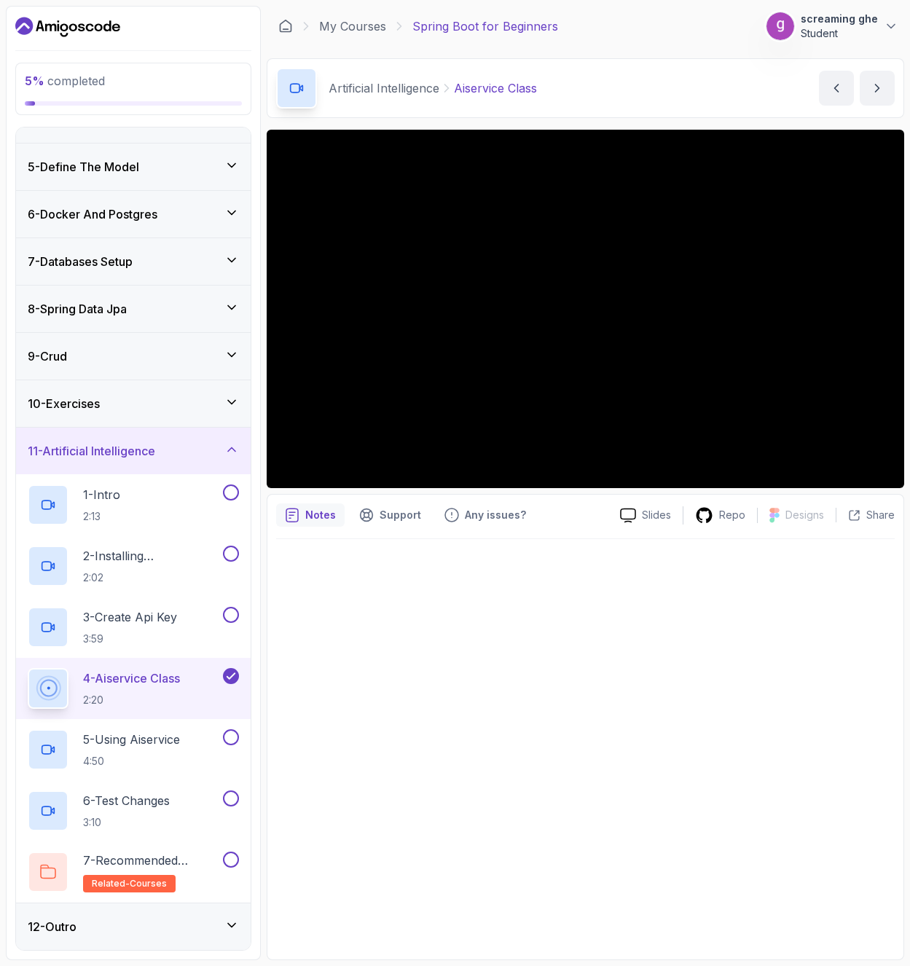
drag, startPoint x: 828, startPoint y: 15, endPoint x: 490, endPoint y: 106, distance: 350.1
click at [490, 106] on div "Artificial Intelligence Aiservice Class" at bounding box center [406, 88] width 261 height 41
click at [858, 511] on icon at bounding box center [853, 515] width 9 height 9
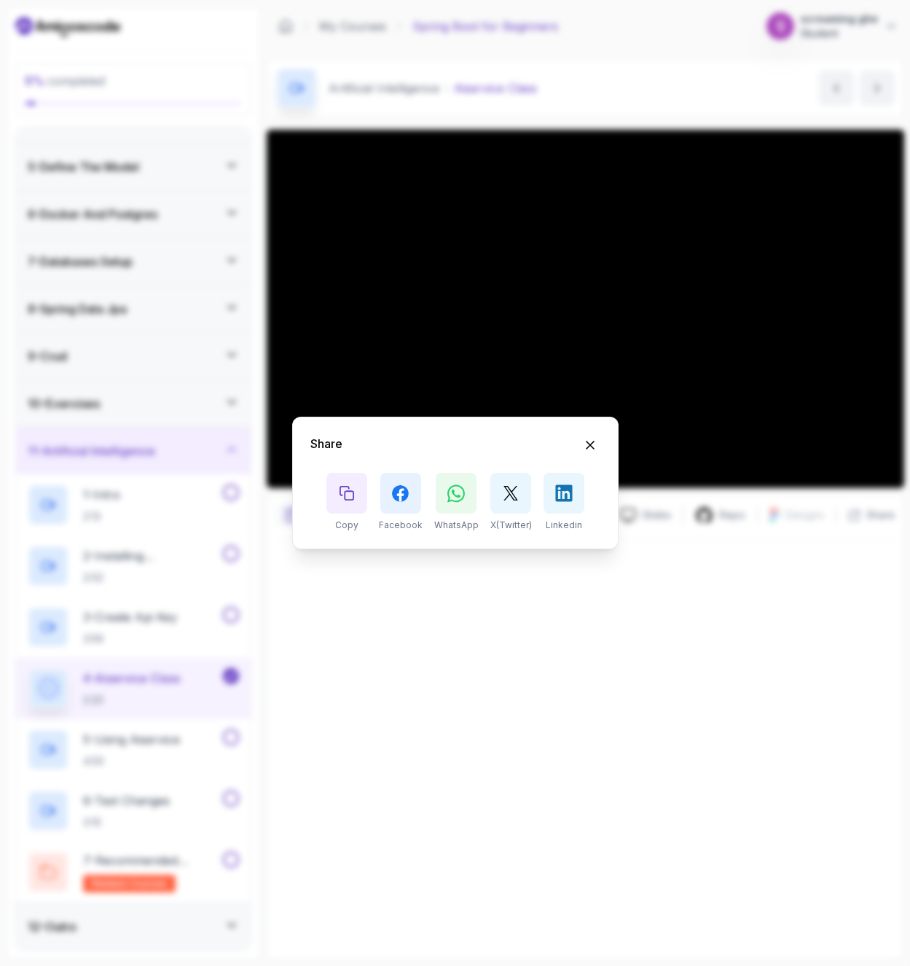
click at [602, 444] on div "Share Copy Facebook WhatsApp X(Twitter) Linkedin" at bounding box center [455, 483] width 326 height 133
click at [590, 452] on icon "Hide Share modal" at bounding box center [589, 445] width 15 height 15
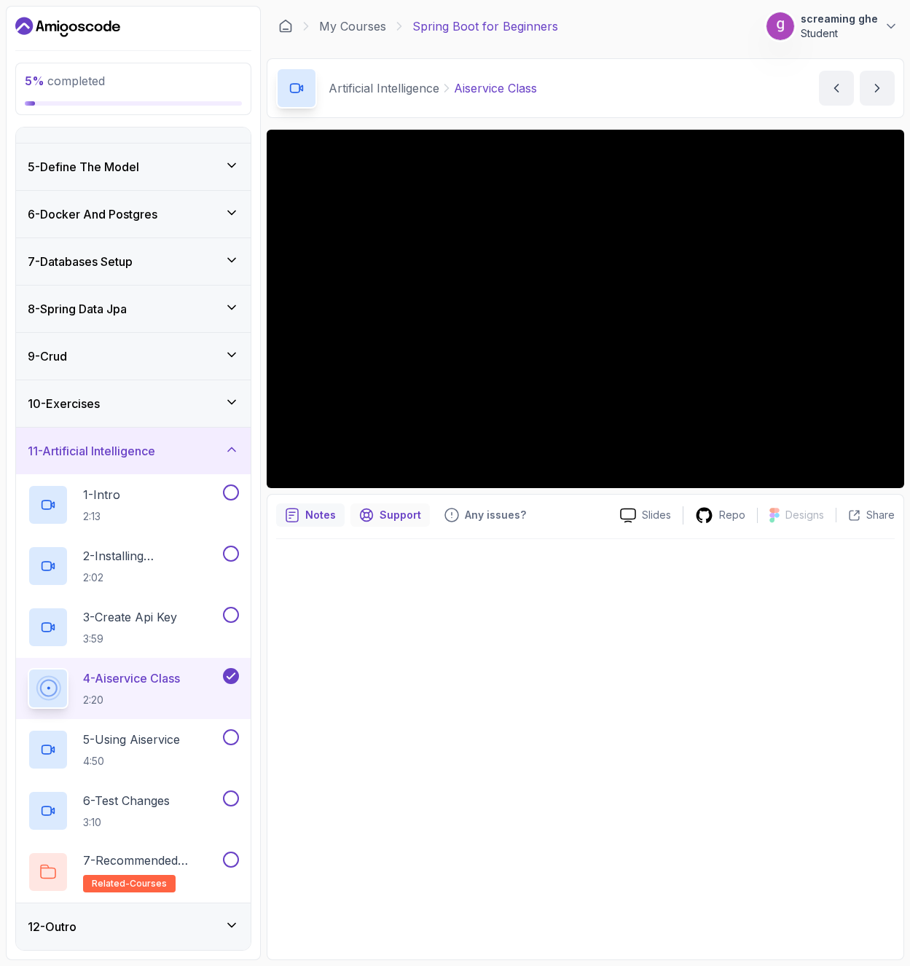
click at [387, 517] on p "Support" at bounding box center [401, 515] width 42 height 15
click at [315, 515] on p "Notes" at bounding box center [320, 515] width 31 height 15
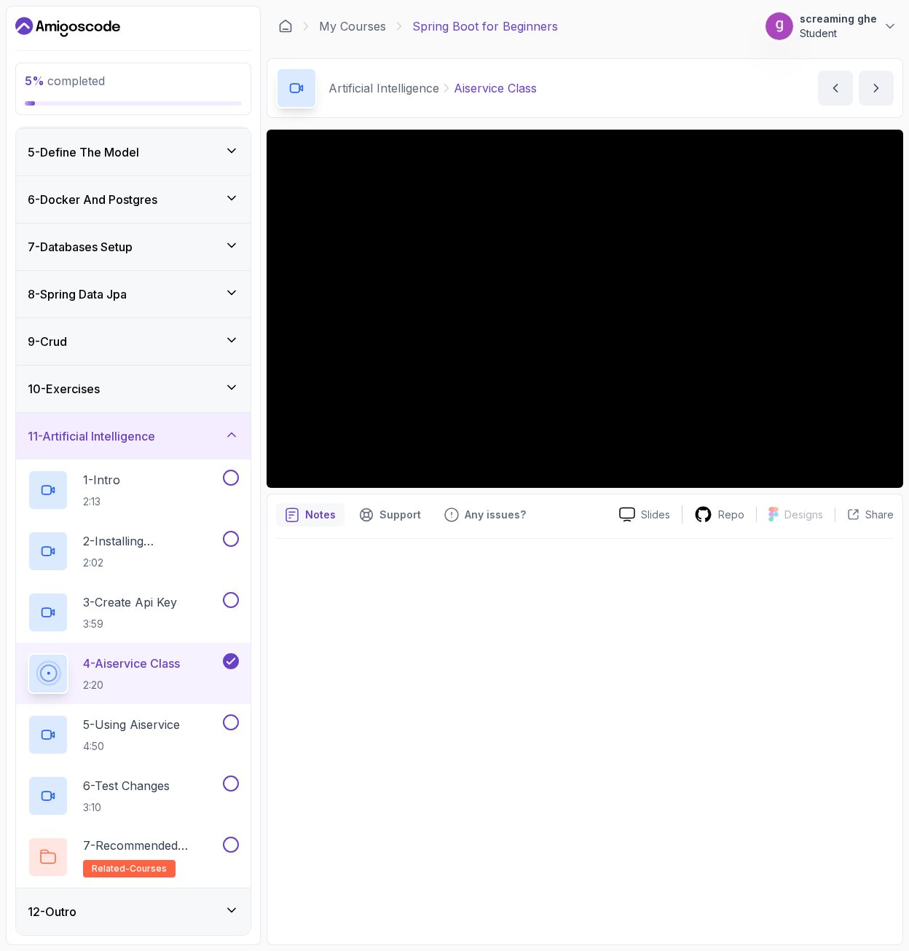
scroll to position [188, 0]
click at [453, 554] on div at bounding box center [585, 737] width 618 height 397
click at [150, 742] on p "4:50" at bounding box center [131, 746] width 97 height 15
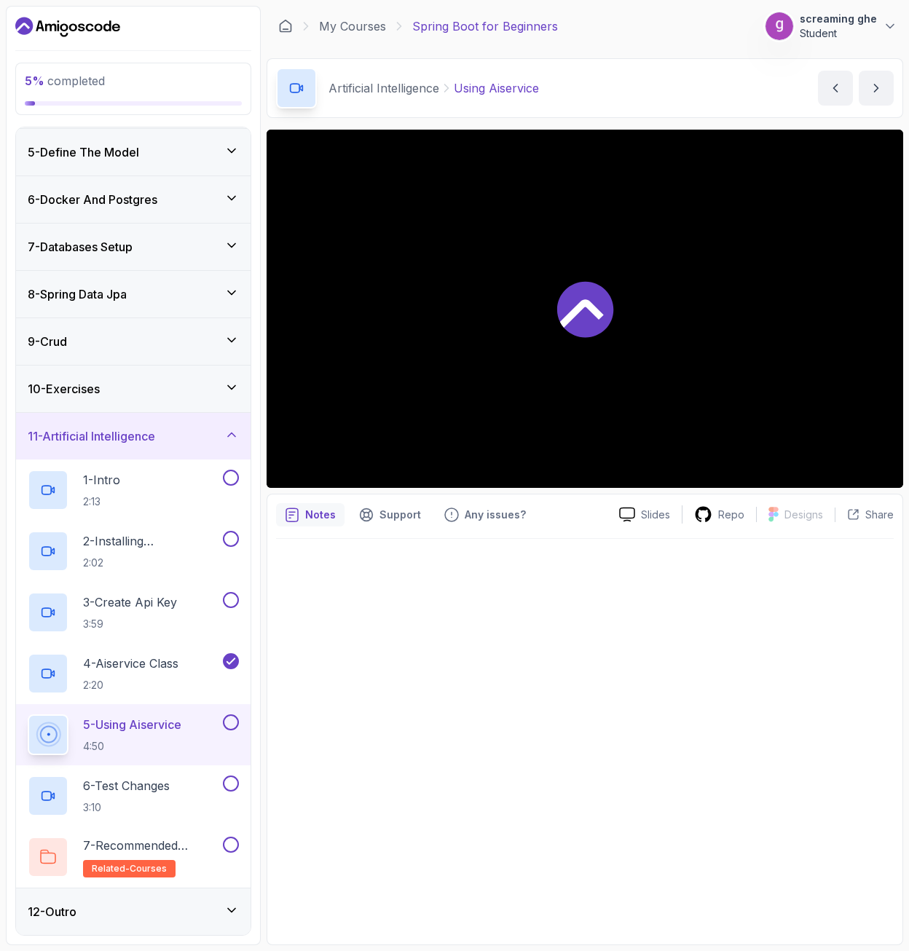
click at [495, 669] on div at bounding box center [585, 737] width 618 height 397
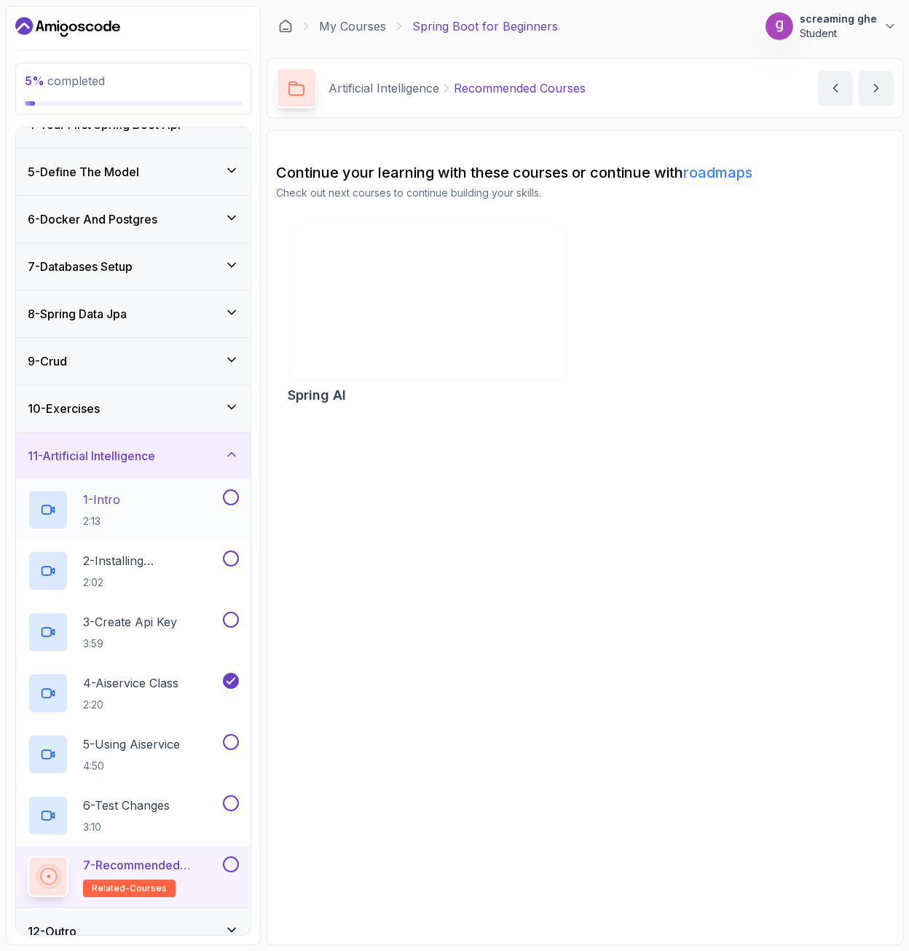
scroll to position [188, 0]
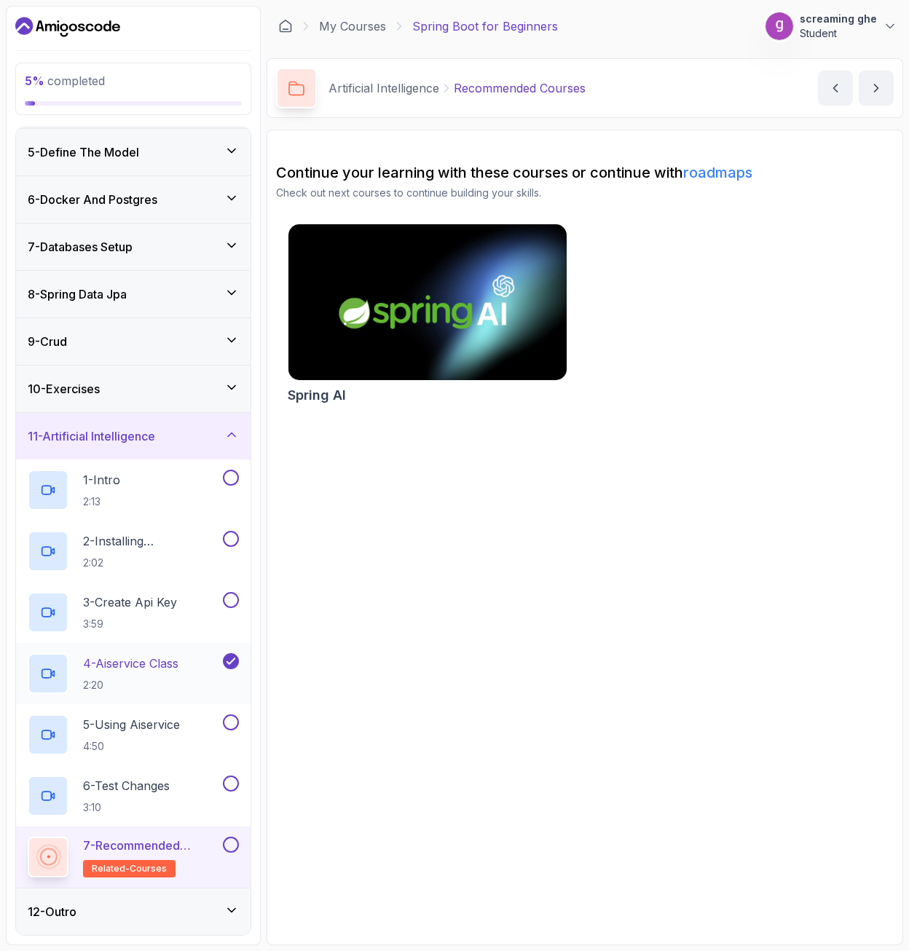
click at [138, 676] on h2 "4 - Aiservice Class 2:20" at bounding box center [130, 674] width 95 height 38
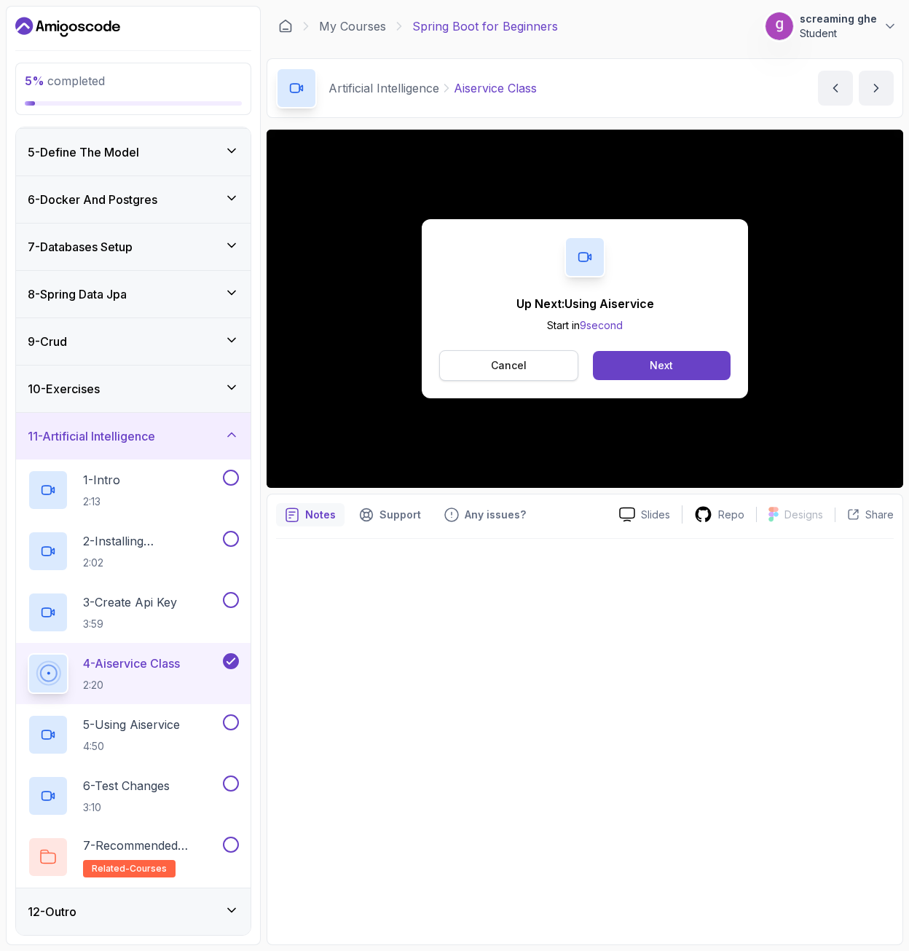
click at [482, 366] on button "Cancel" at bounding box center [508, 365] width 139 height 31
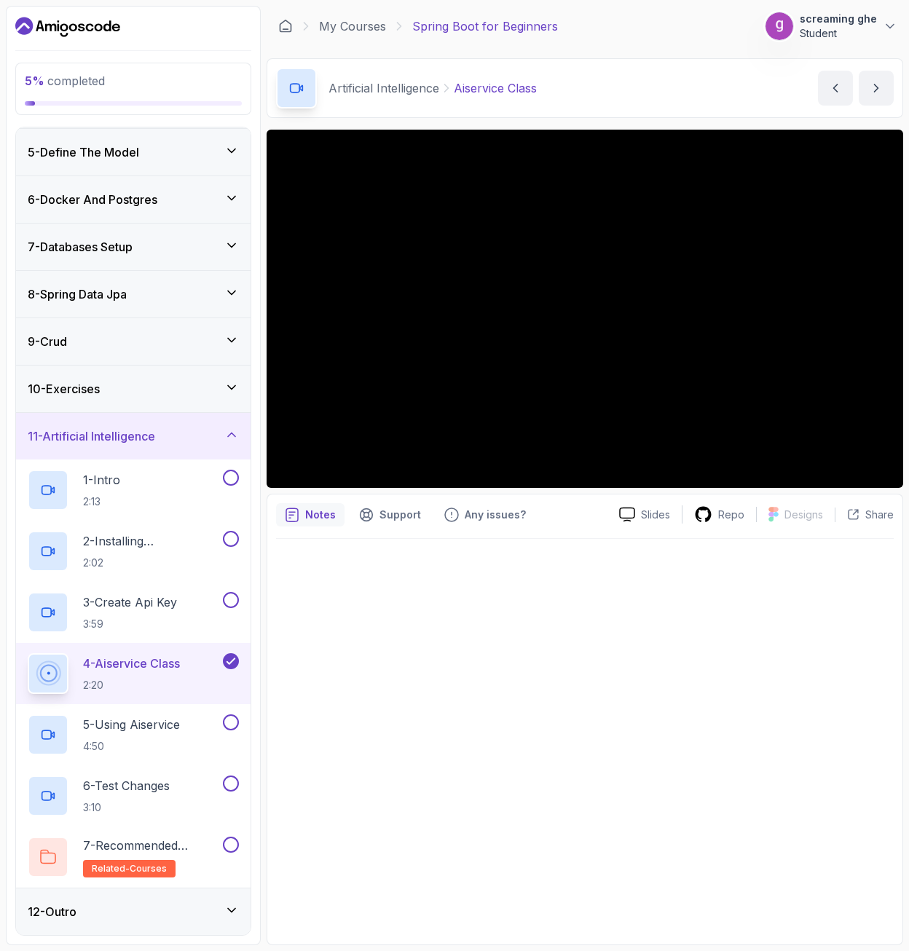
click at [463, 725] on div at bounding box center [585, 737] width 618 height 397
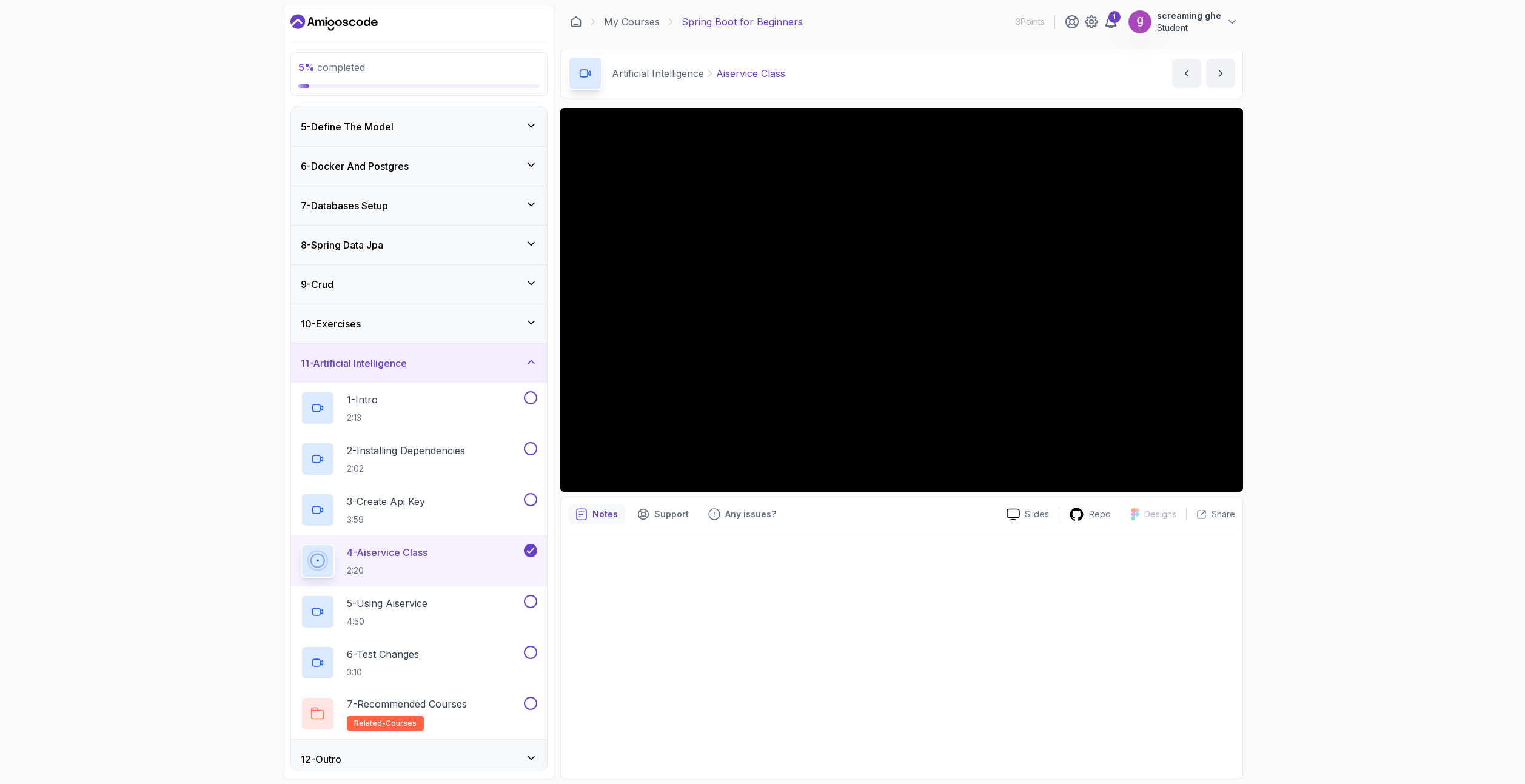
click at [756, 628] on div at bounding box center [902, 653] width 667 height 237
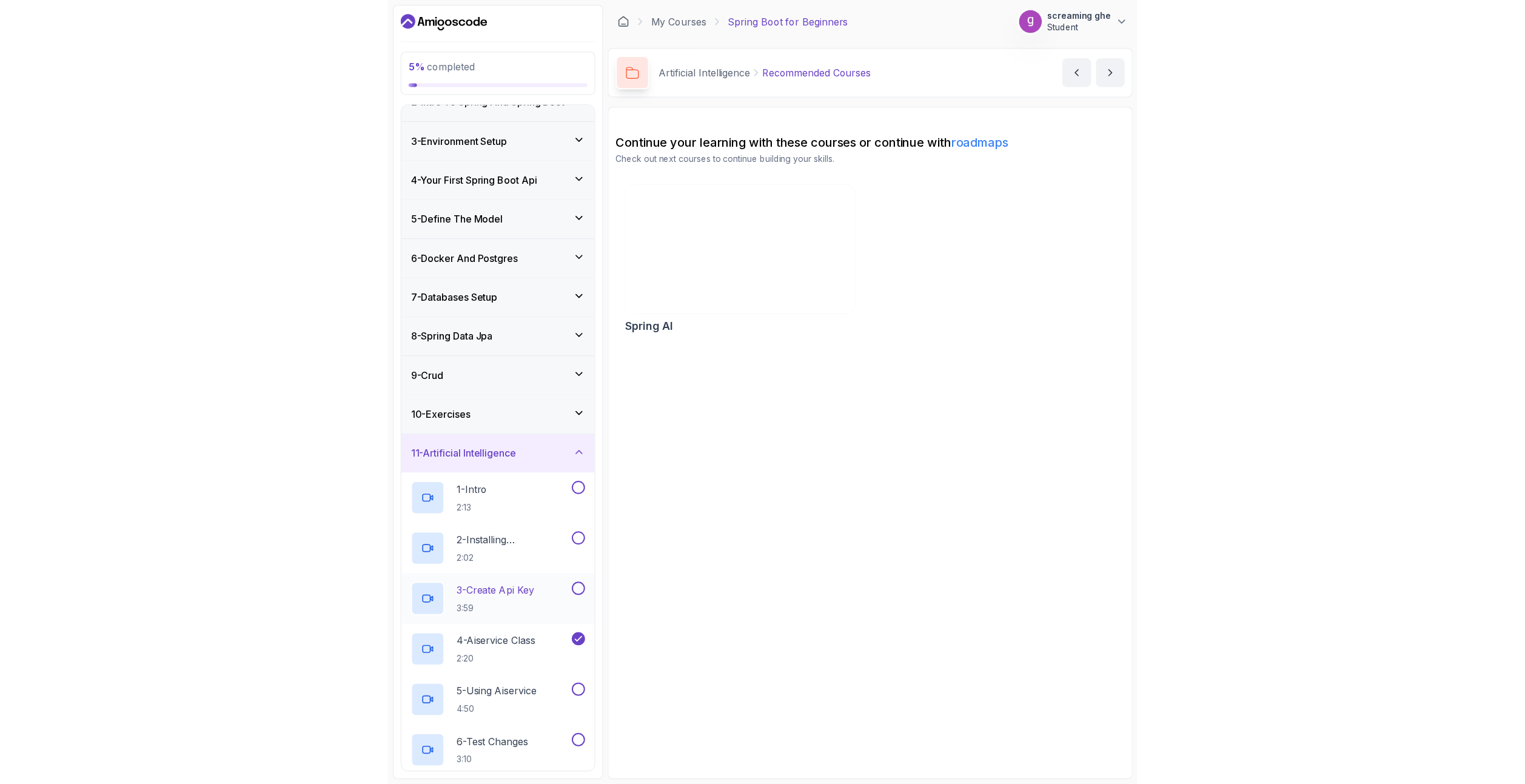
scroll to position [156, 0]
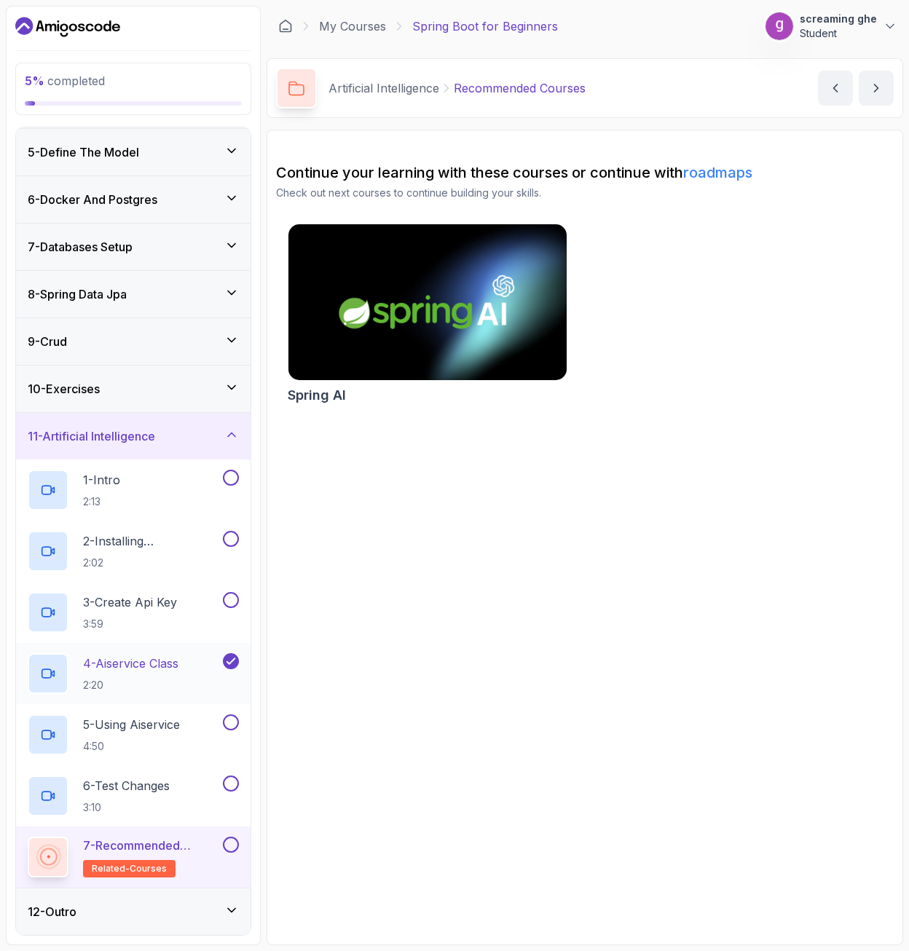
click at [122, 675] on h2 "4 - Aiservice Class 2:20" at bounding box center [130, 674] width 95 height 38
